Goal: Task Accomplishment & Management: Use online tool/utility

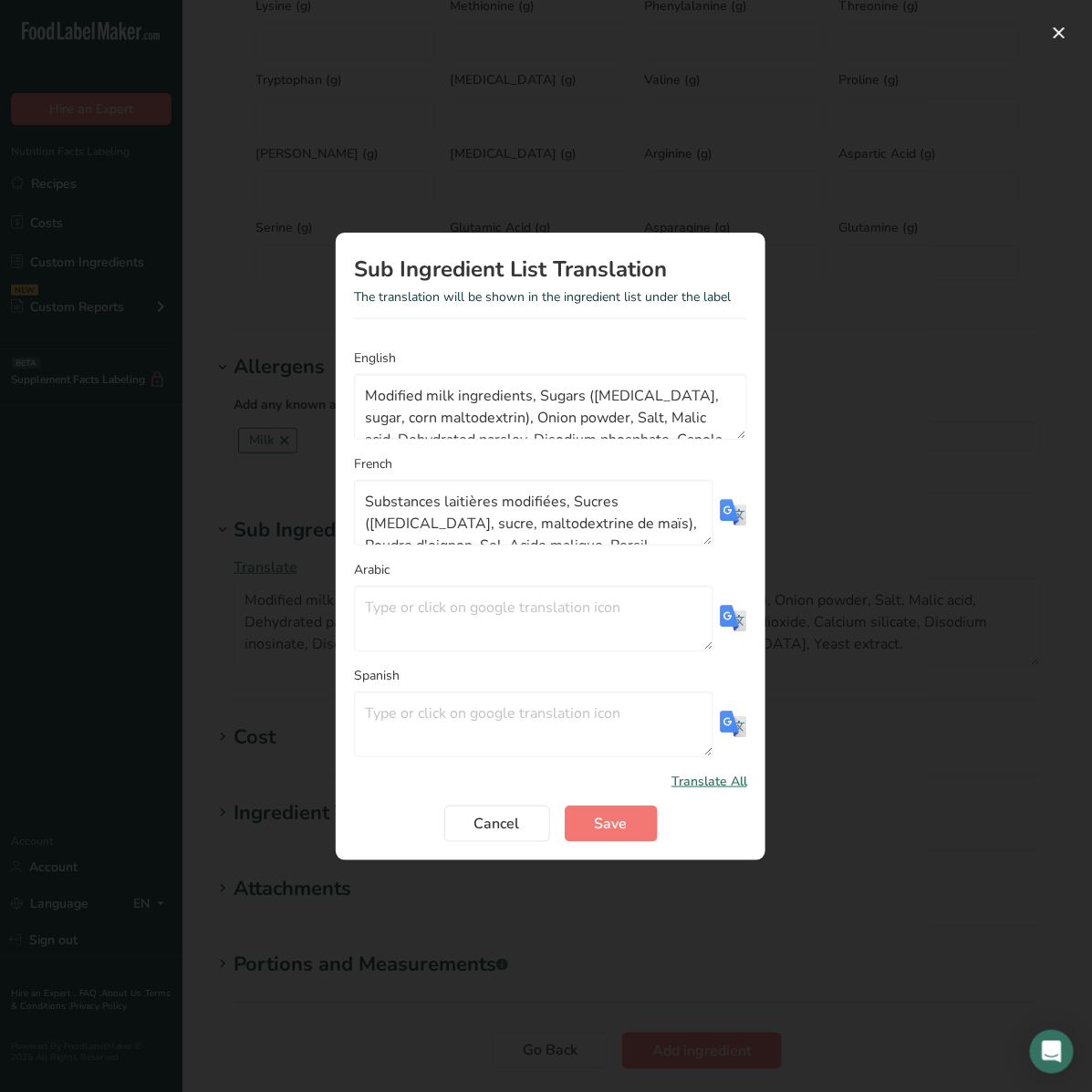
scroll to position [130, 0]
click at [603, 812] on button "Save" at bounding box center [611, 824] width 93 height 37
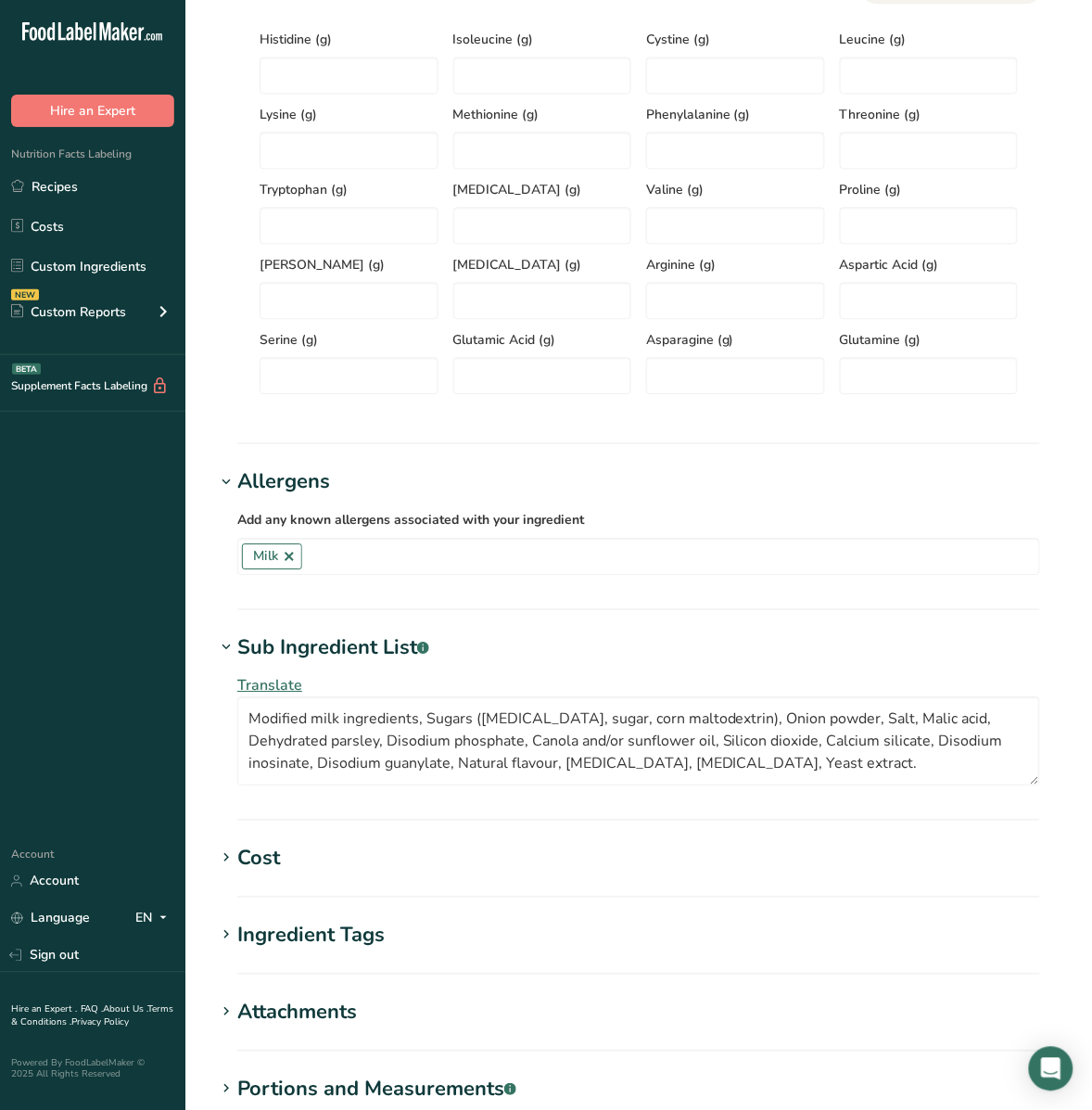
scroll to position [1049, 0]
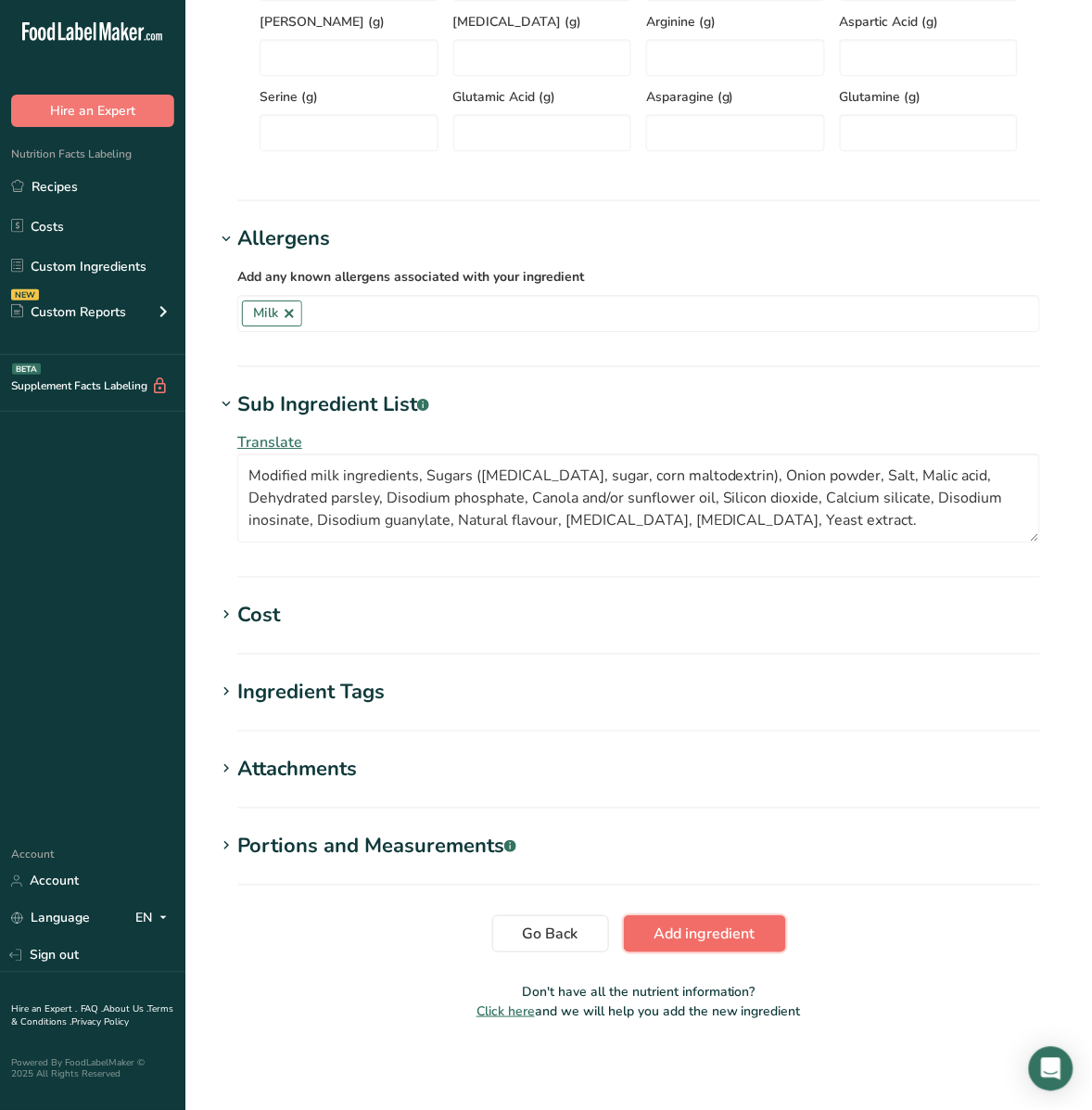
click at [702, 925] on span "Add ingredient" at bounding box center [705, 934] width 101 height 22
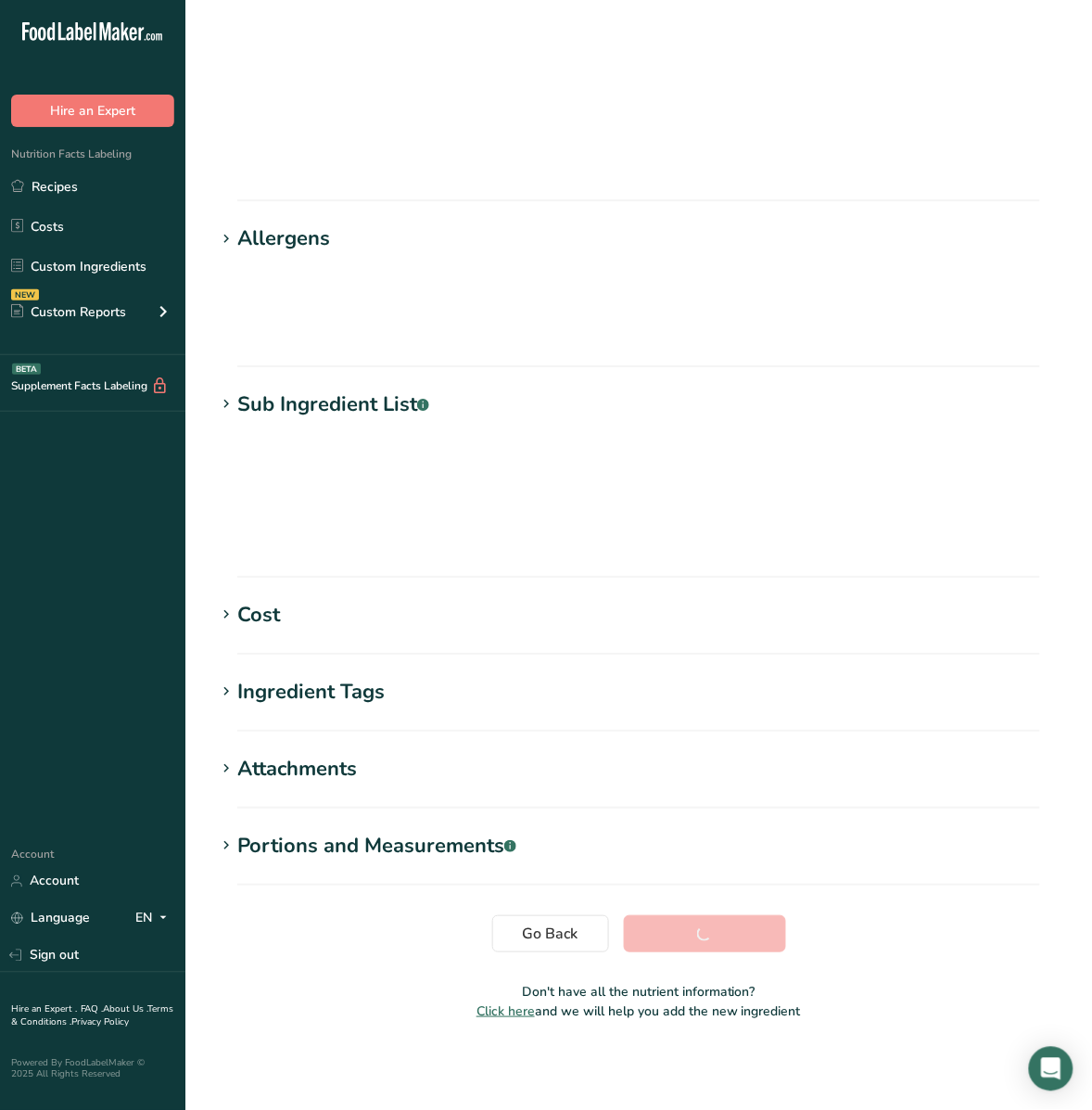
scroll to position [0, 0]
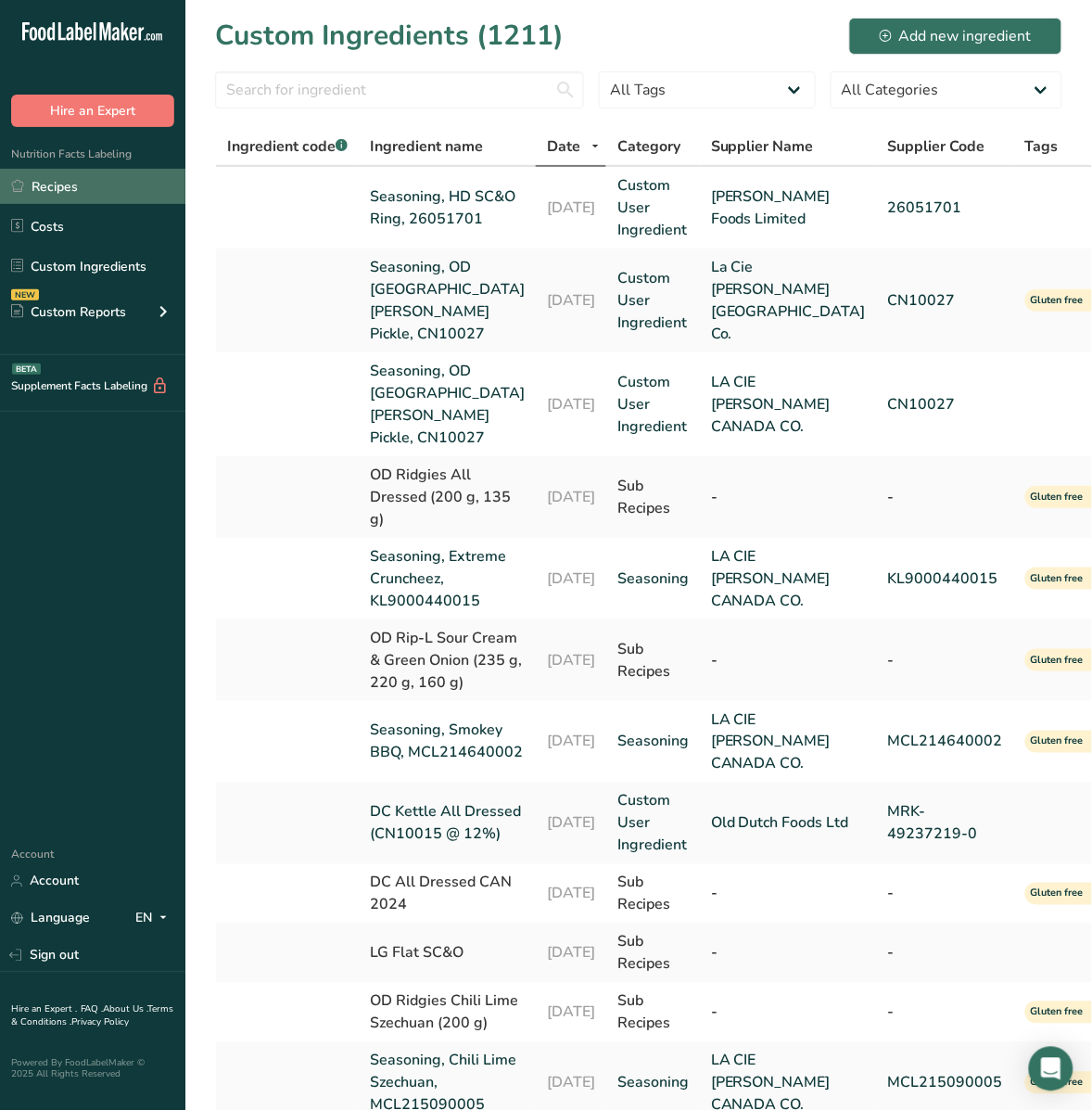
click at [62, 181] on link "Recipes" at bounding box center [93, 187] width 186 height 36
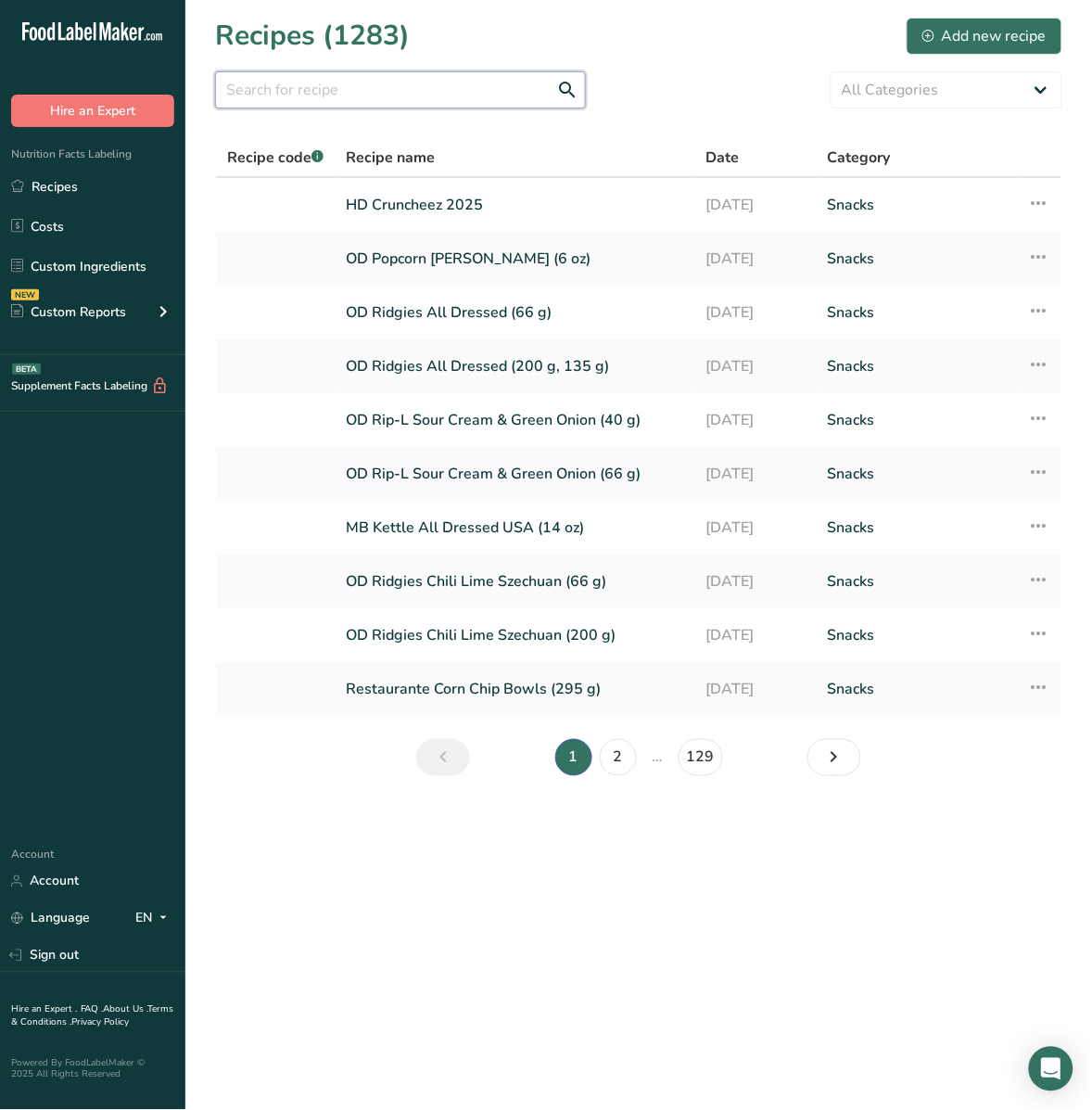
click at [332, 95] on input "text" at bounding box center [400, 90] width 371 height 38
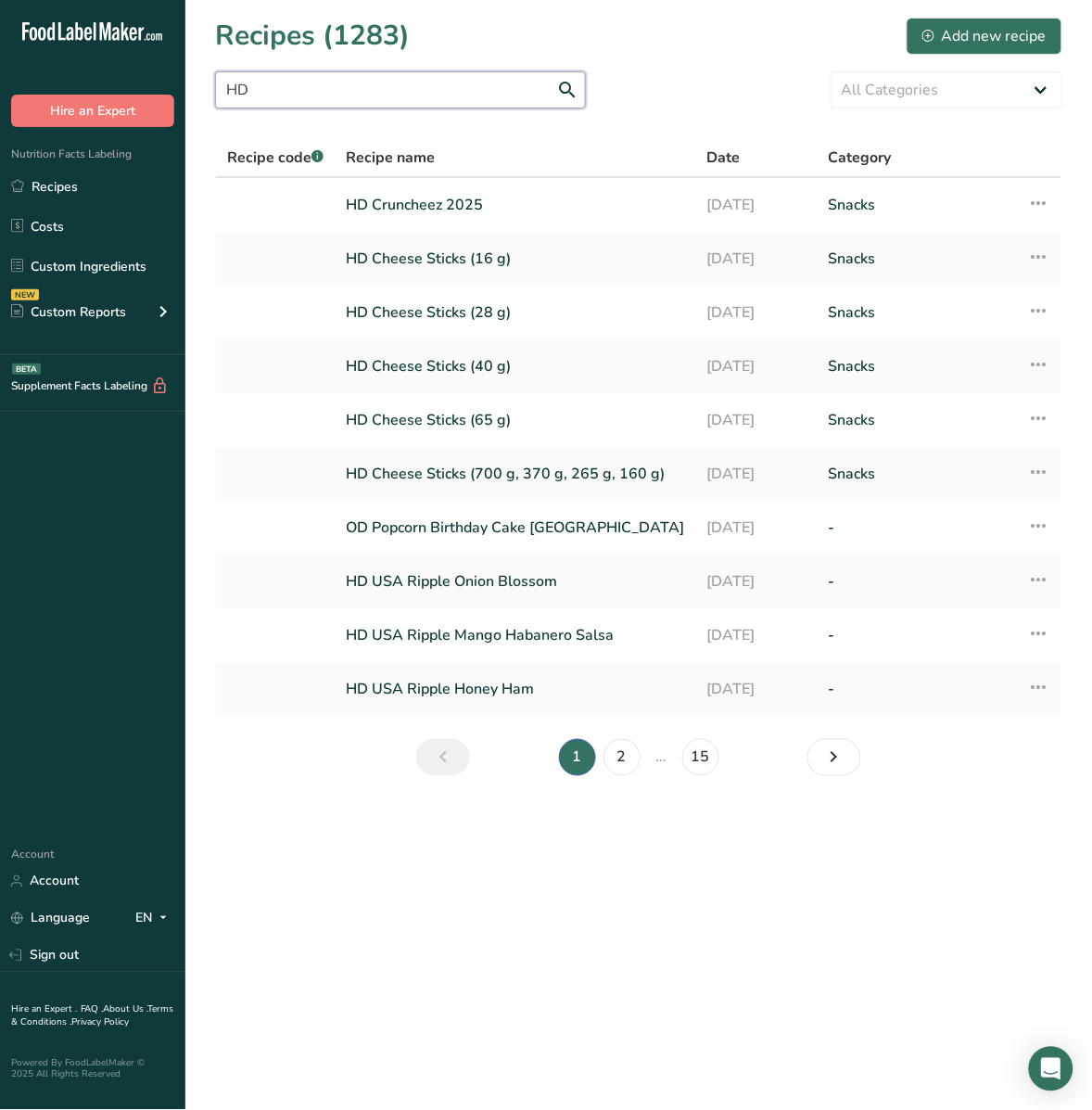
type input "H"
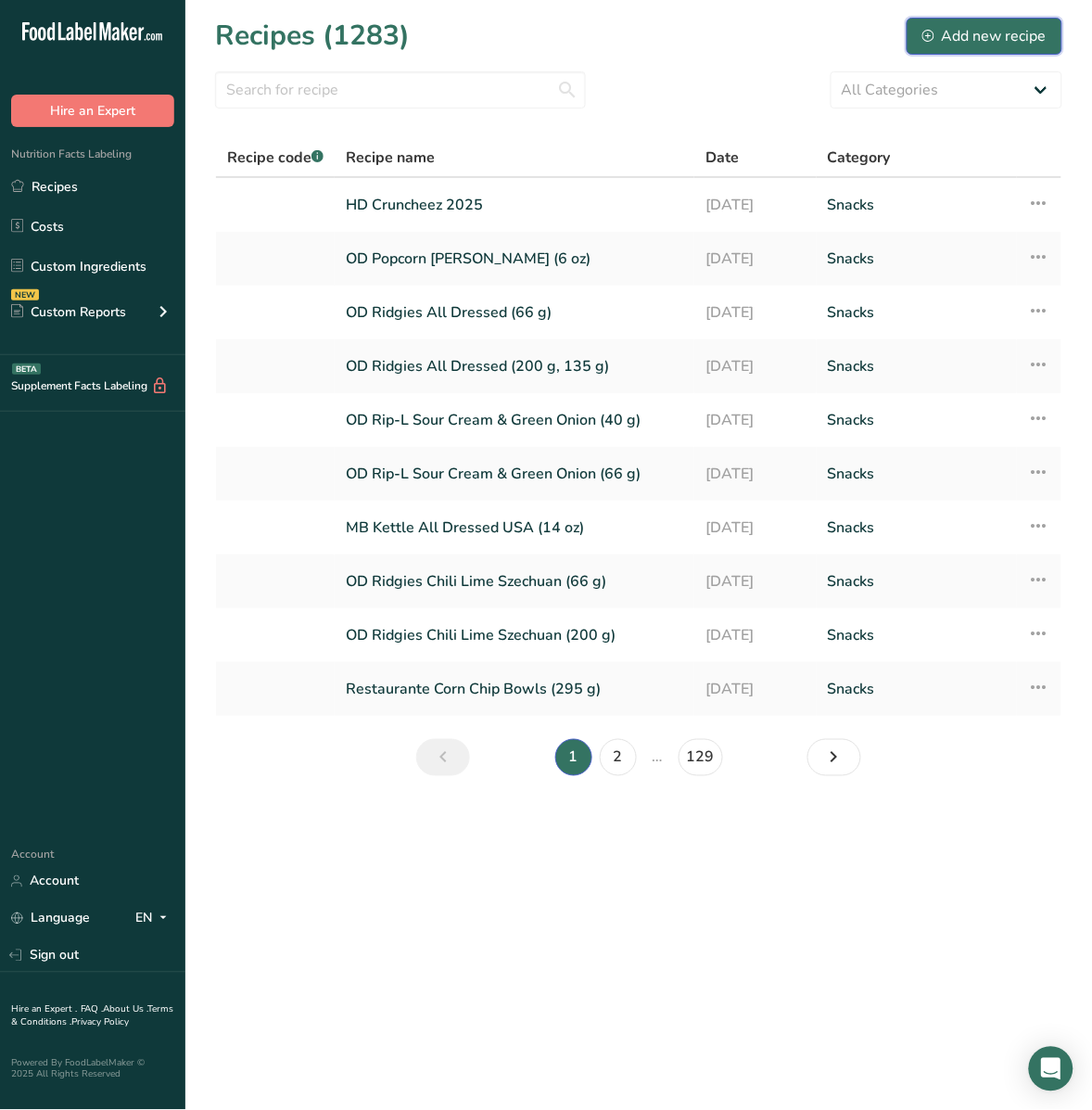
click at [1039, 31] on div "Add new recipe" at bounding box center [984, 37] width 124 height 22
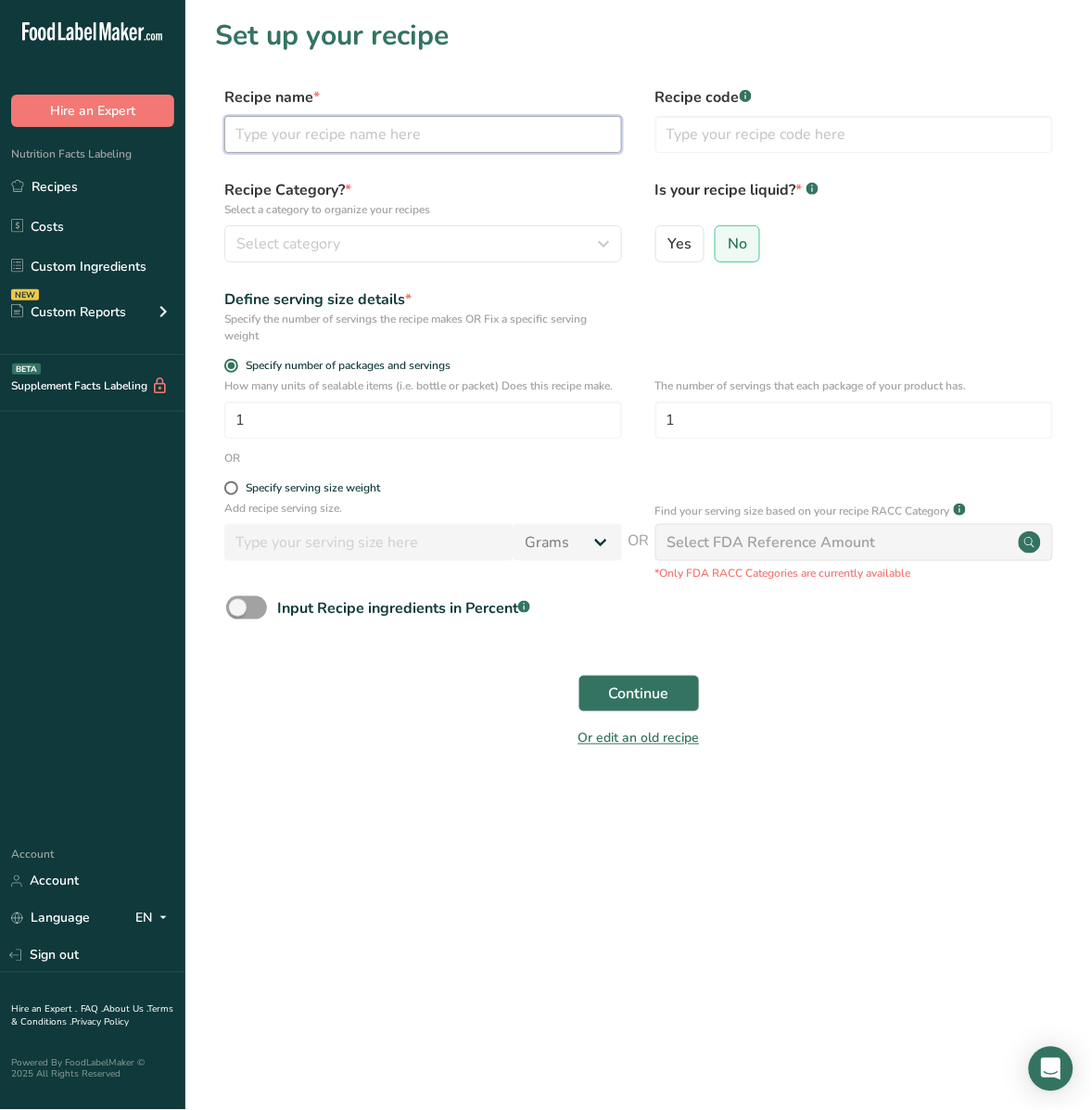
click at [367, 116] on input "text" at bounding box center [423, 135] width 397 height 38
type input "HD Rings SC&O"
click at [707, 129] on input "text" at bounding box center [854, 135] width 397 height 38
click at [401, 239] on div "Select category" at bounding box center [417, 244] width 363 height 22
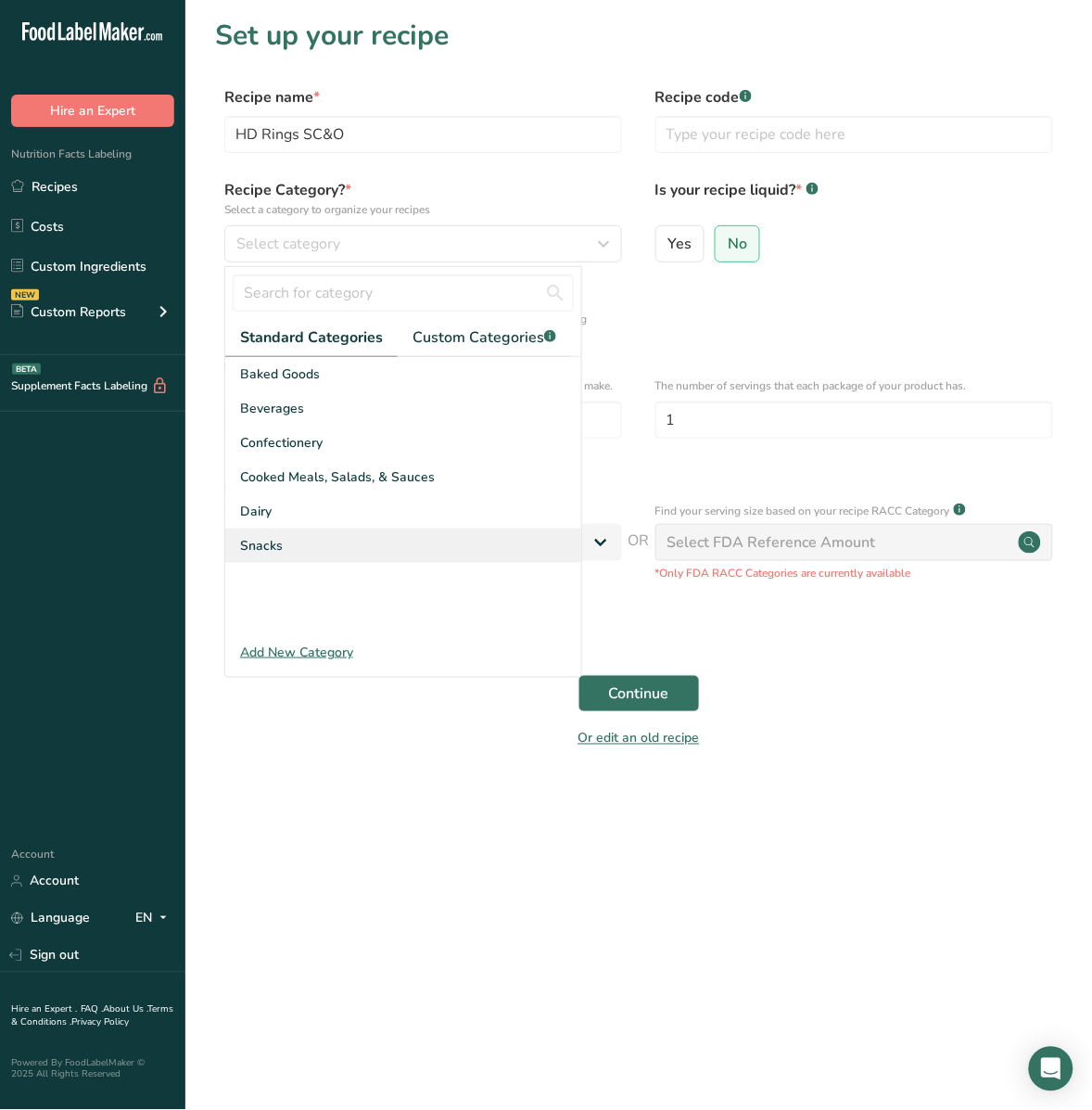
click at [272, 543] on span "Snacks" at bounding box center [261, 546] width 42 height 20
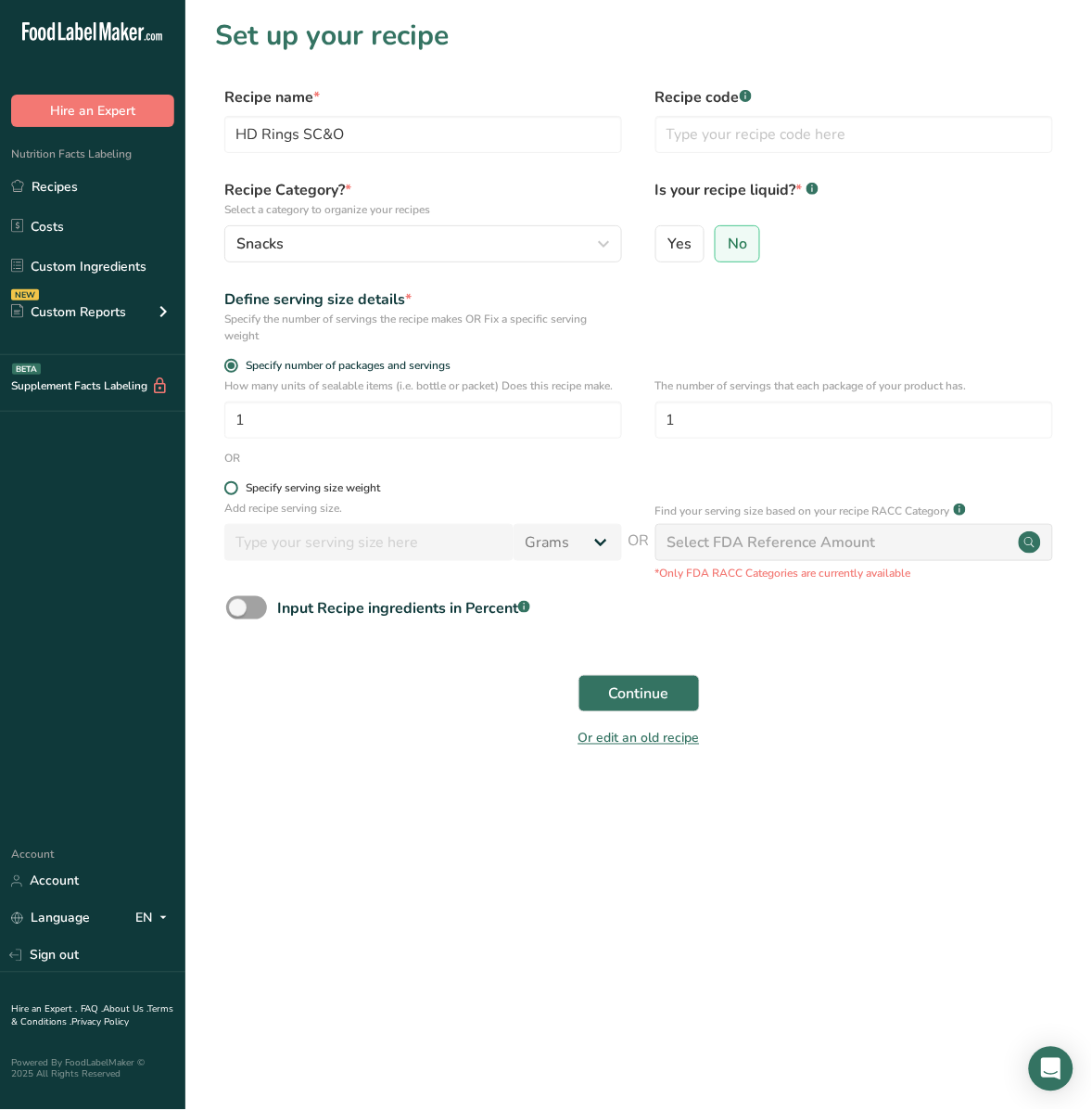
click at [239, 484] on span "Specify serving size weight" at bounding box center [308, 488] width 142 height 14
click at [236, 484] on input "Specify serving size weight" at bounding box center [230, 488] width 12 height 12
radio input "true"
radio input "false"
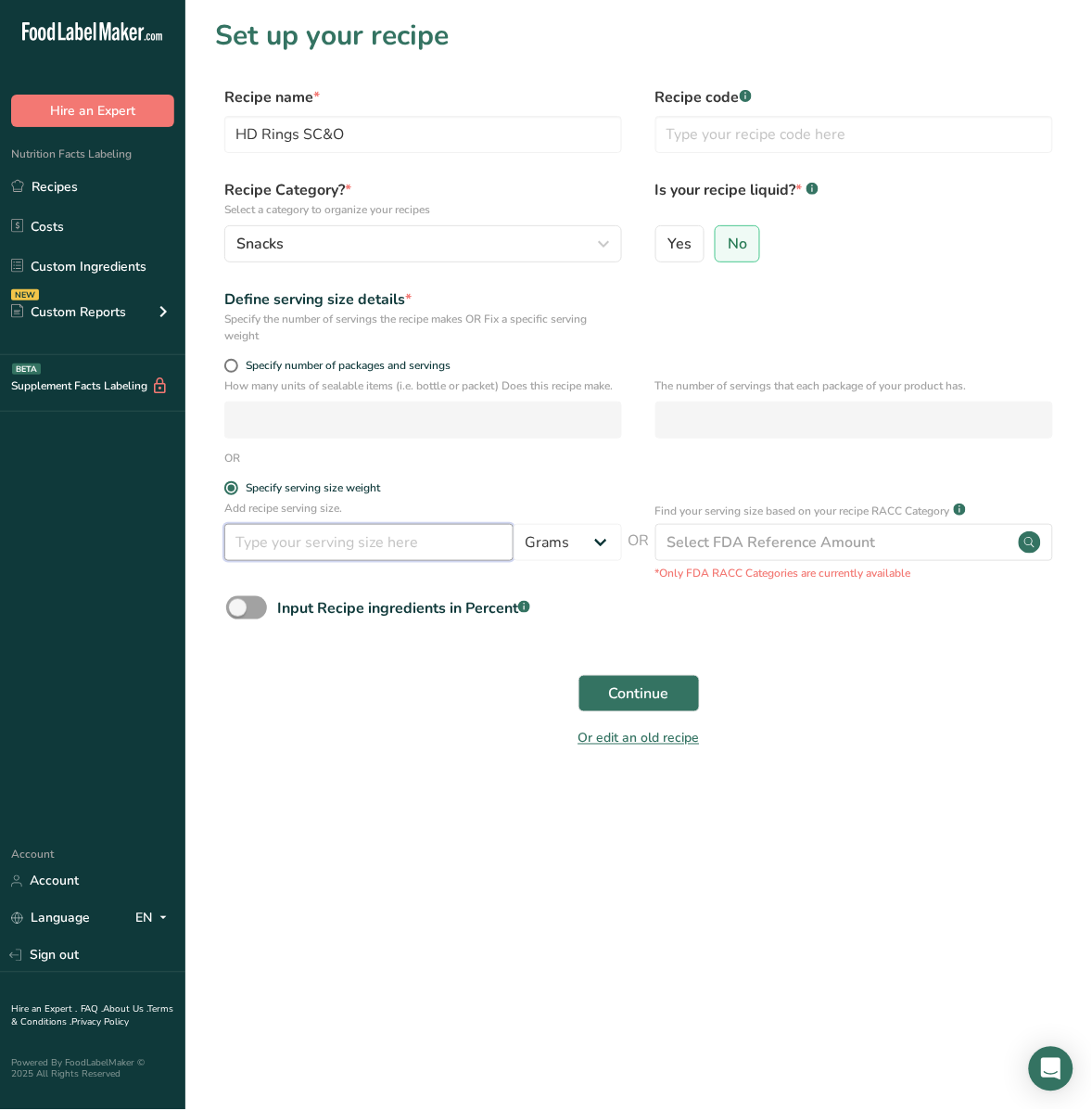
click at [283, 553] on input "number" at bounding box center [368, 543] width 290 height 38
type input "50"
click at [669, 691] on button "Continue" at bounding box center [639, 694] width 122 height 38
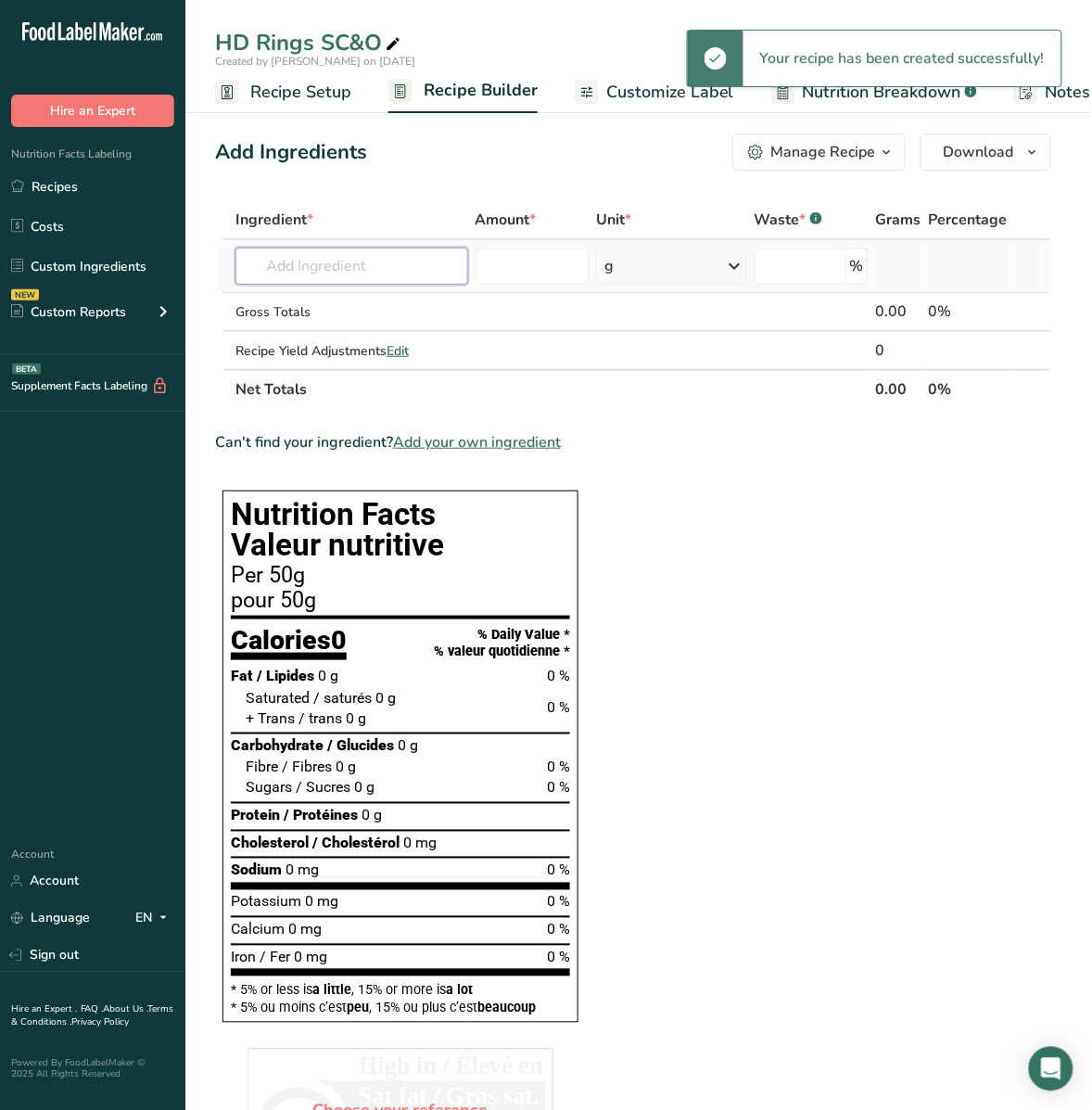
click at [310, 261] on input "text" at bounding box center [352, 266] width 232 height 38
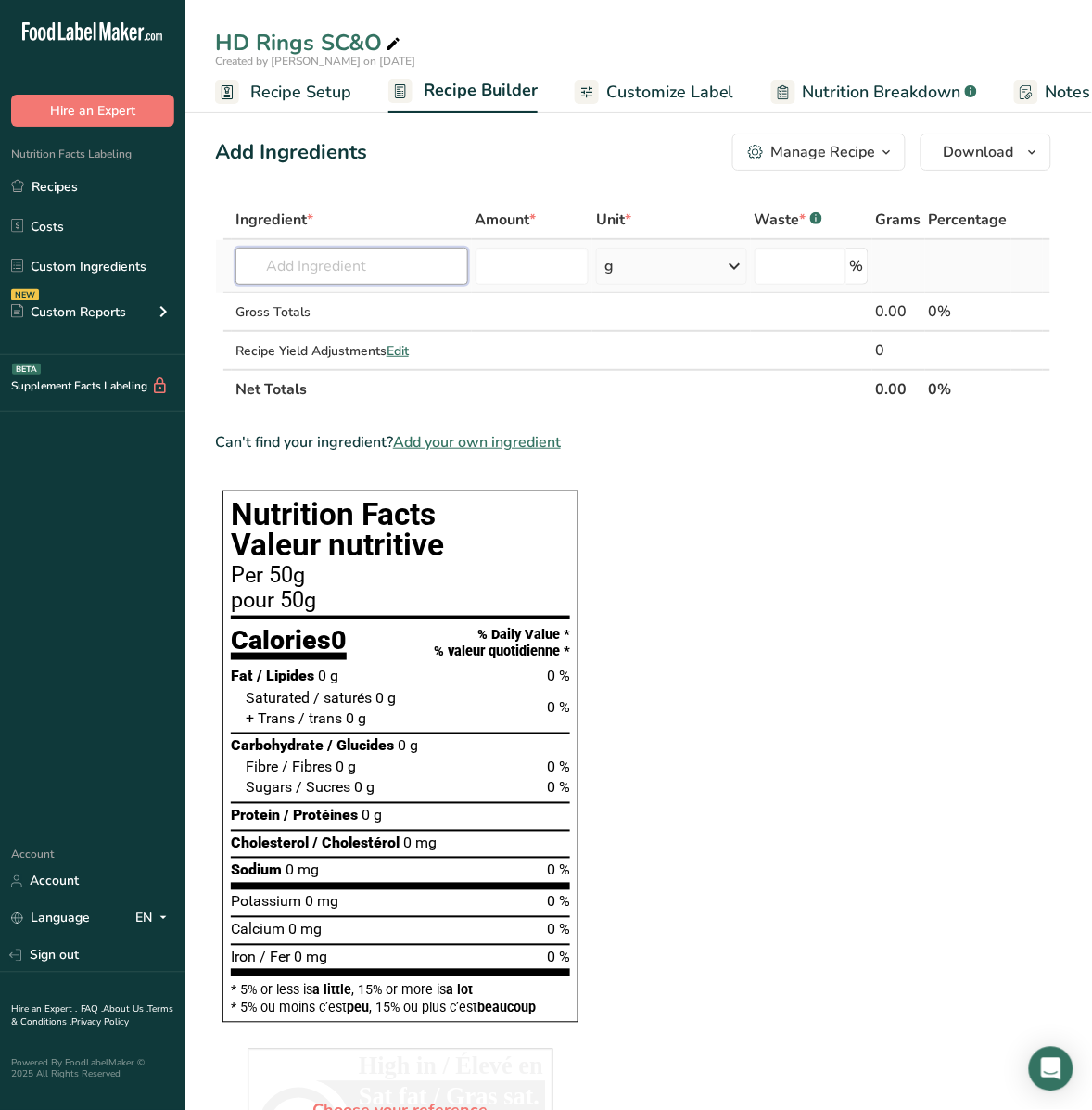
click at [299, 258] on input "text" at bounding box center [352, 266] width 232 height 38
paste input "Yellow Snackmeal (Degermed"
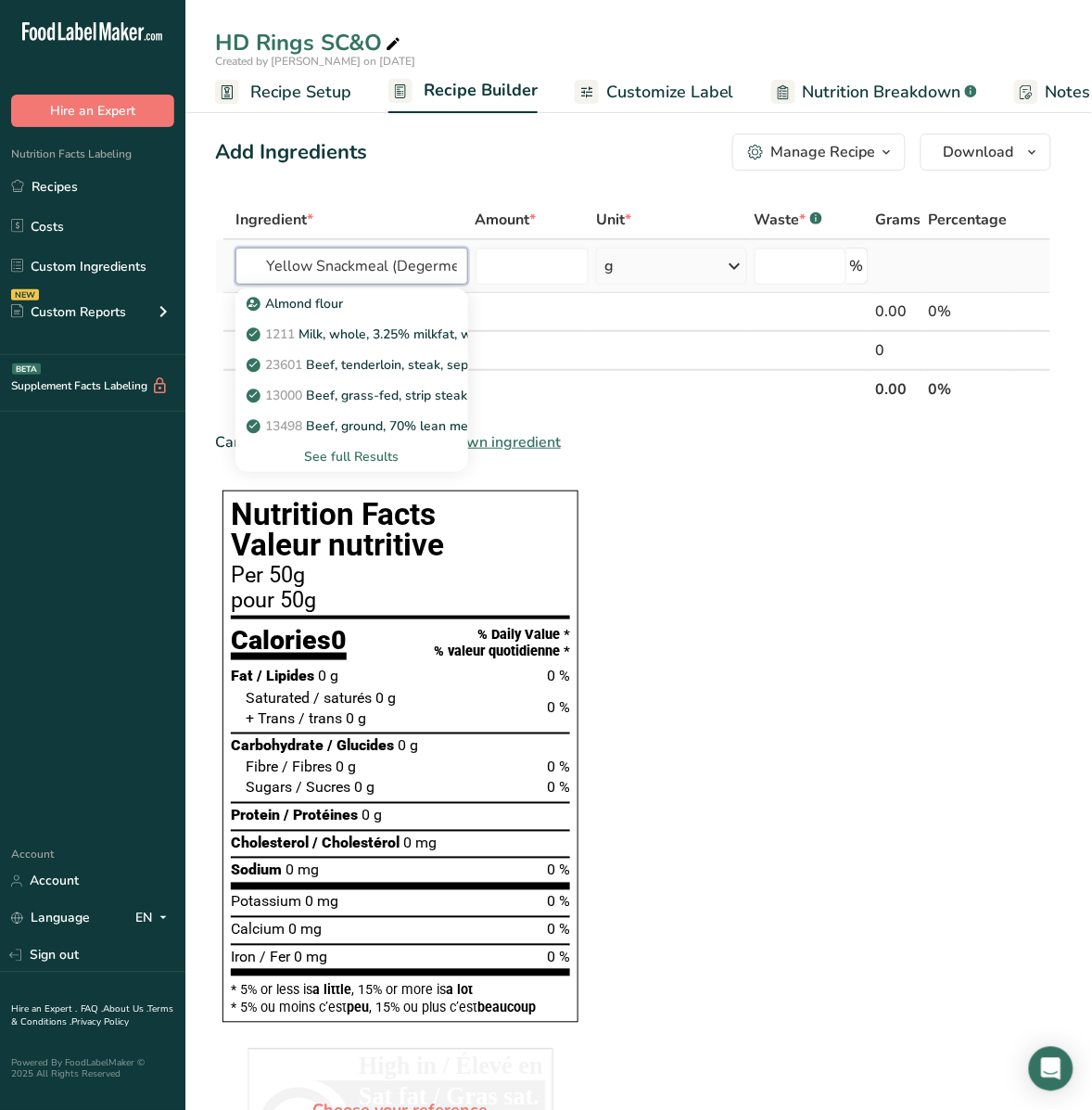
scroll to position [0, 9]
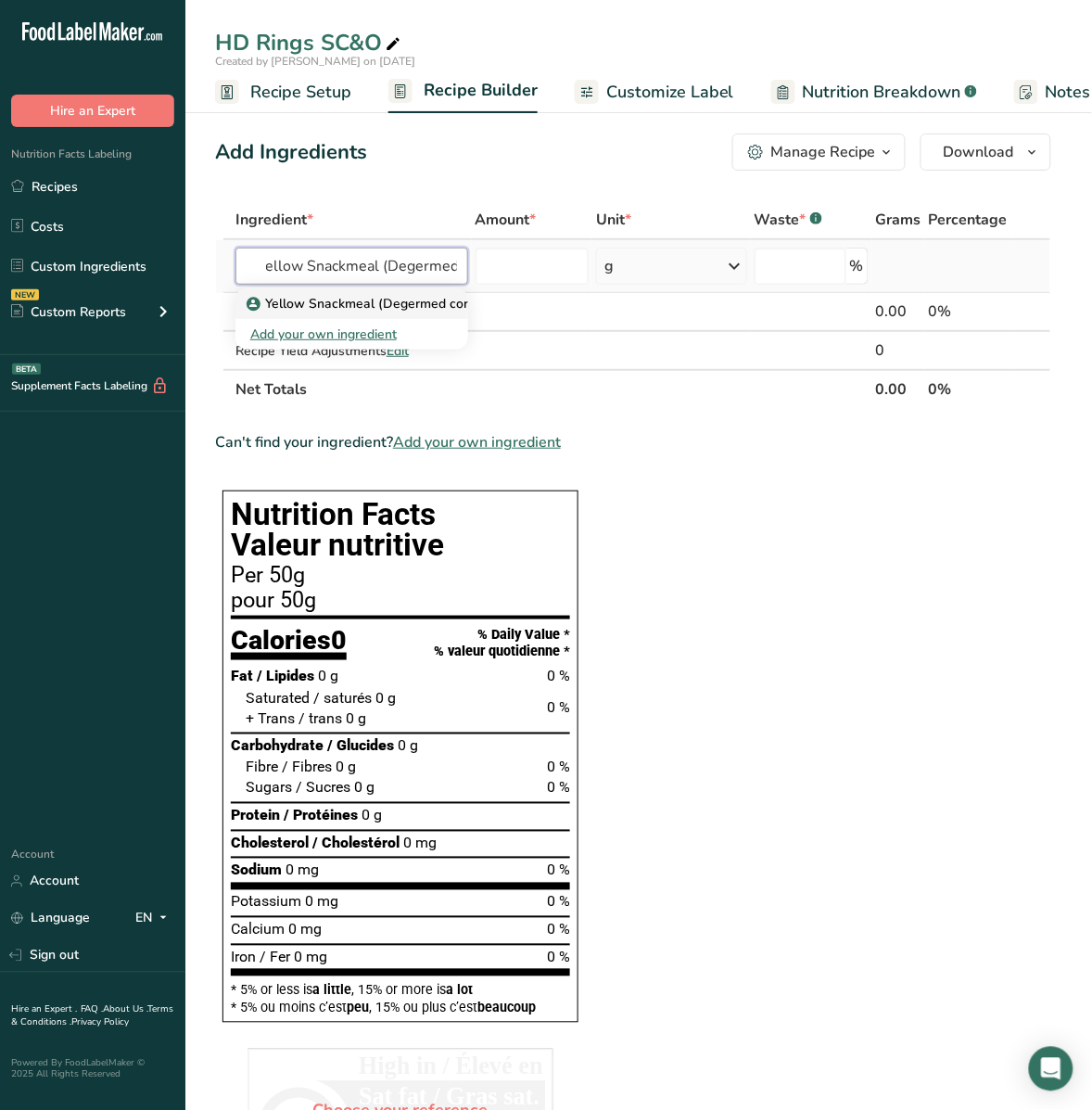
type input "Yellow Snackmeal (Degermed"
click at [322, 304] on p "Yellow Snackmeal (Degermed corn meal)" at bounding box center [382, 303] width 264 height 20
type input "Yellow Snackmeal (Degermed corn meal)"
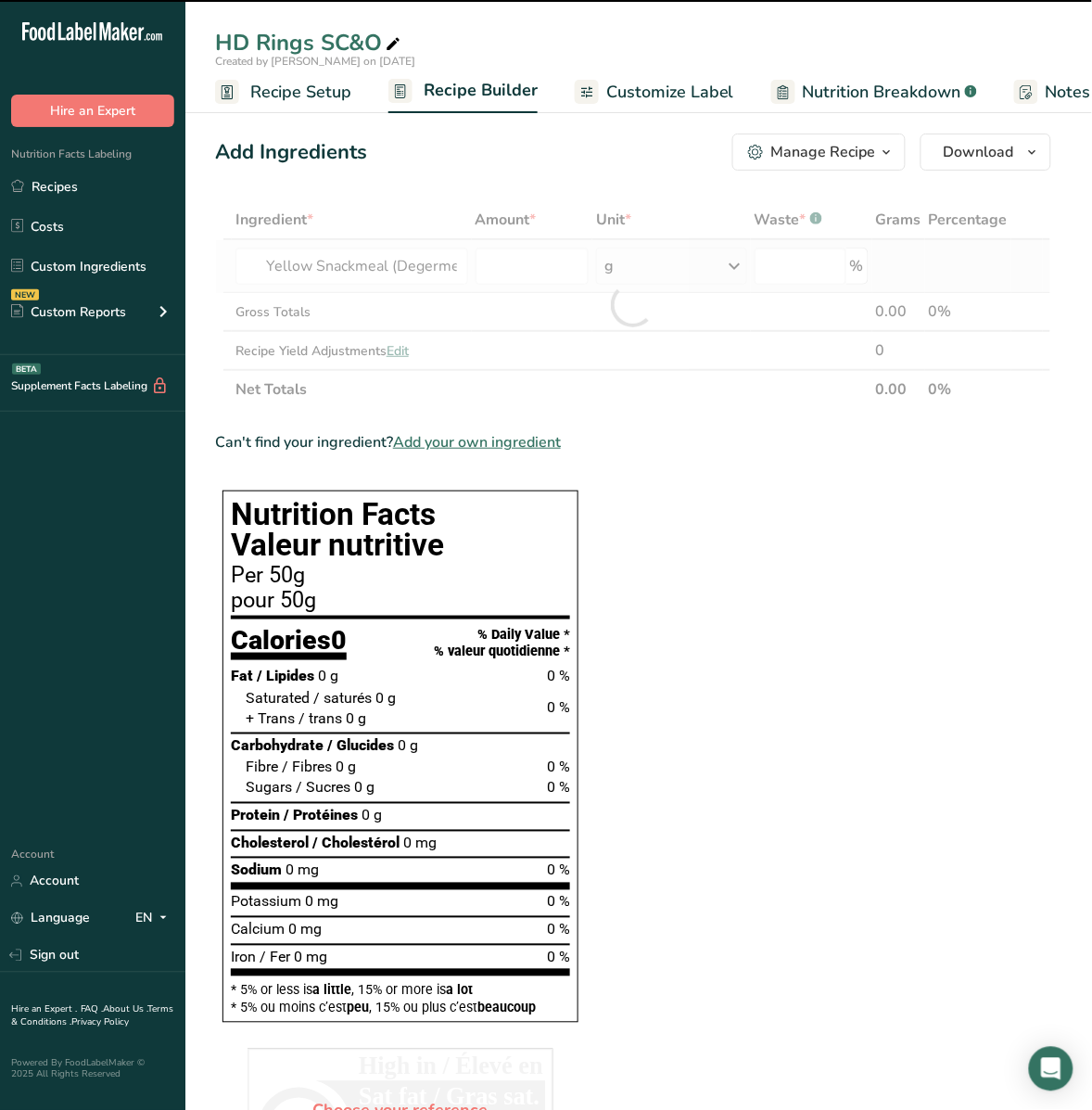
type input "0"
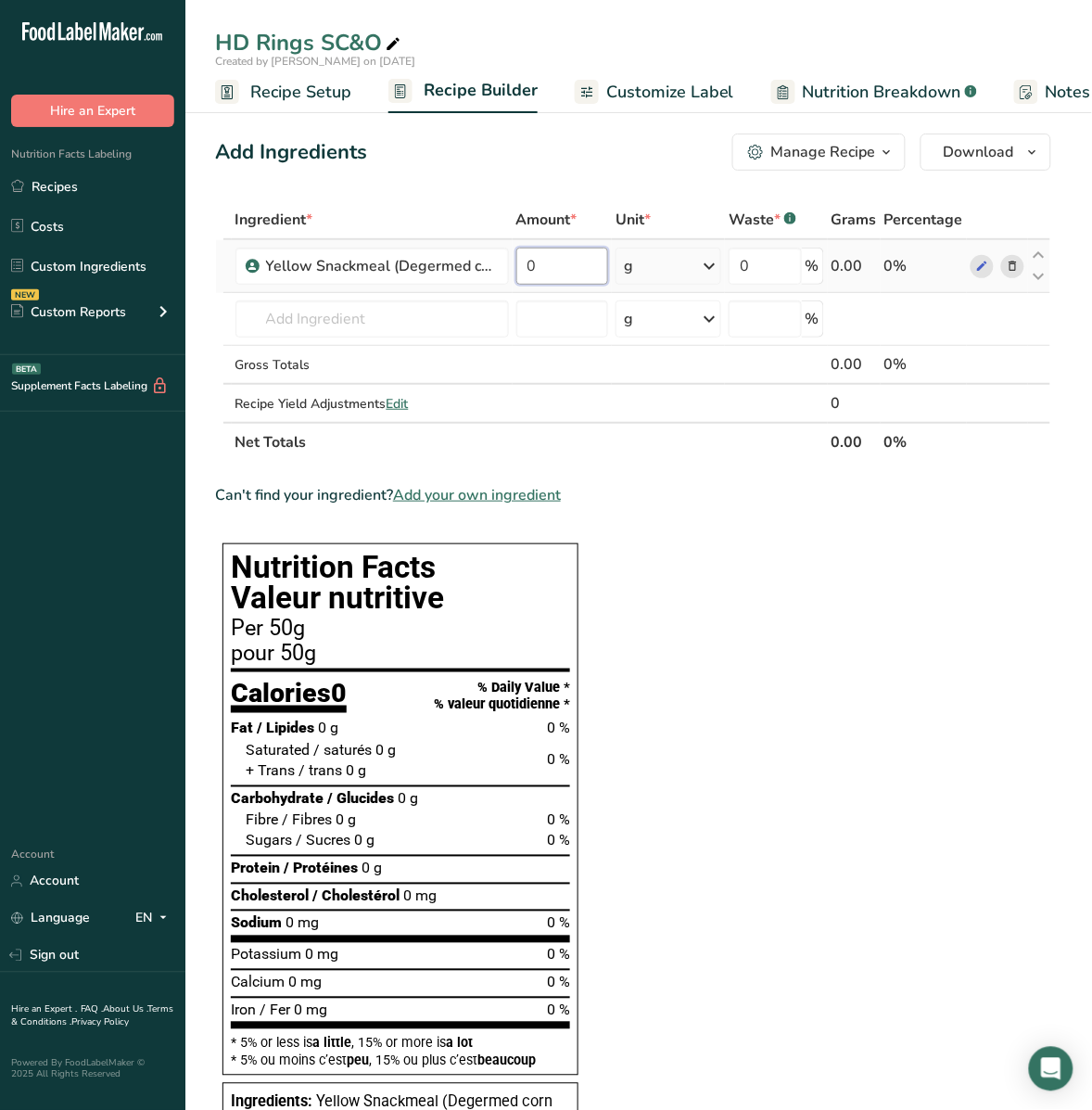
drag, startPoint x: 547, startPoint y: 274, endPoint x: 525, endPoint y: 279, distance: 22.6
click at [513, 270] on td "0" at bounding box center [562, 266] width 100 height 52
type input "45.99"
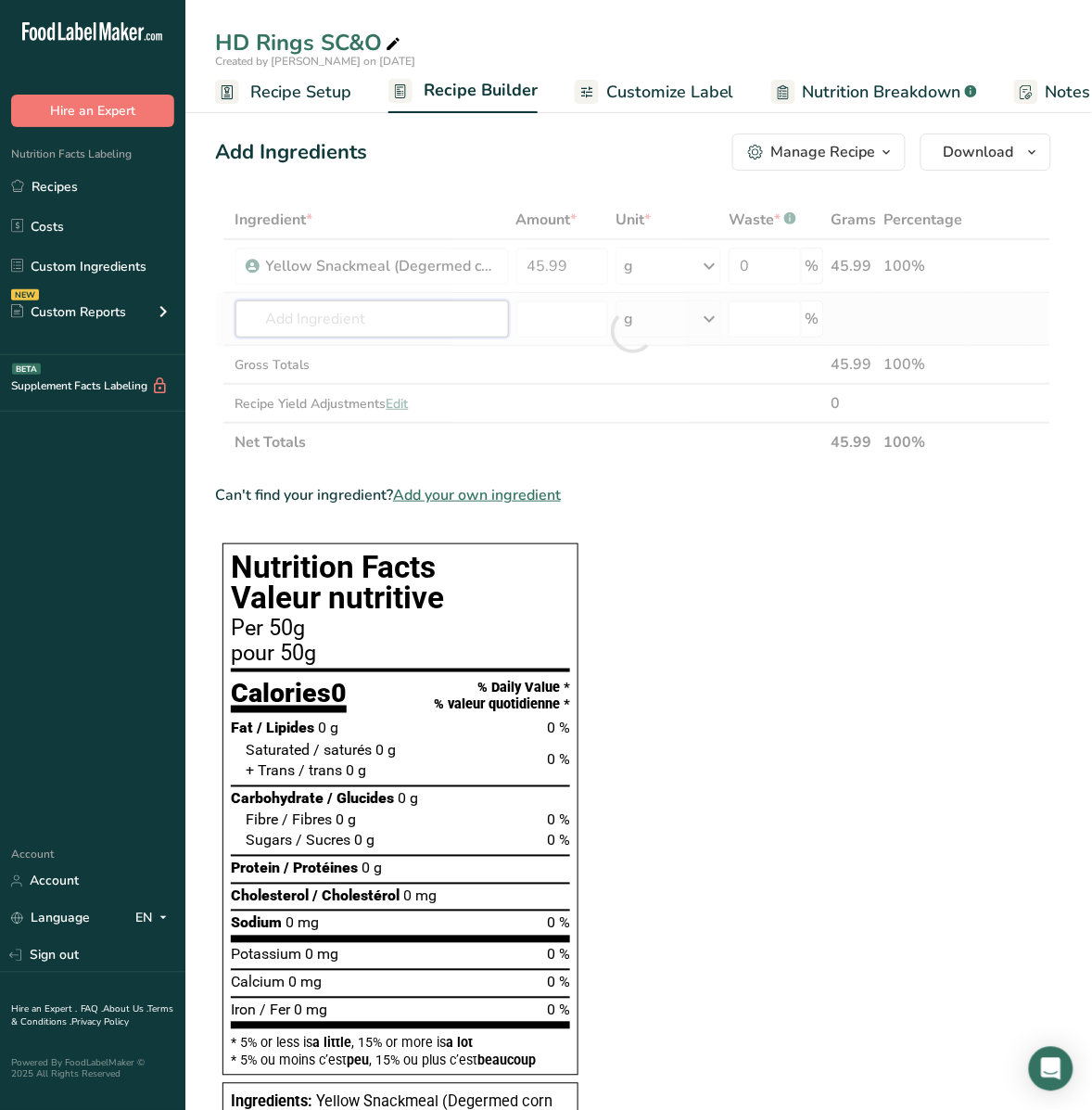
click at [334, 312] on div "Ingredient * Amount * Unit * Waste * .a-a{fill:#347362;}.b-a{fill:#fff;} Grams …" at bounding box center [633, 331] width 836 height 262
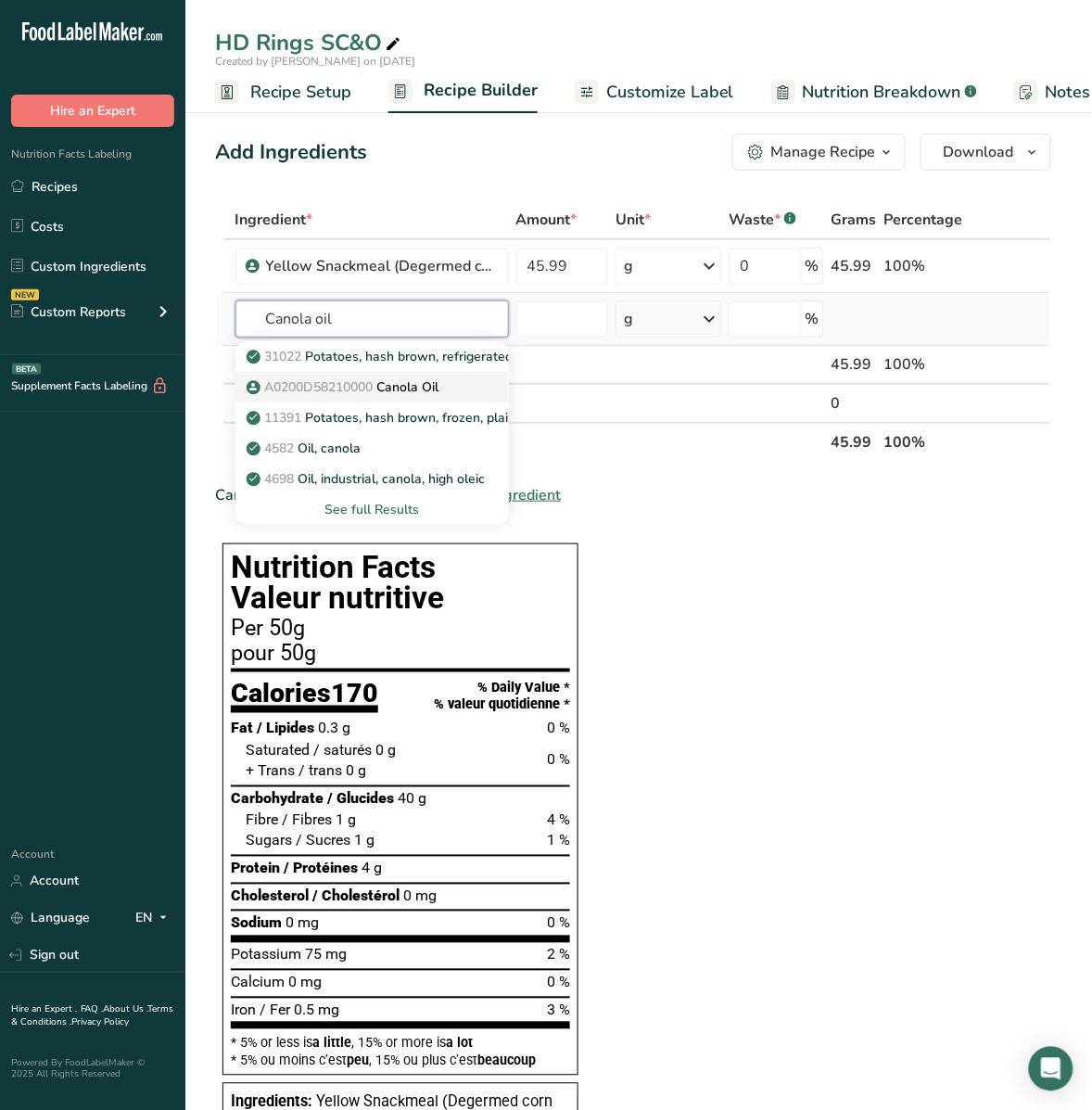
type input "Canola oil"
click at [335, 380] on span "A0200D58210000" at bounding box center [320, 386] width 109 height 18
type input "Canola Oil"
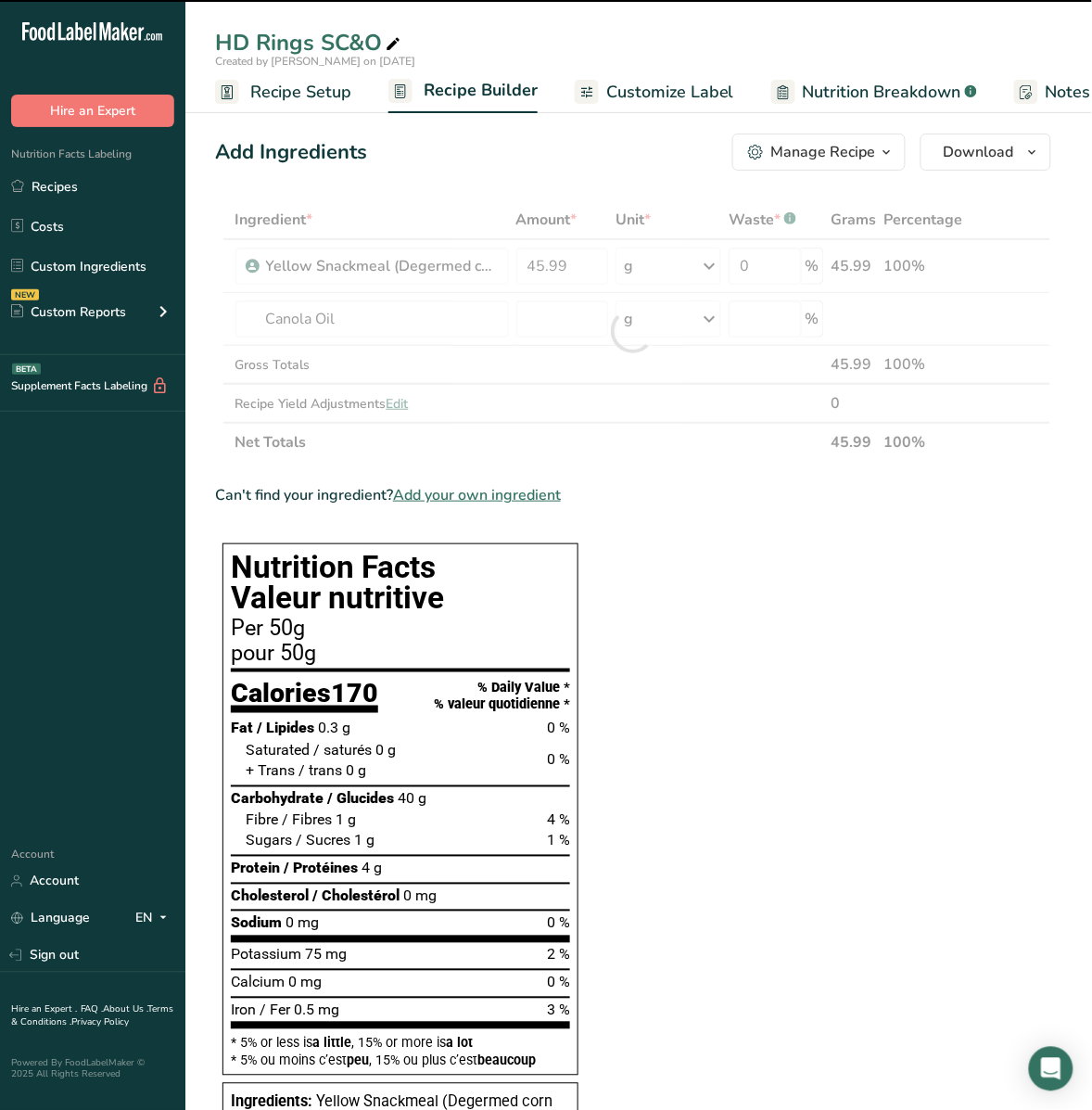
type input "0"
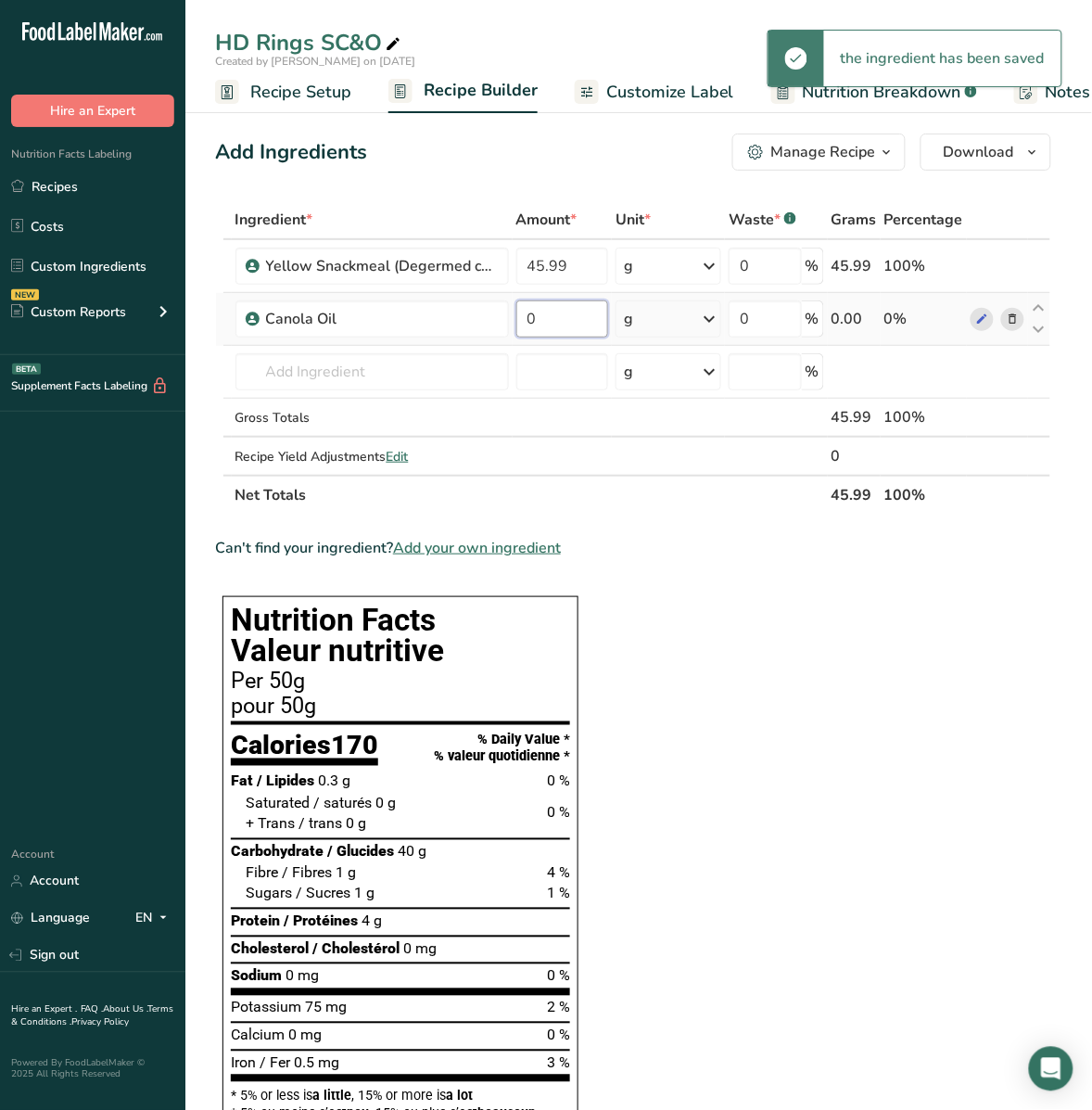
drag, startPoint x: 549, startPoint y: 315, endPoint x: 516, endPoint y: 310, distance: 33.4
click at [516, 310] on input "0" at bounding box center [562, 319] width 93 height 38
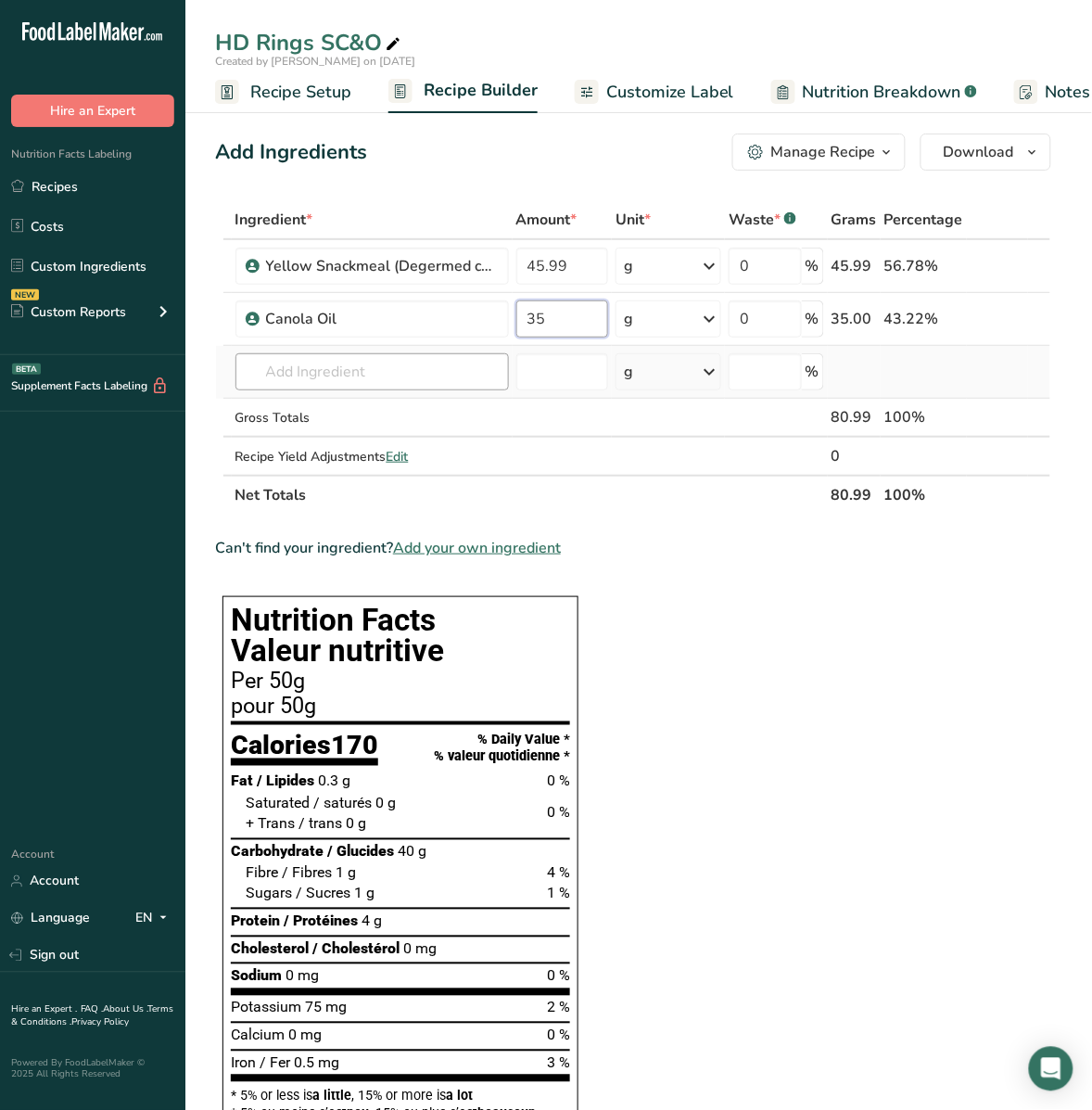
type input "35"
click at [292, 376] on div "Ingredient * Amount * Unit * Waste * .a-a{fill:#347362;}.b-a{fill:#fff;} Grams …" at bounding box center [633, 357] width 836 height 314
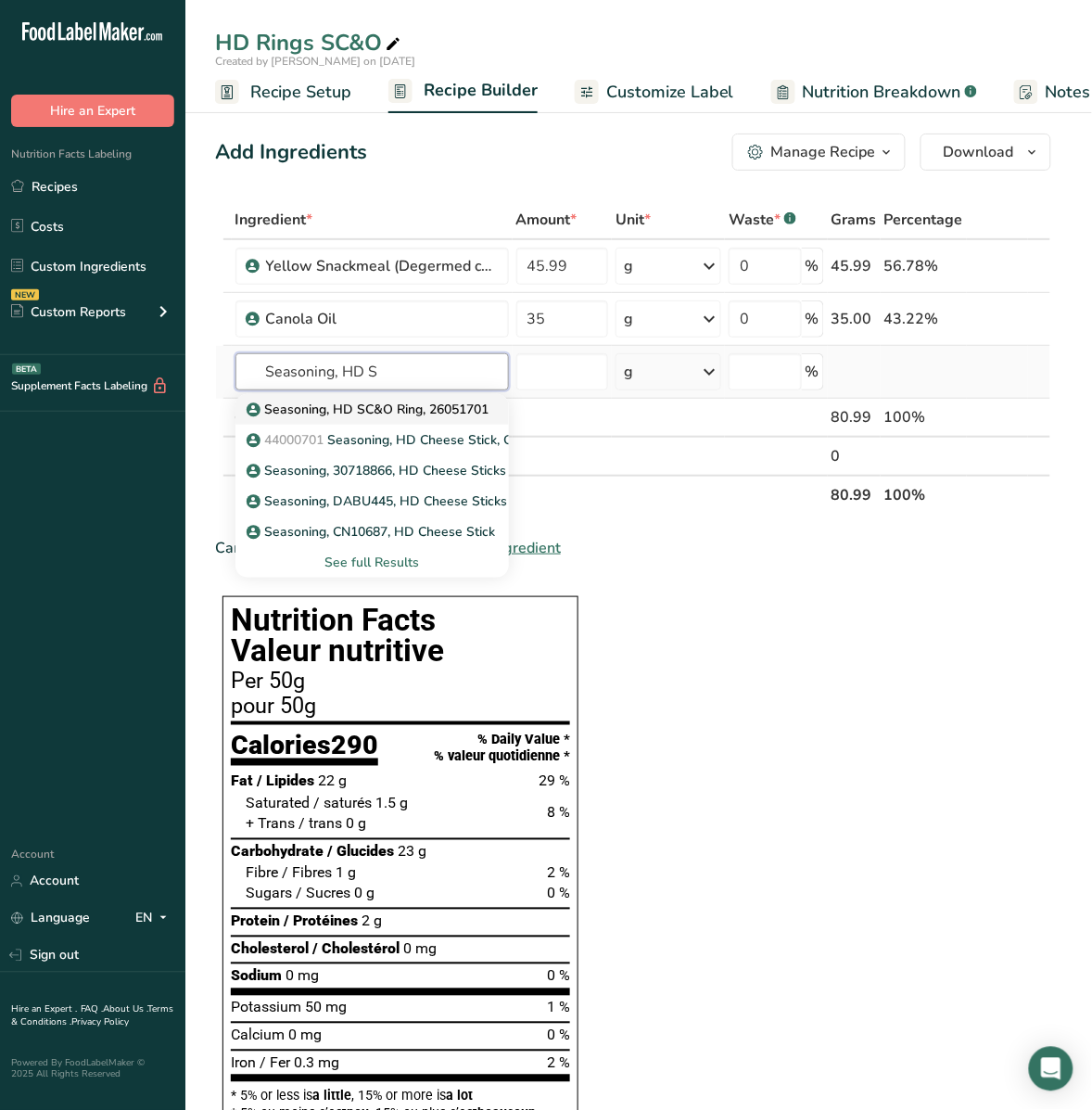
type input "Seasoning, HD S"
click at [293, 401] on p "Seasoning, HD SC&O Ring, 26051701" at bounding box center [369, 409] width 239 height 20
type input "Seasoning, HD SC&O Ring, 26051701"
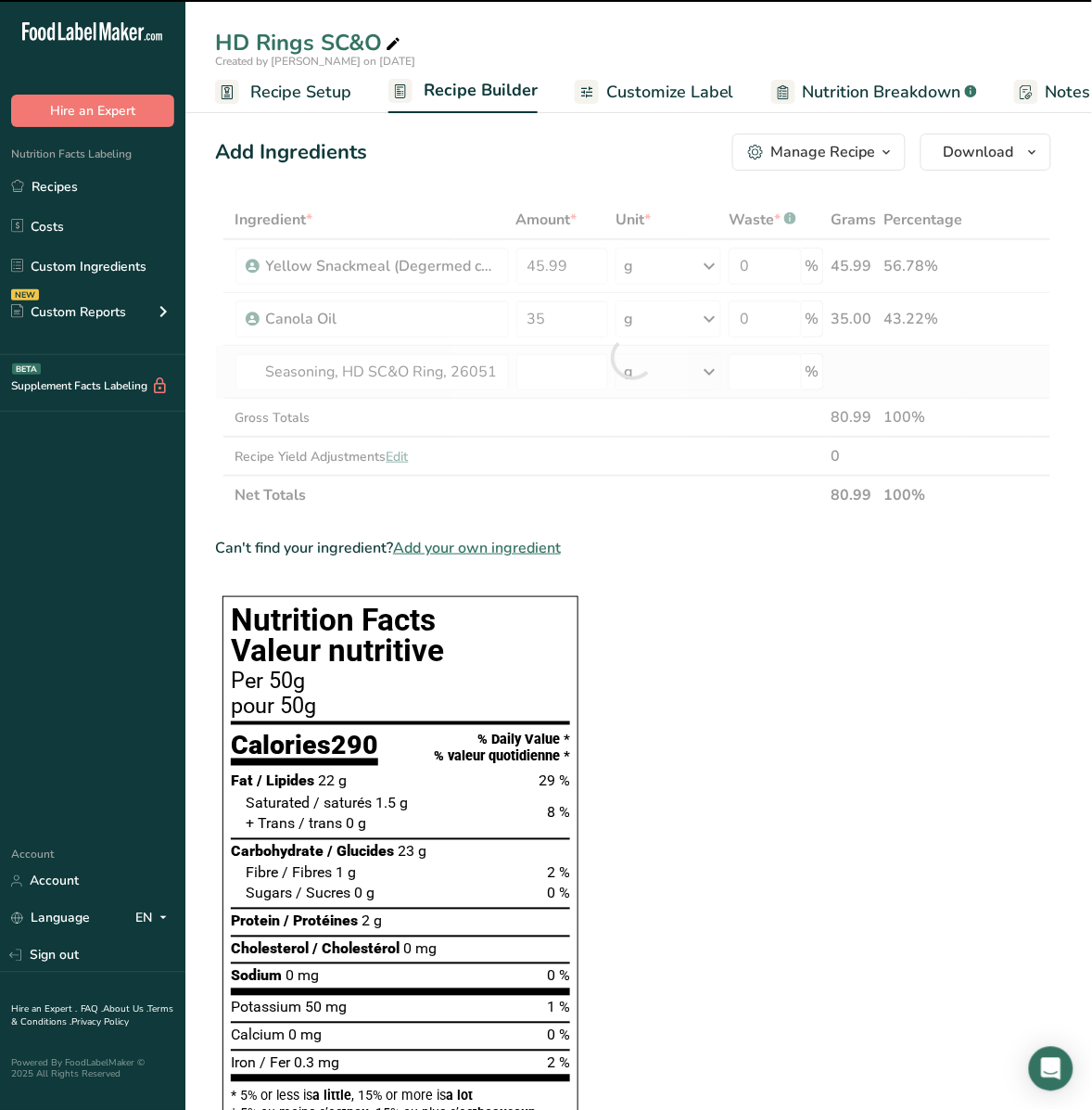
type input "0"
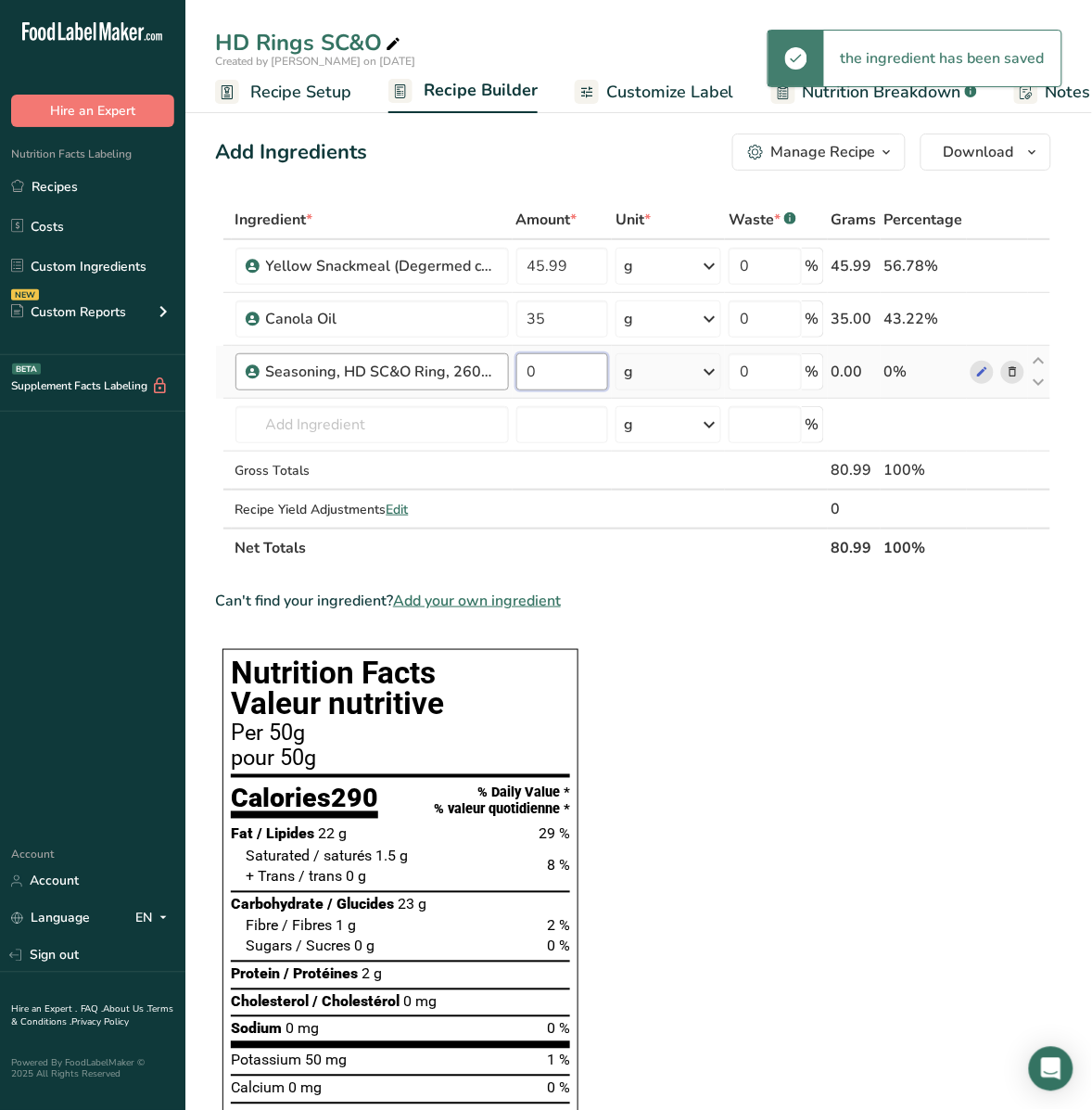
drag, startPoint x: 535, startPoint y: 373, endPoint x: 501, endPoint y: 372, distance: 34.0
click at [501, 372] on tr "Seasoning, HD SC&O Ring, 26051701 0 g Weight Units g kg mg See more Volume Unit…" at bounding box center [633, 372] width 834 height 52
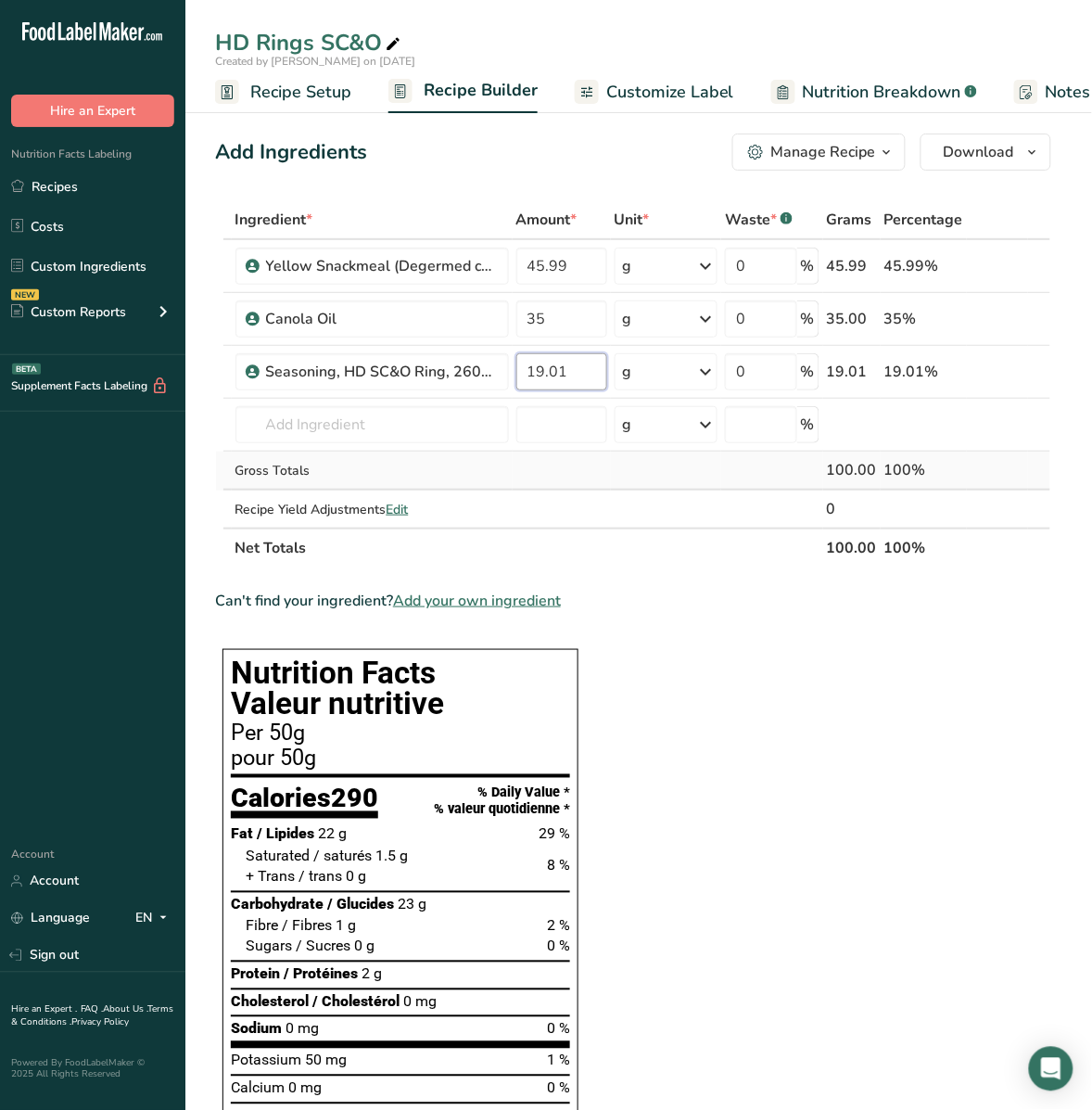
type input "19.01"
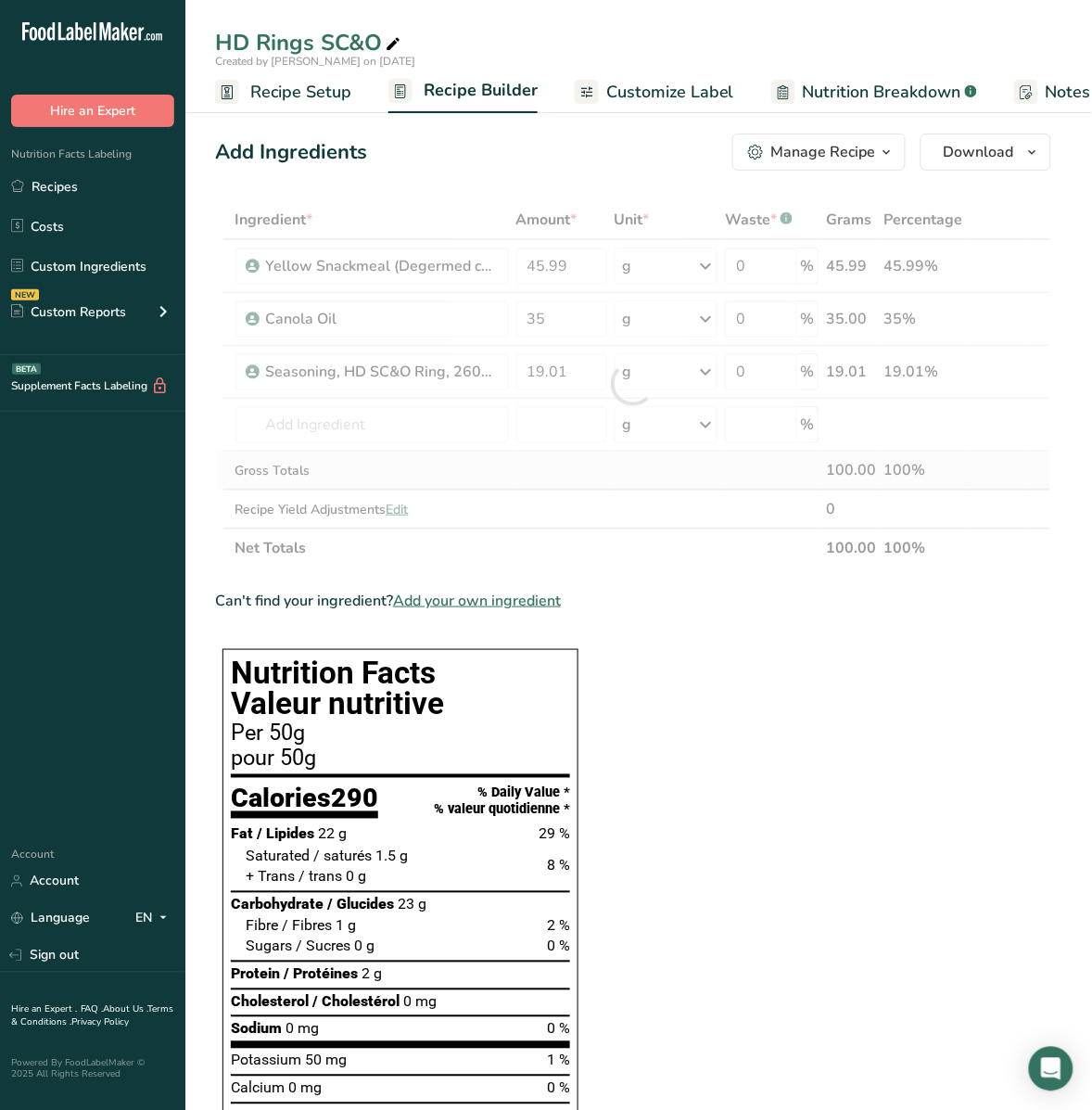
click at [438, 456] on div "Ingredient * Amount * Unit * Waste * .a-a{fill:#347362;}.b-a{fill:#fff;} Grams …" at bounding box center [633, 384] width 836 height 368
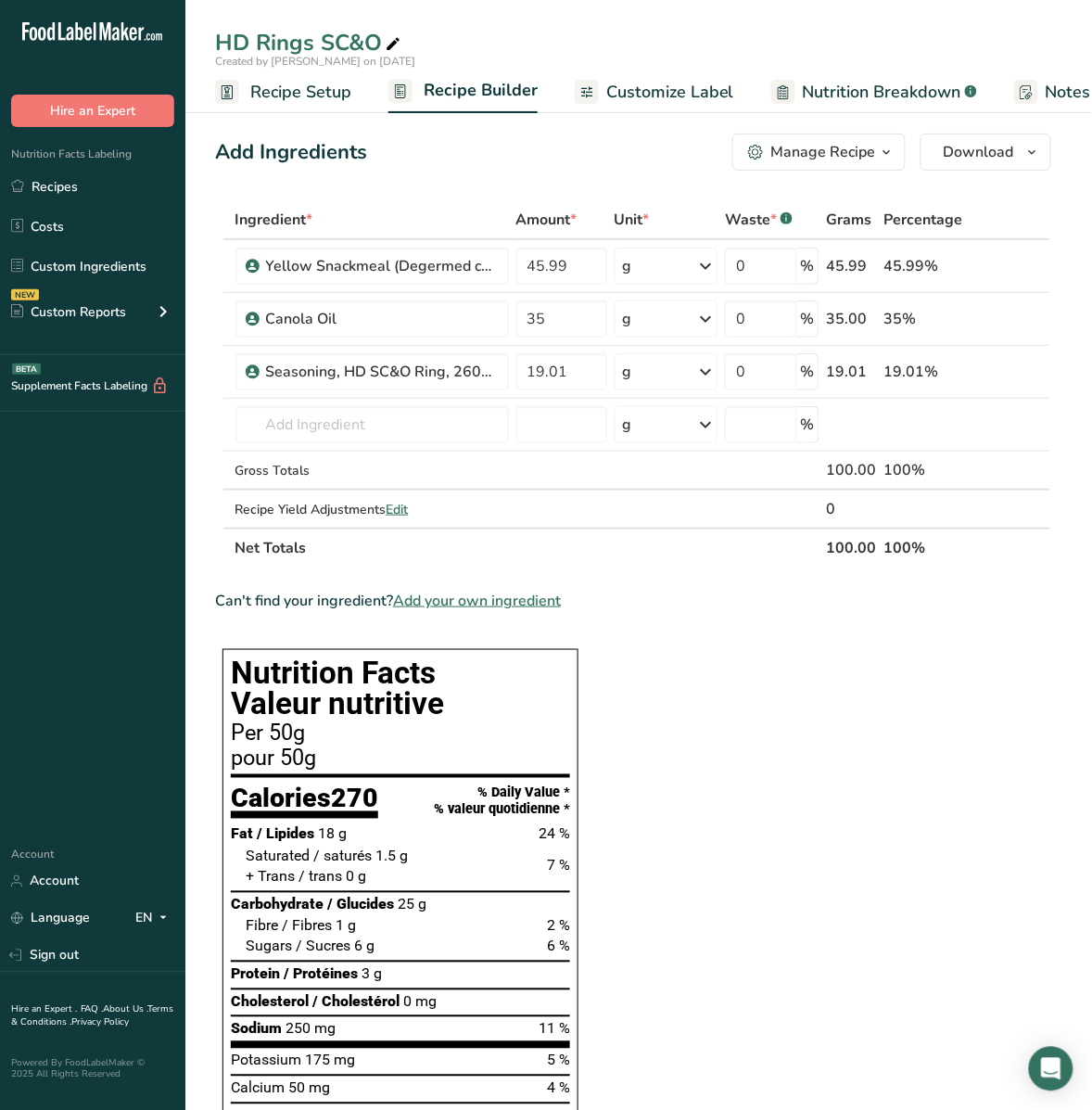
click at [306, 762] on div "pour 50g" at bounding box center [400, 759] width 339 height 22
click at [687, 100] on span "Customize Label" at bounding box center [670, 92] width 127 height 25
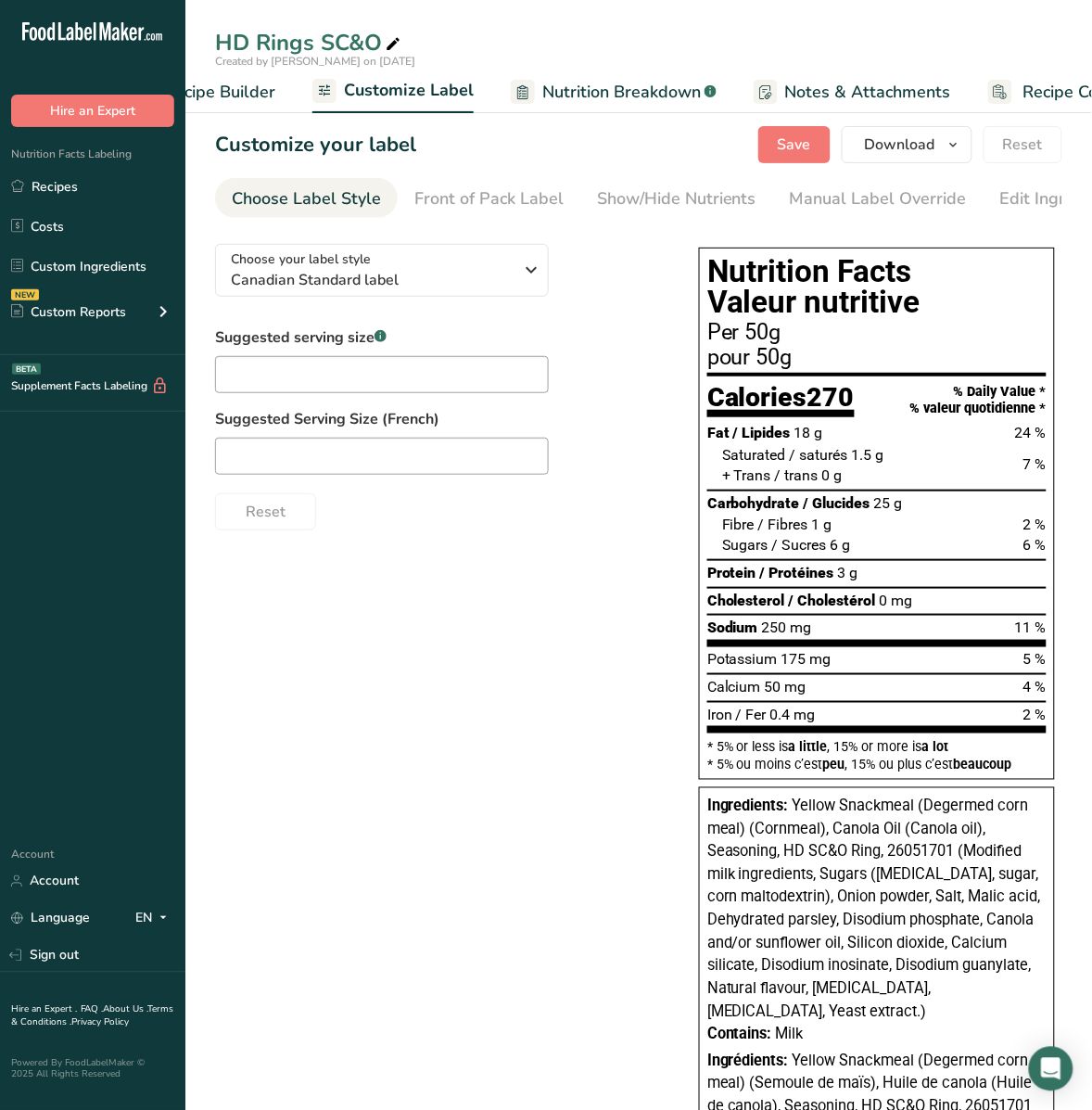
scroll to position [0, 334]
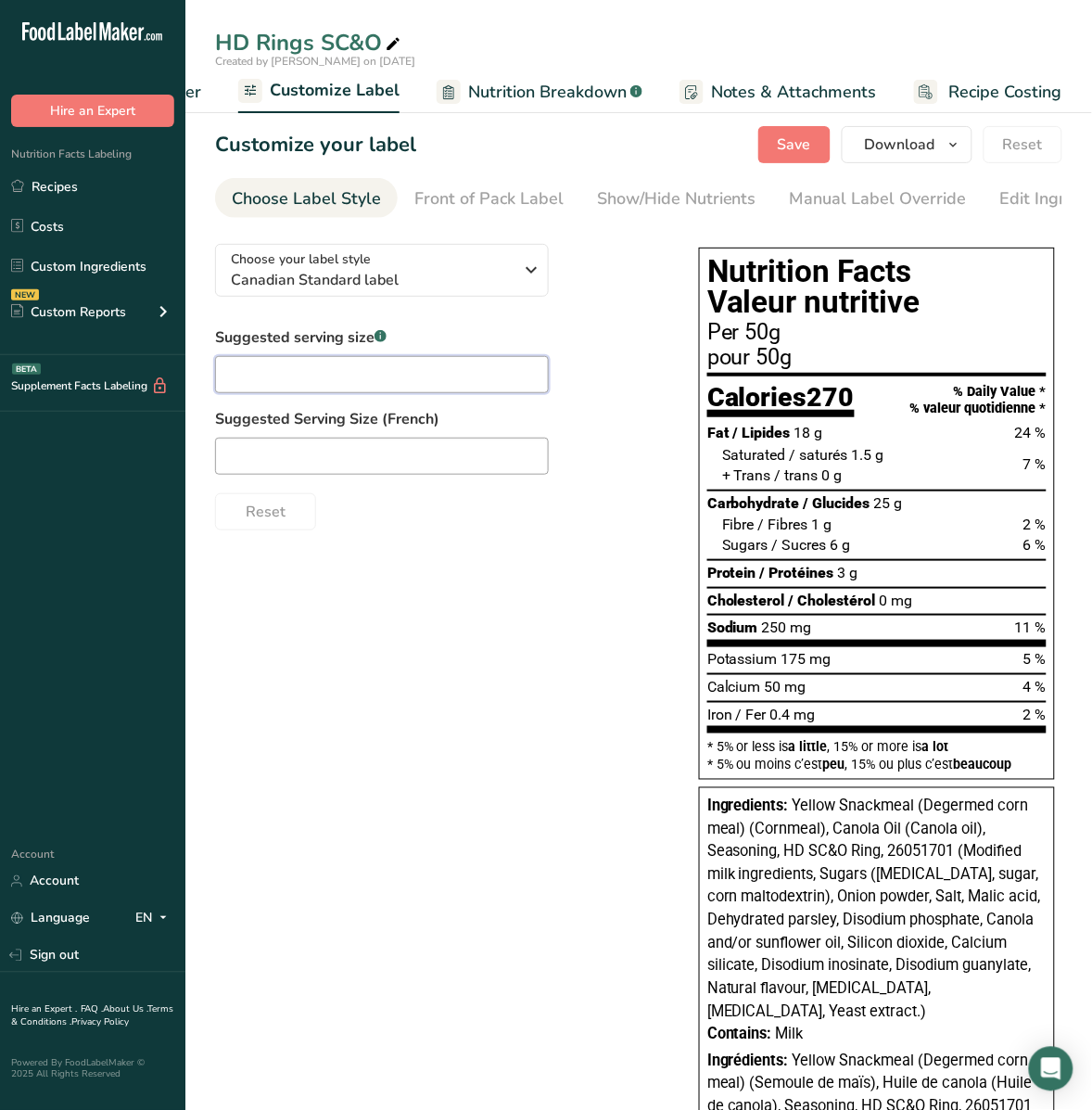
click at [294, 372] on input "text" at bounding box center [381, 375] width 334 height 38
type input "about 3/4 cup"
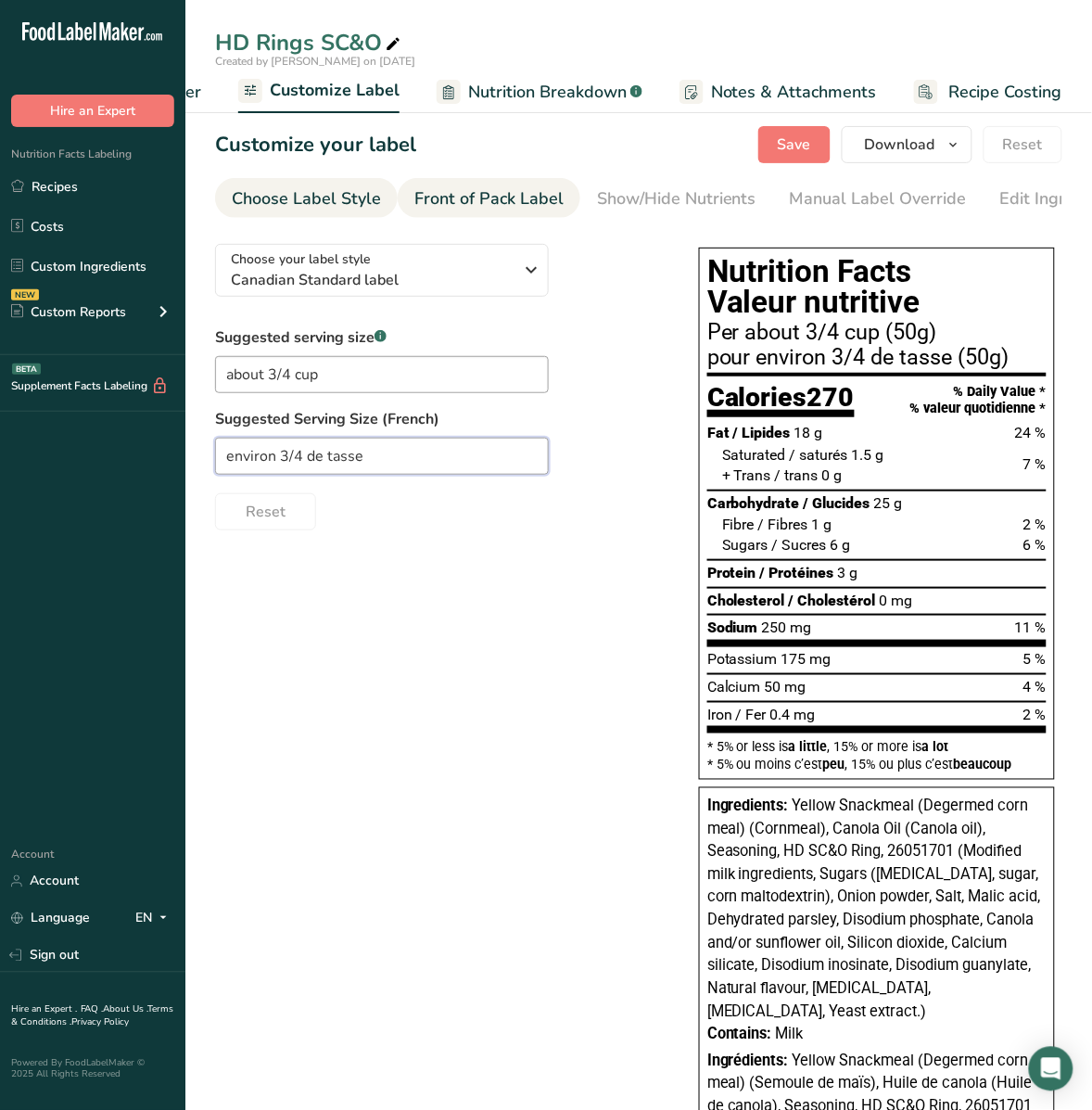
type input "environ 3/4 de tasse"
click at [516, 204] on div "Front of Pack Label" at bounding box center [488, 199] width 149 height 25
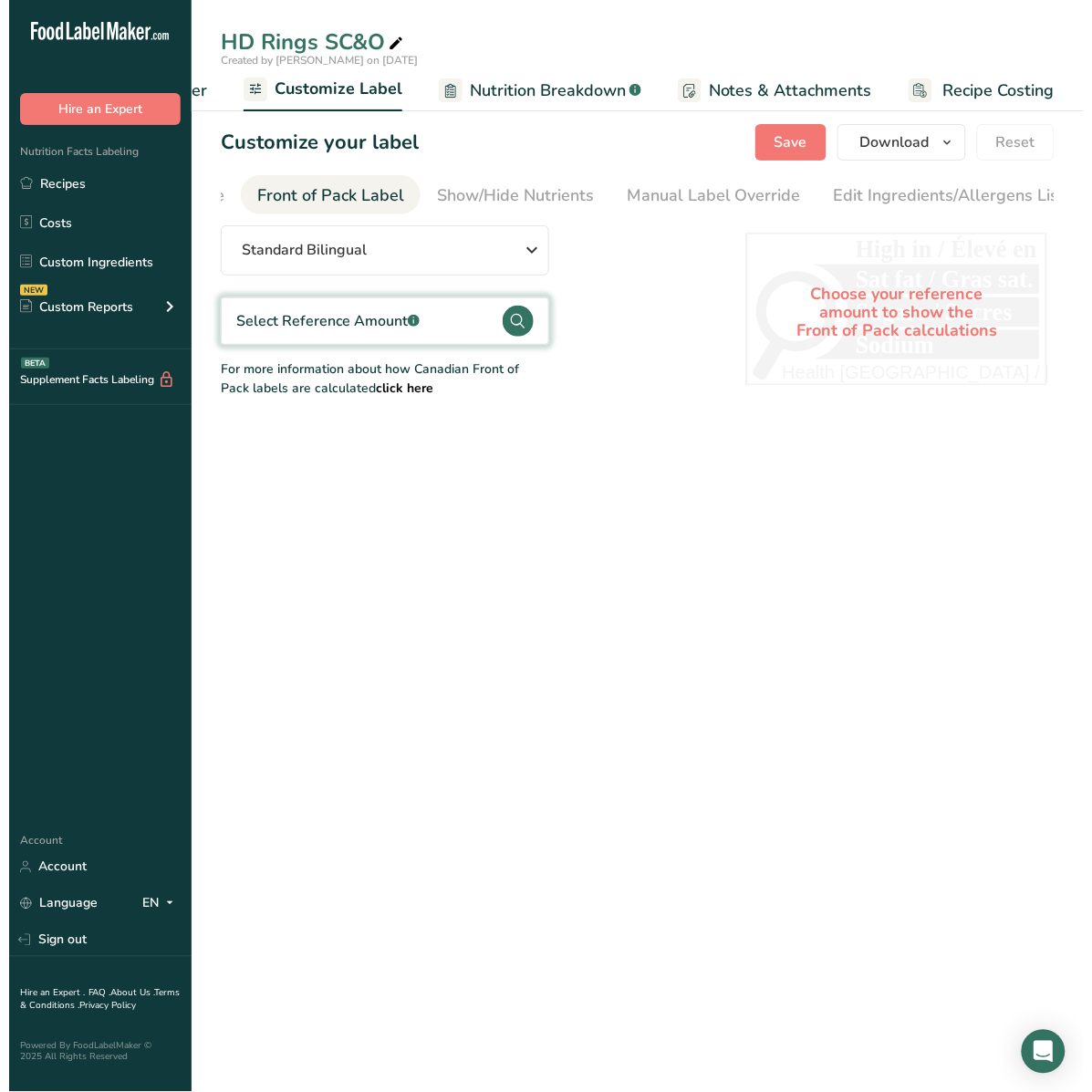
scroll to position [0, 176]
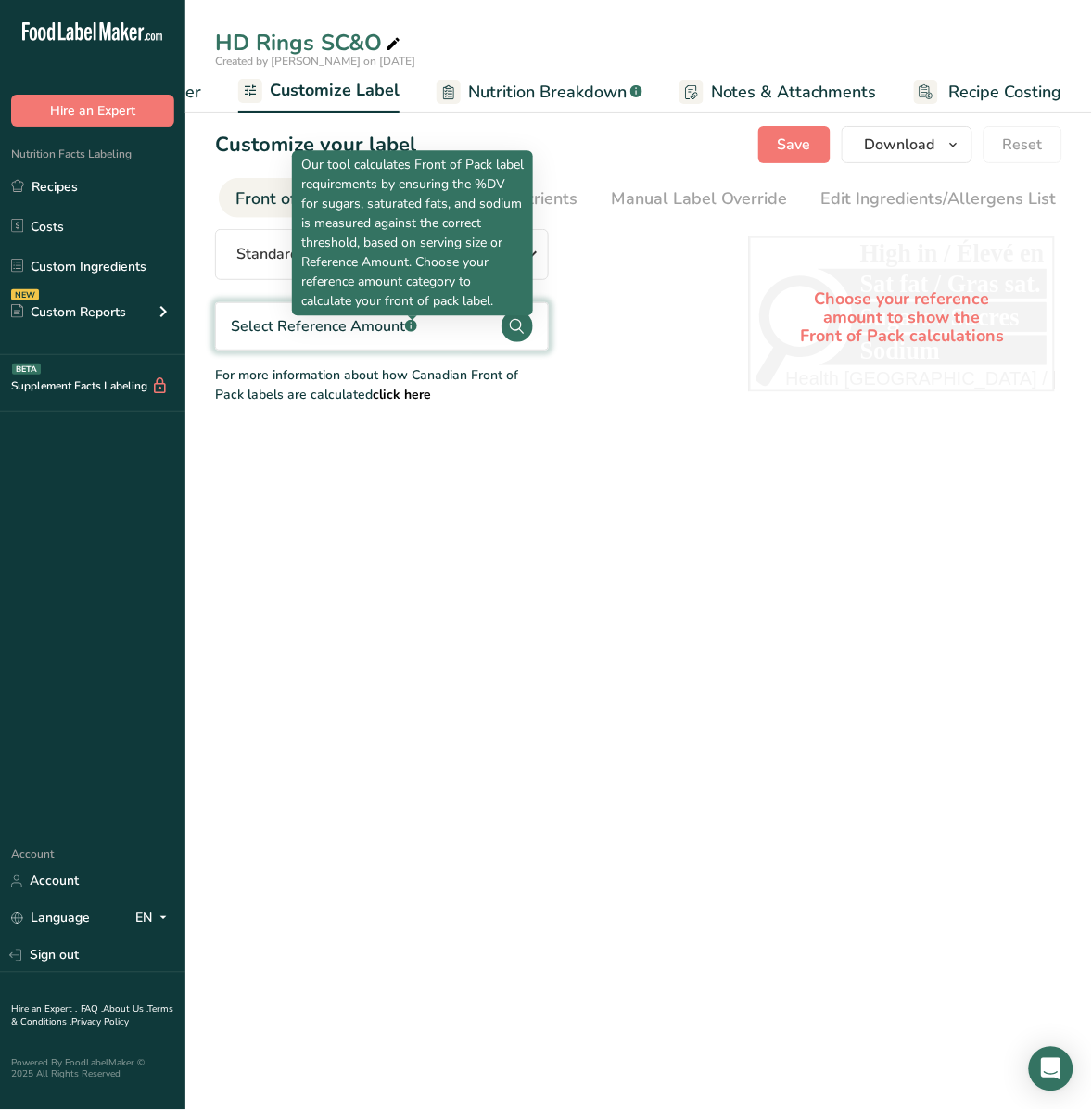
click at [408, 331] on rect at bounding box center [411, 325] width 12 height 12
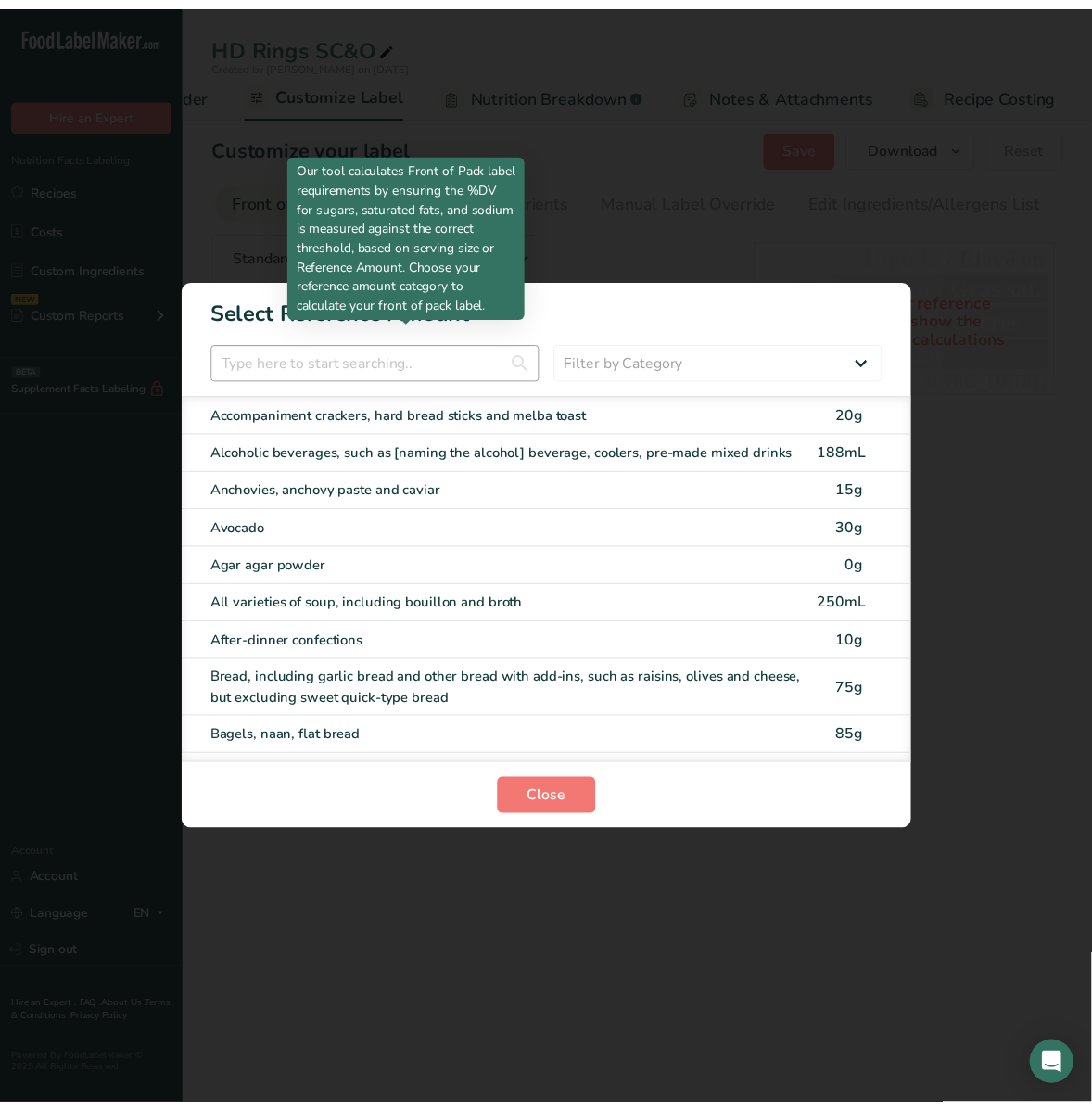
scroll to position [0, 316]
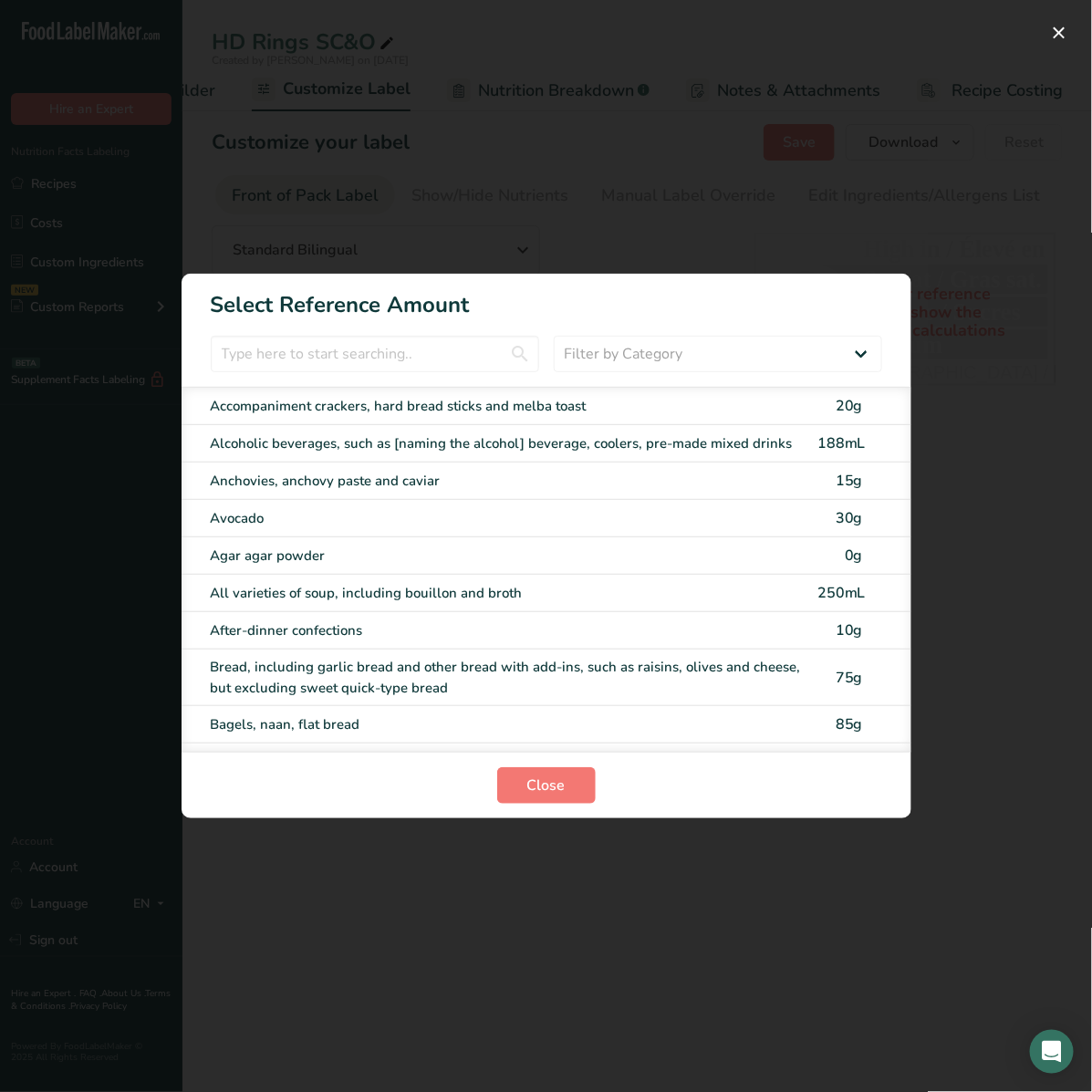
click at [885, 297] on h1 "Select Reference Amount" at bounding box center [546, 297] width 730 height 47
click at [420, 339] on input "FOP Category Selection Modal" at bounding box center [374, 354] width 328 height 37
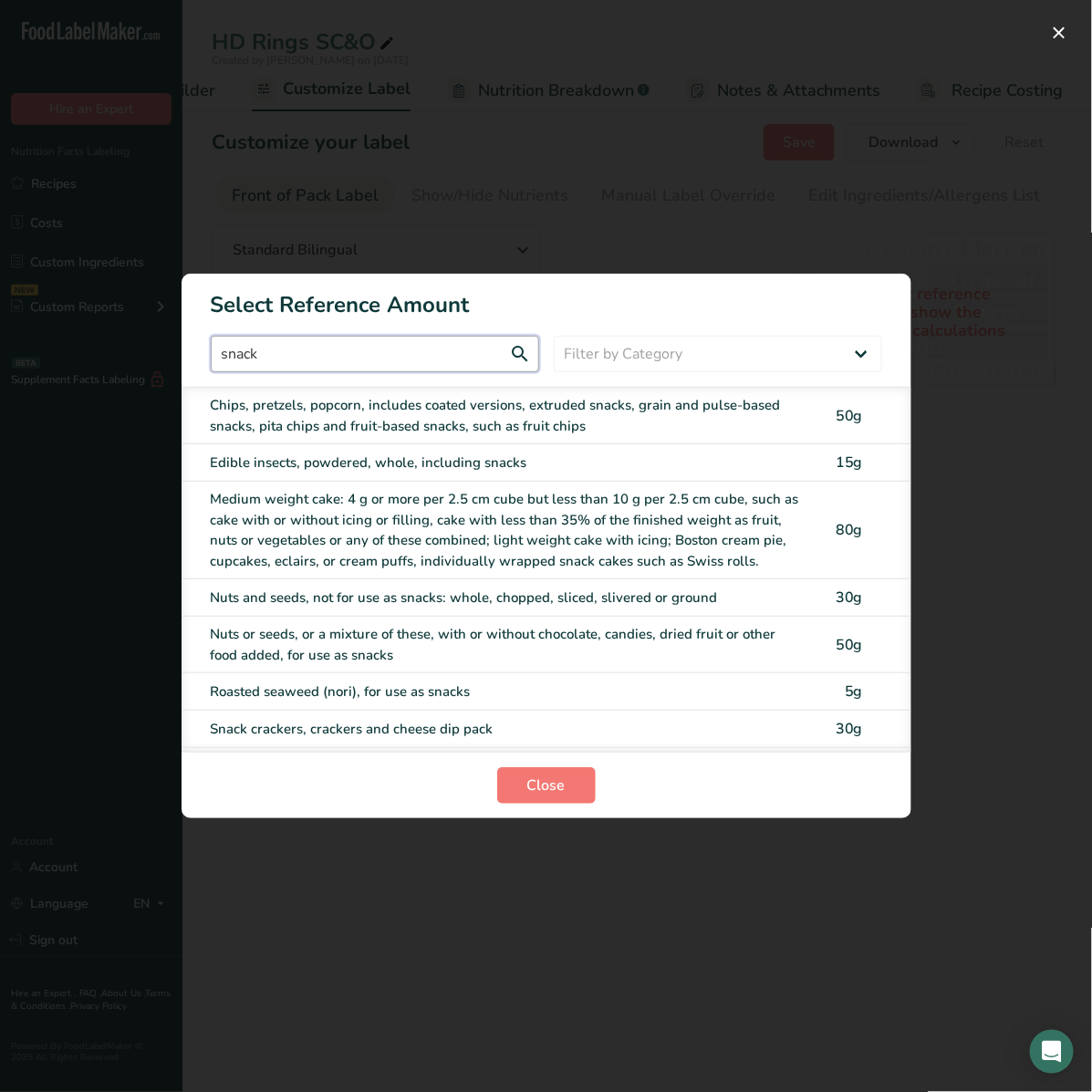
type input "snack"
click at [451, 399] on div "Chips, pretzels, popcorn, includes coated versions, extruded snacks, grain and …" at bounding box center [508, 415] width 596 height 41
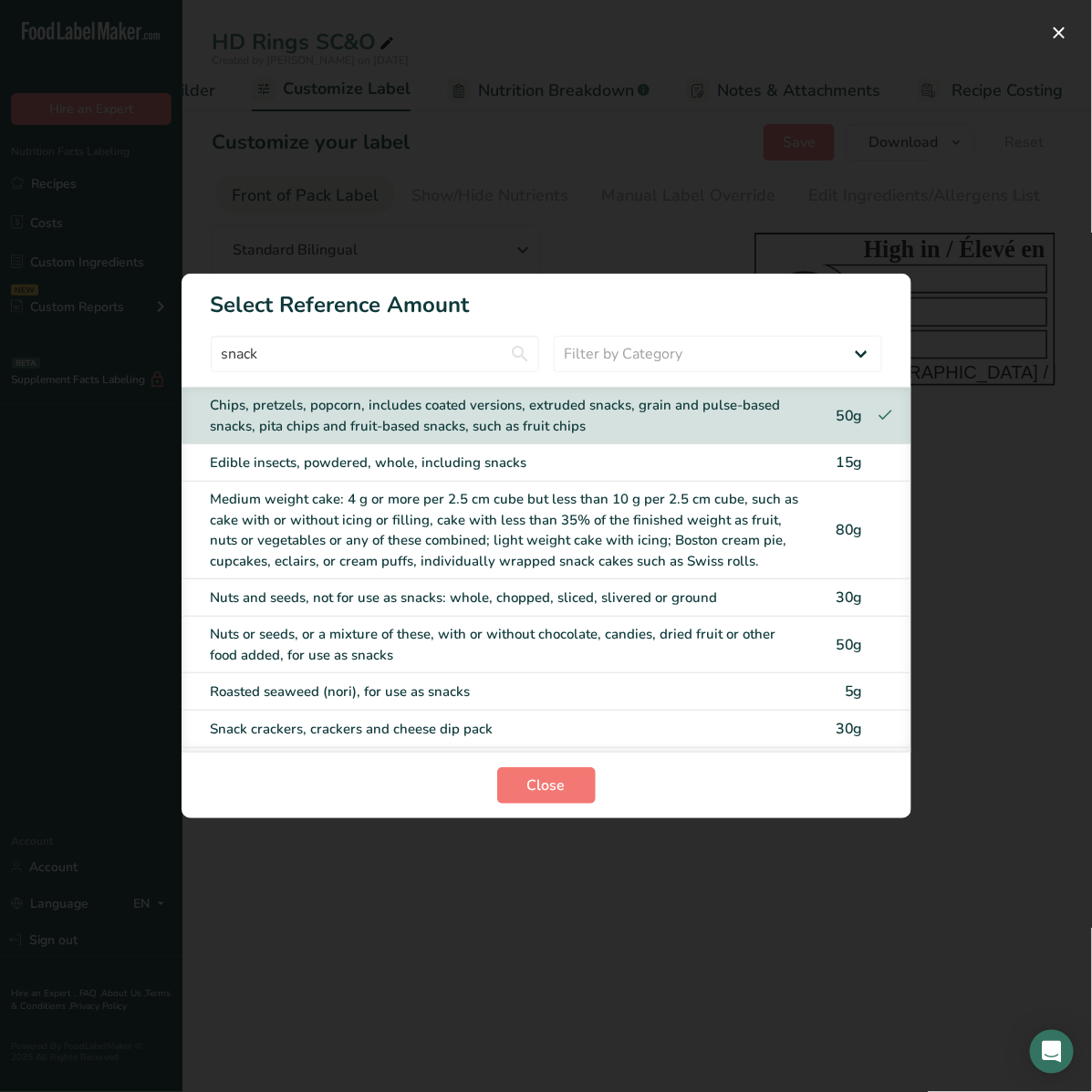
click at [570, 765] on section "Close" at bounding box center [546, 785] width 730 height 66
click at [562, 782] on span "Close" at bounding box center [547, 785] width 39 height 22
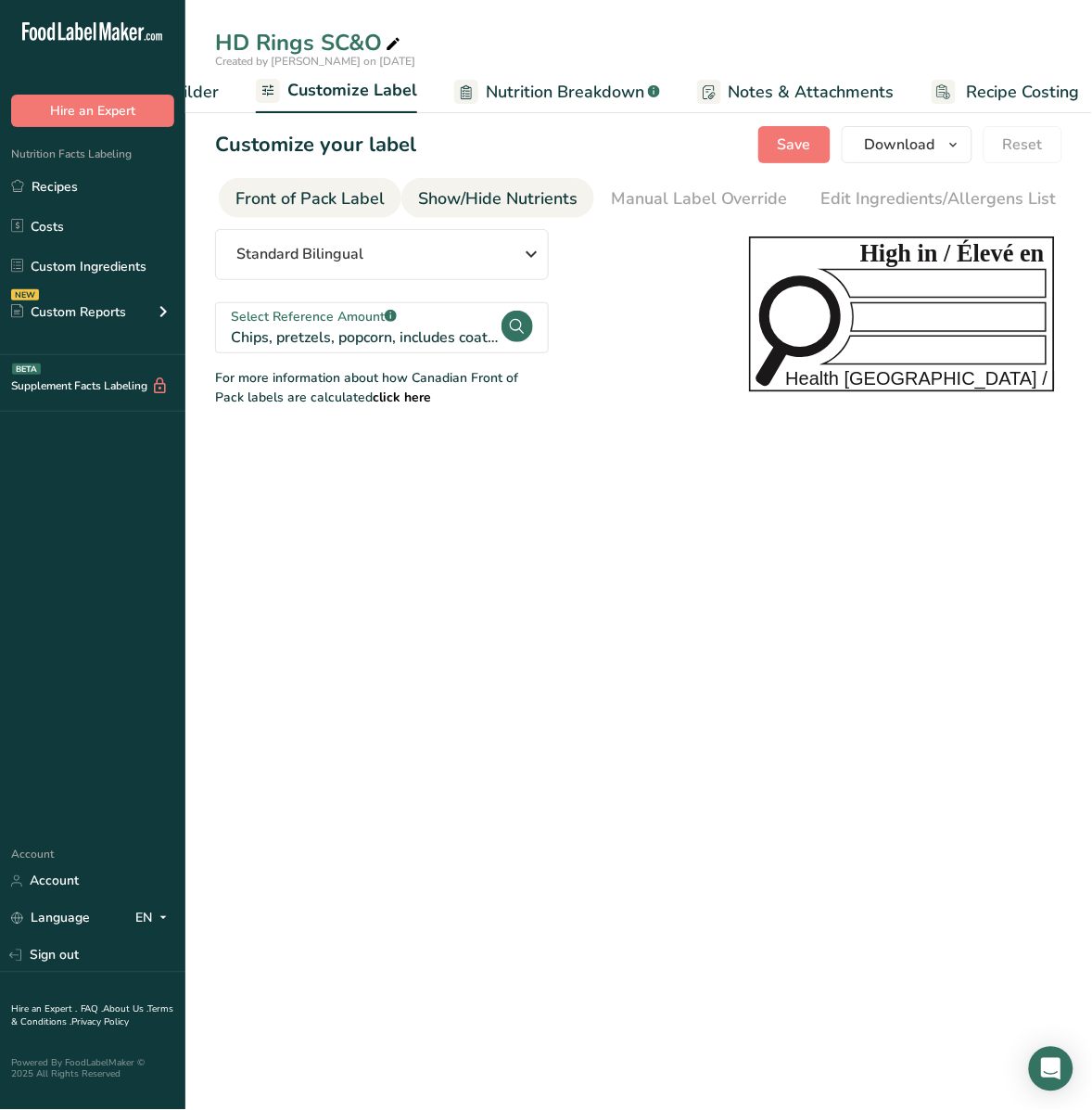
click at [506, 198] on div "Show/Hide Nutrients" at bounding box center [498, 199] width 159 height 25
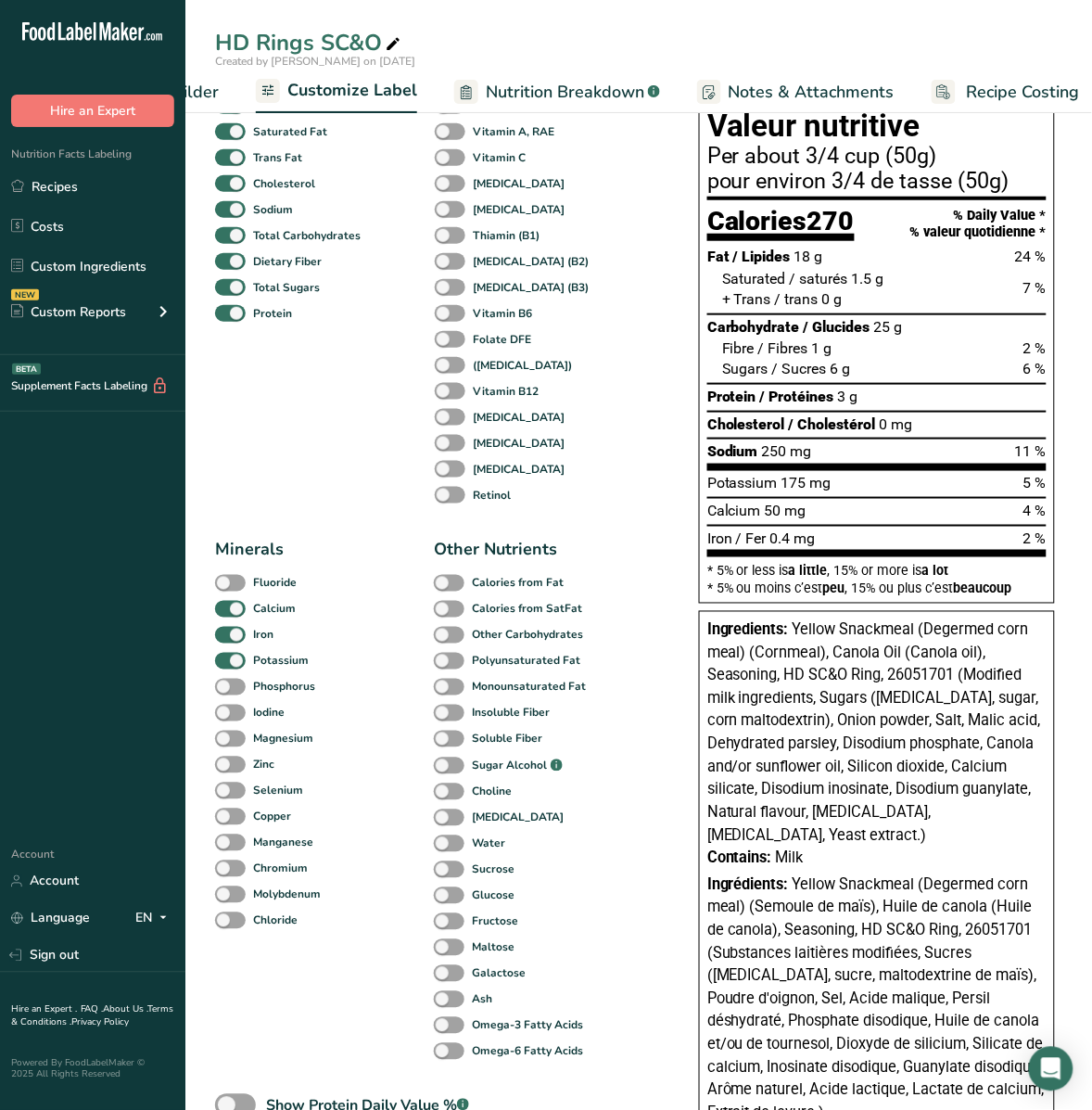
scroll to position [409, 0]
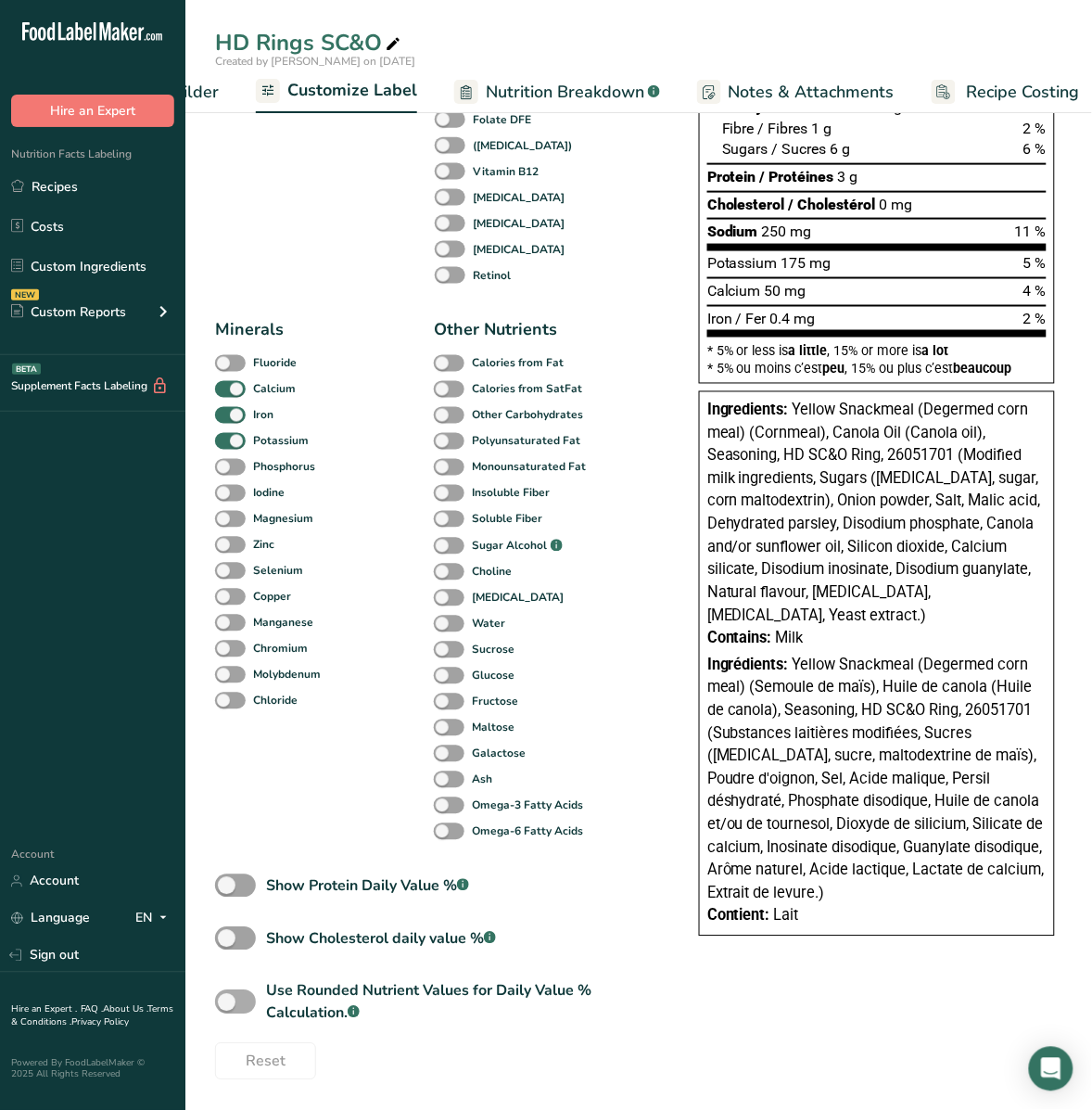
click at [257, 1011] on span "Use Rounded Nutrient Values for Daily Value % Calculation. .a-a{fill:#347362;}.…" at bounding box center [447, 1001] width 383 height 44
click at [227, 1009] on input "Use Rounded Nutrient Values for Daily Value % Calculation. .a-a{fill:#347362;}.…" at bounding box center [220, 1002] width 12 height 12
checkbox input "true"
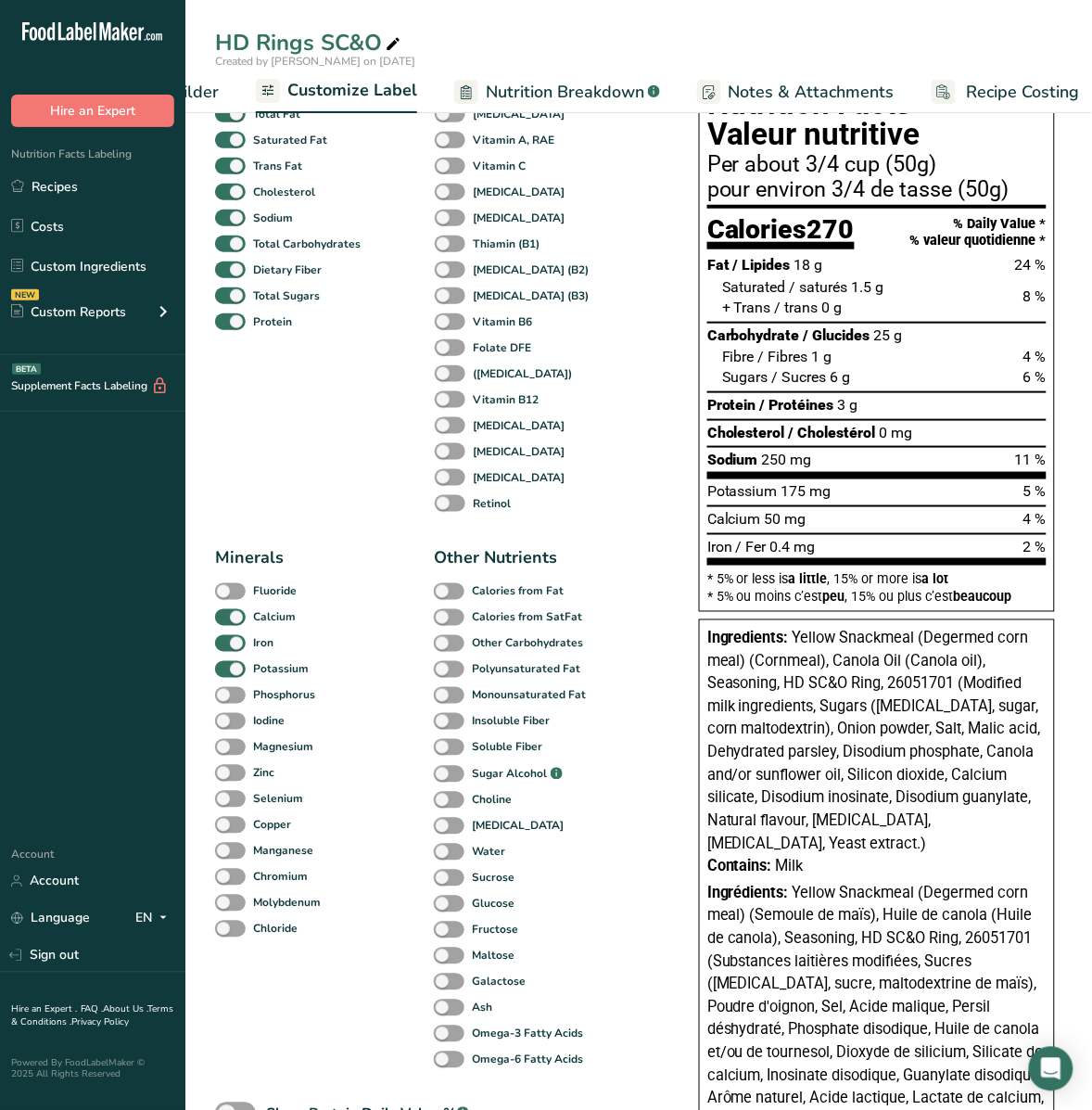
scroll to position [0, 0]
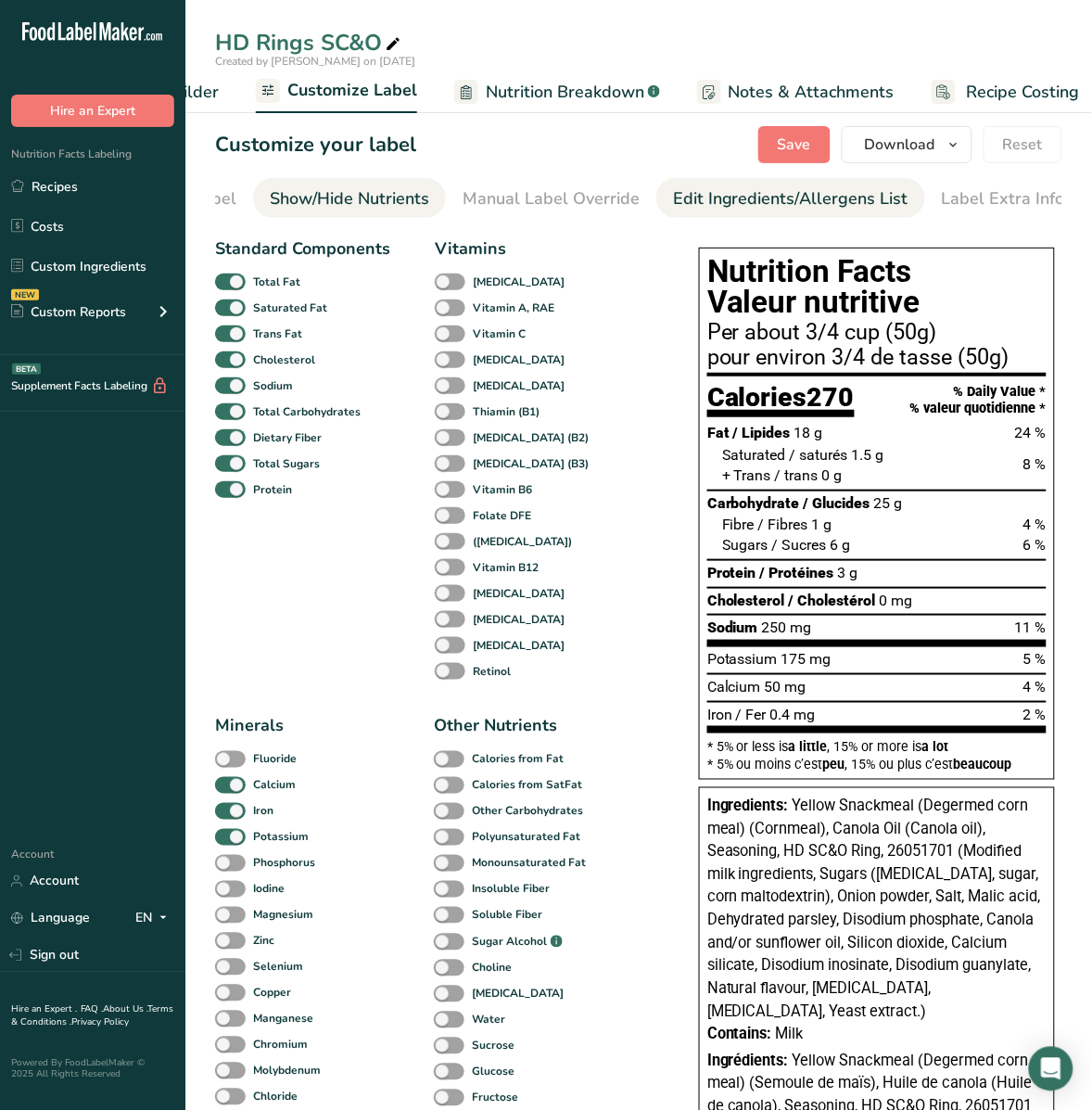
click at [732, 195] on div "Edit Ingredients/Allergens List" at bounding box center [790, 199] width 235 height 25
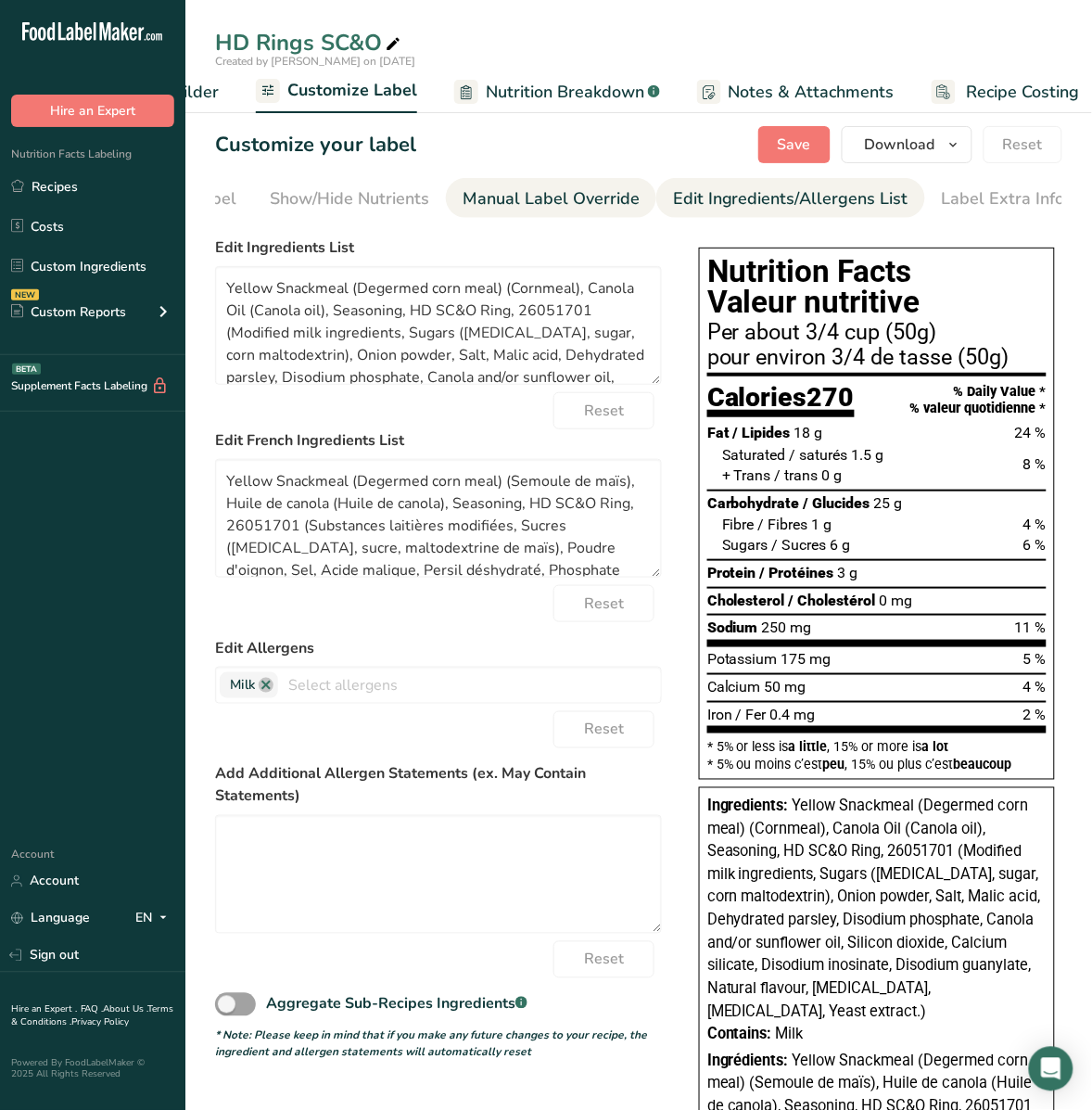
click at [594, 205] on div "Manual Label Override" at bounding box center [550, 199] width 177 height 25
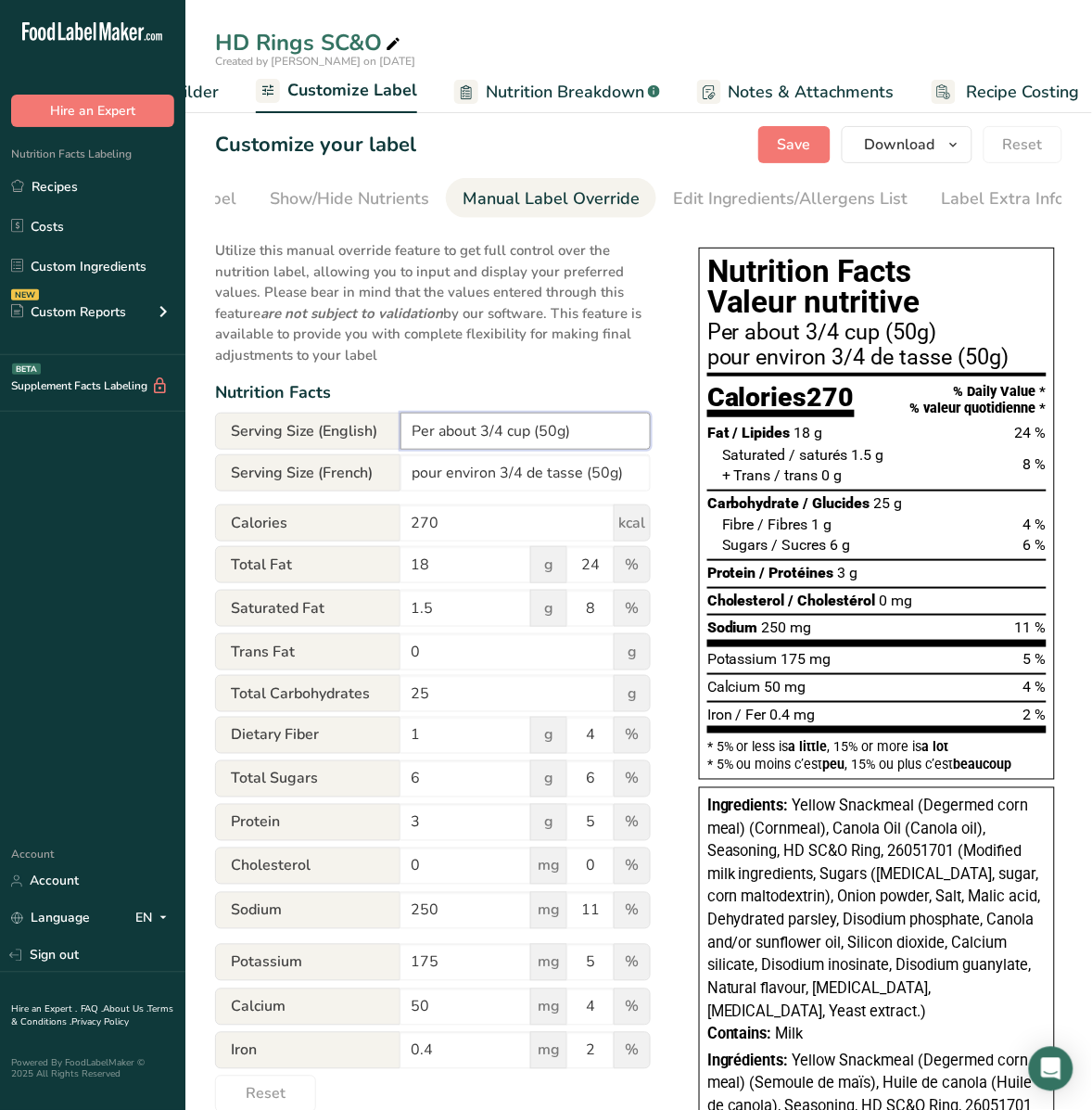
click at [557, 439] on input "Per about 3/4 cup (50g)" at bounding box center [525, 431] width 250 height 38
type input "Per about 3/4 cup (50 g)"
click at [607, 482] on input "pour environ 3/4 de tasse (50g)" at bounding box center [525, 473] width 250 height 38
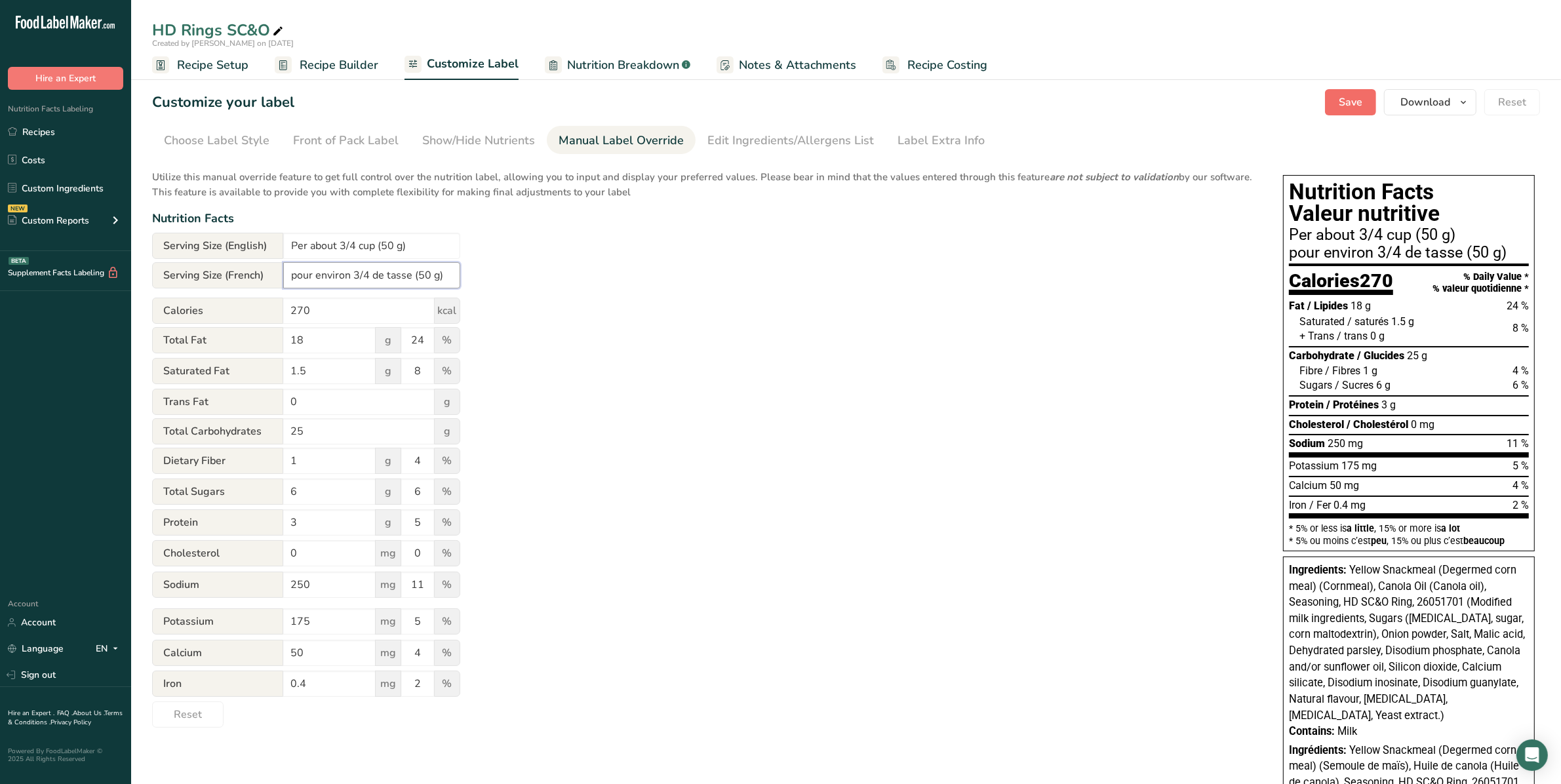
type input "pour environ 3/4 de tasse (50 g)"
click at [784, 102] on span "Save" at bounding box center [1351, 102] width 24 height 16
click at [312, 66] on span "Recipe Builder" at bounding box center [339, 65] width 79 height 18
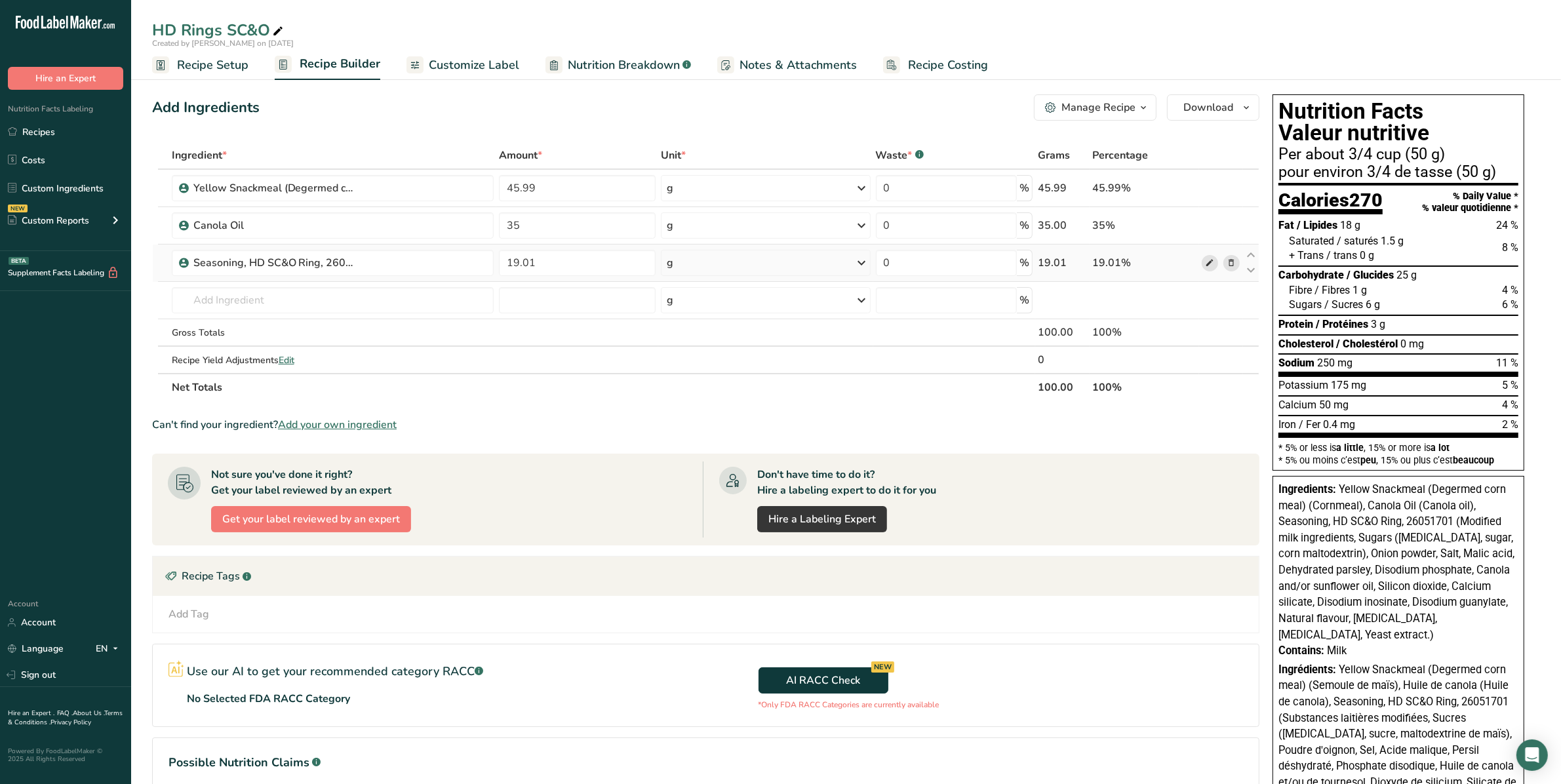
click at [784, 266] on icon at bounding box center [1210, 263] width 9 height 14
click at [415, 40] on div "Created by David Dowdell on 2025-09-15" at bounding box center [846, 43] width 1430 height 12
click at [500, 398] on table "Ingredient * Amount * Unit * Waste * .a-a{fill:#347362;}.b-a{fill:#fff;} Grams …" at bounding box center [706, 272] width 1107 height 260
click at [784, 63] on span "Notes & Attachments" at bounding box center [798, 65] width 117 height 18
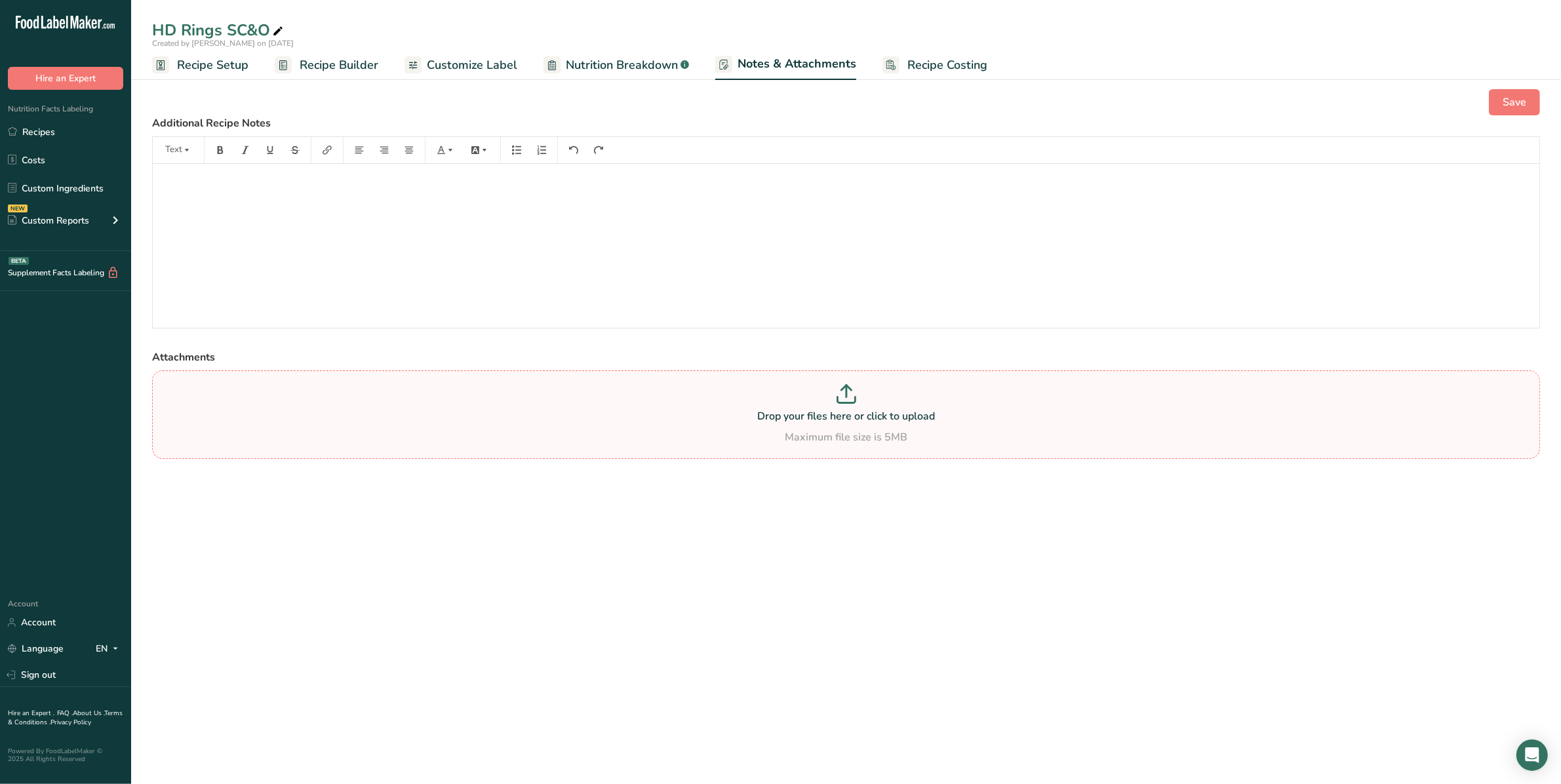
click at [202, 382] on section "Drop your files here or click to upload Maximum file size is 5MB" at bounding box center [845, 415] width 1381 height 82
click at [202, 382] on input "Drop your files here or click to upload Maximum file size is 5MB" at bounding box center [845, 414] width 1388 height 88
click at [475, 54] on link "Customize Label" at bounding box center [461, 65] width 113 height 29
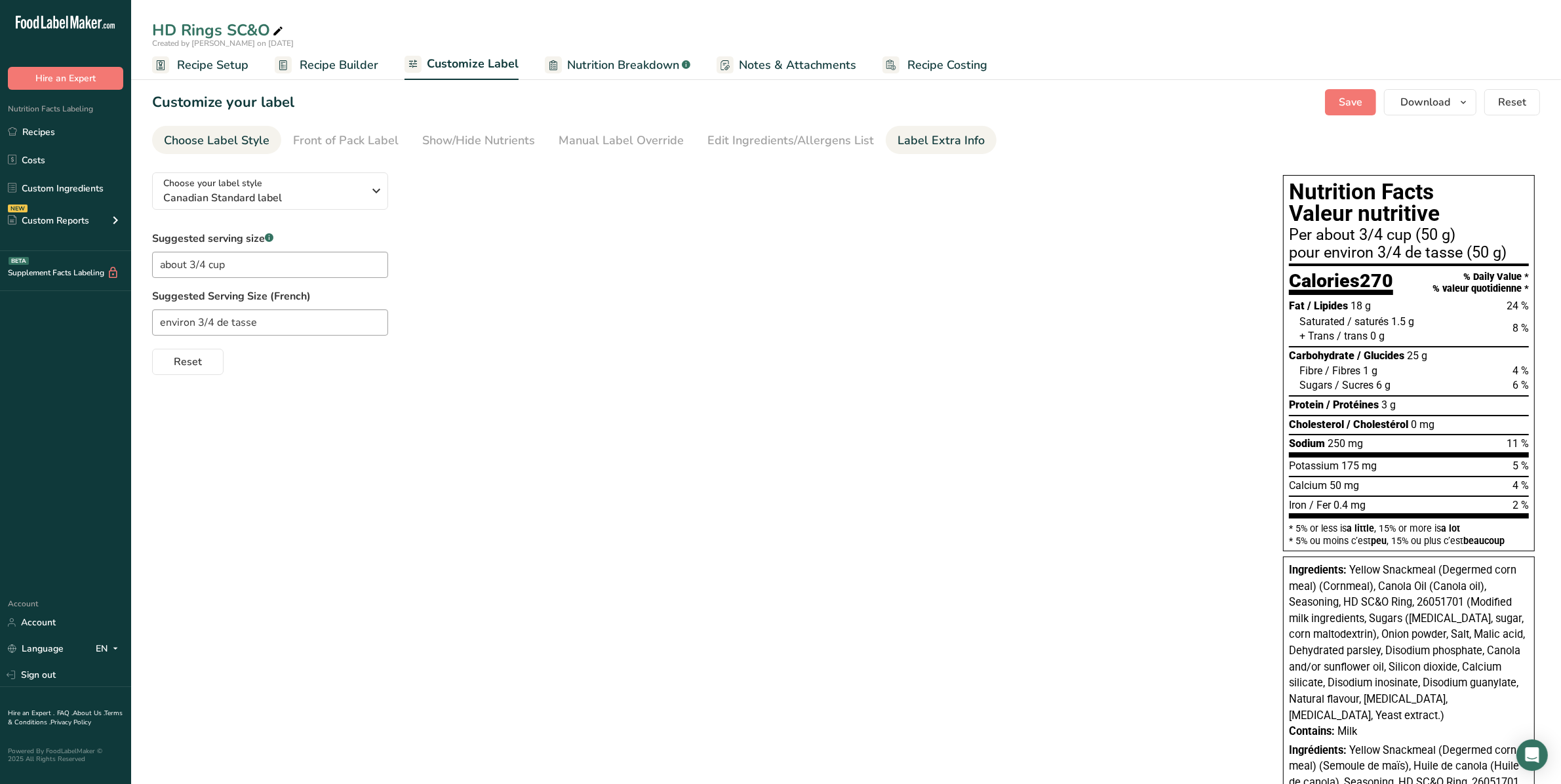
click at [784, 145] on div "Label Extra Info" at bounding box center [942, 140] width 88 height 18
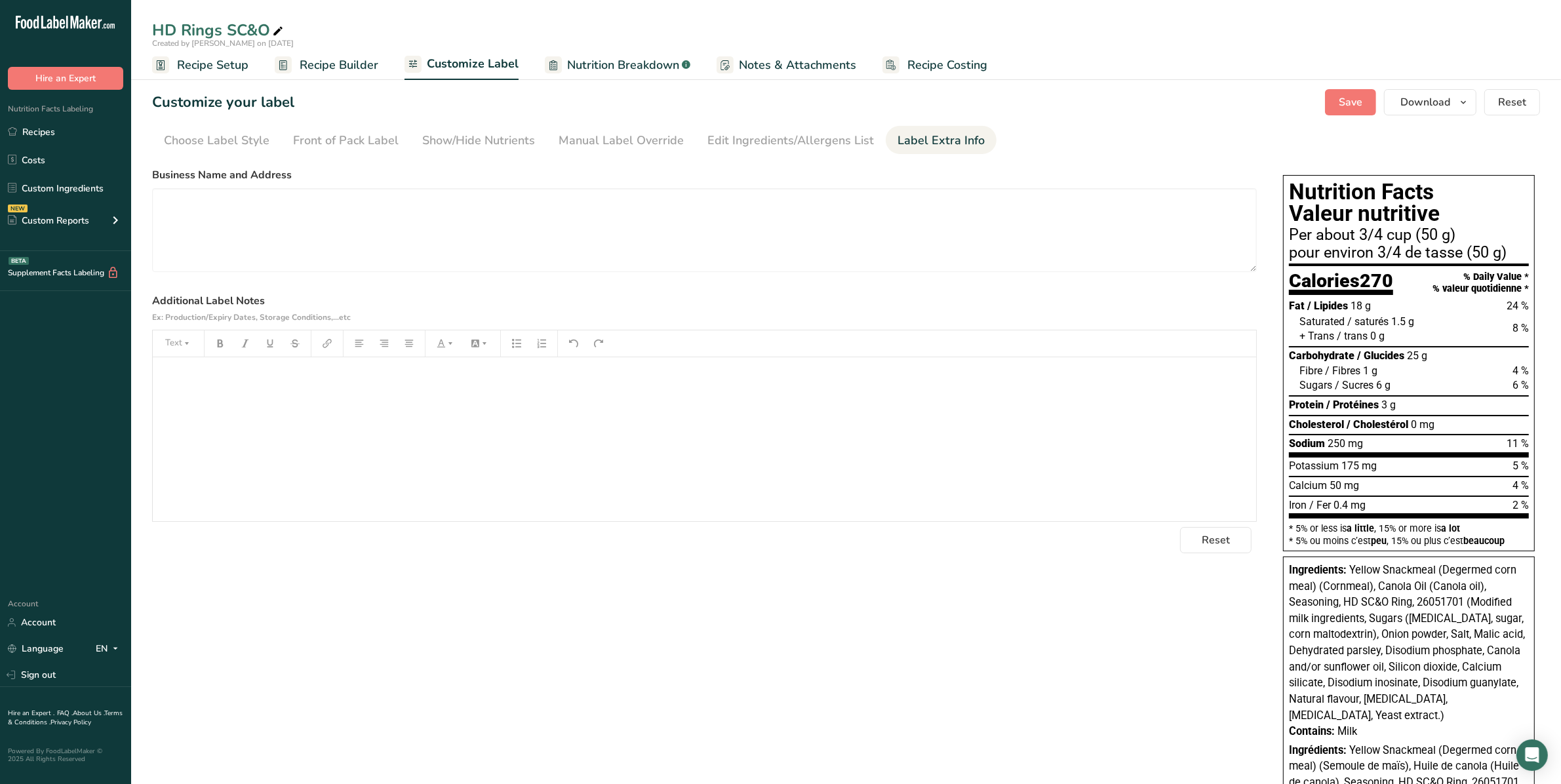
click at [381, 404] on div "﻿" at bounding box center [704, 439] width 1103 height 164
drag, startPoint x: 211, startPoint y: 374, endPoint x: 292, endPoint y: 372, distance: 81.0
click at [292, 372] on span "Reference: MRK-32870363-0 (26051701 @ 19.01%)" at bounding box center [278, 375] width 237 height 13
click at [762, 139] on div "Edit Ingredients/Allergens List" at bounding box center [790, 140] width 166 height 18
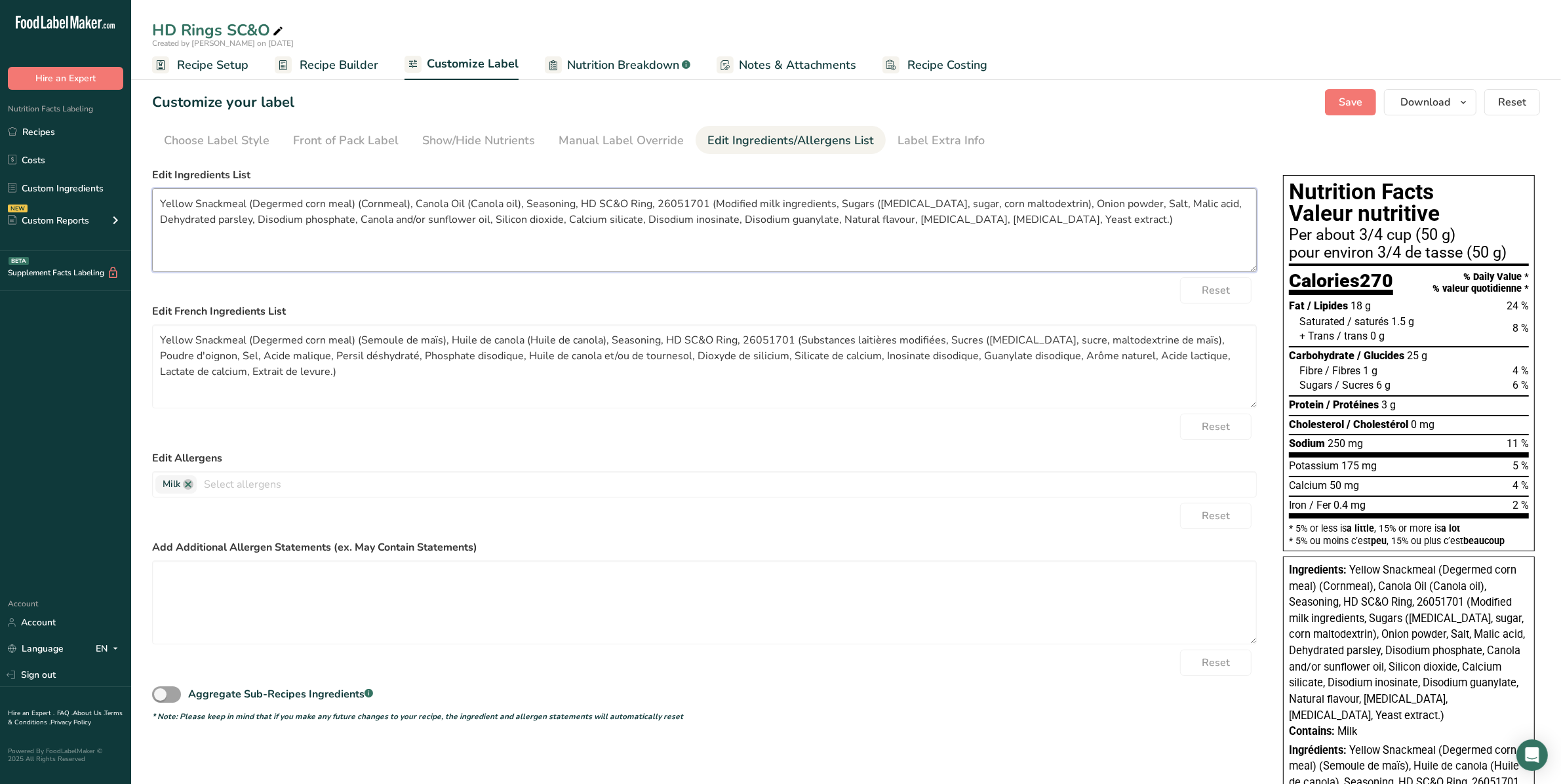
click at [312, 241] on textarea "Yellow Snackmeal (Degermed corn meal) (Cornmeal), Canola Oil (Canola oil), Seas…" at bounding box center [704, 230] width 1105 height 84
drag, startPoint x: 1080, startPoint y: 221, endPoint x: 129, endPoint y: 162, distance: 952.8
click at [127, 158] on div ".a-20{fill:#fff;} Hire an Expert Nutrition Facts Labeling Recipes Costs Custom …" at bounding box center [780, 488] width 1561 height 976
paste textarea "Cornmeal, Vegetable oil, Modified milk ingredients, Sugars (dextrose, sugar, co…"
type textarea "Cornmeal, Vegetable oil, Modified milk ingredients, Sugars (dextrose, sugar, co…"
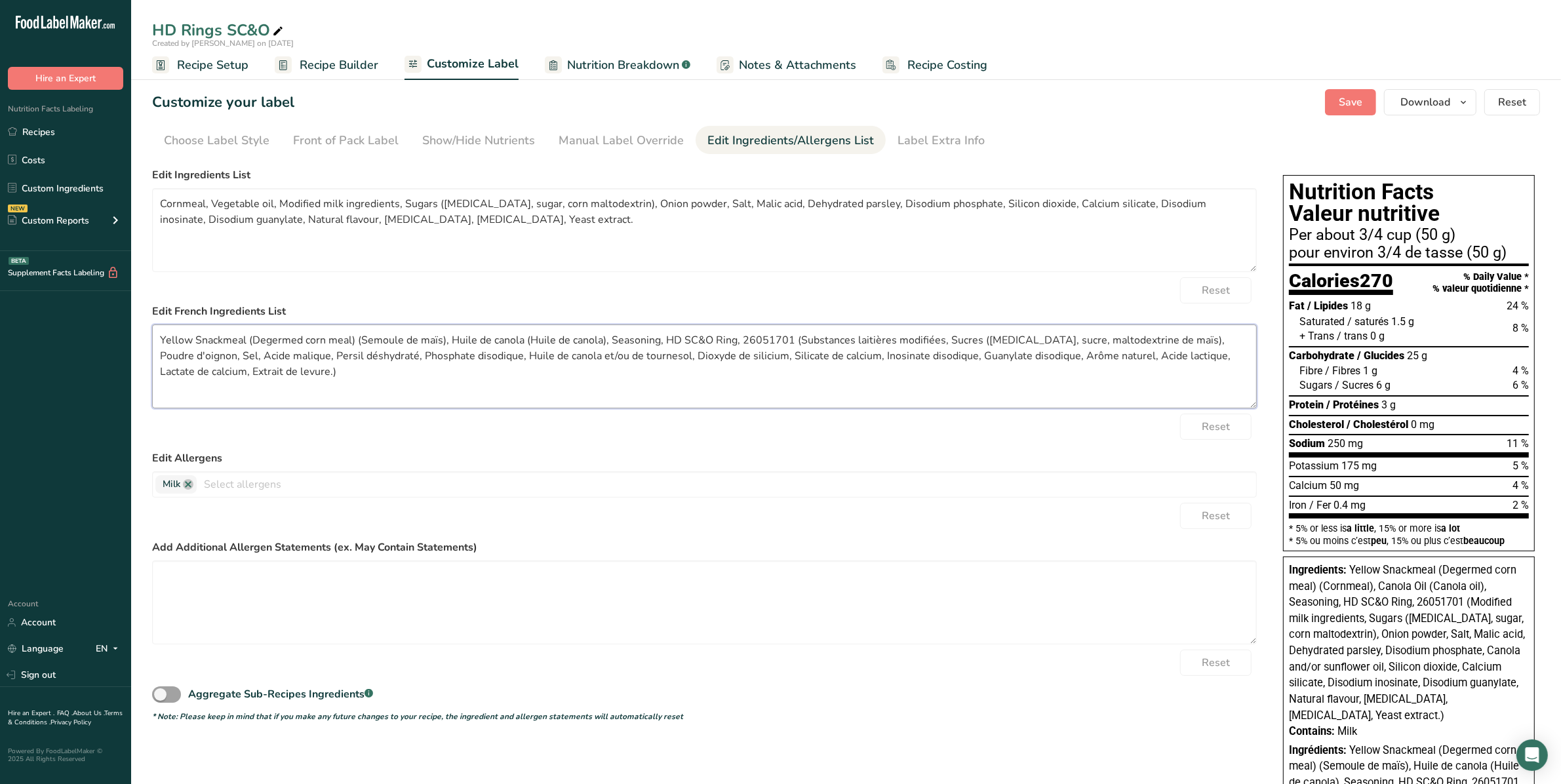
click at [446, 388] on textarea "Yellow Snackmeal (Degermed corn meal) (Semoule de maïs), Huile de canola (Huile…" at bounding box center [704, 366] width 1105 height 84
drag, startPoint x: 428, startPoint y: 381, endPoint x: 122, endPoint y: 321, distance: 311.8
click at [122, 315] on div ".a-20{fill:#fff;} Hire an Expert Nutrition Facts Labeling Recipes Costs Custom …" at bounding box center [780, 488] width 1561 height 976
paste textarea "Semoule de maïs, Huile végétale, Substances laitières modifiées, Sucres (dextro…"
click at [784, 111] on button "Save" at bounding box center [1350, 102] width 51 height 27
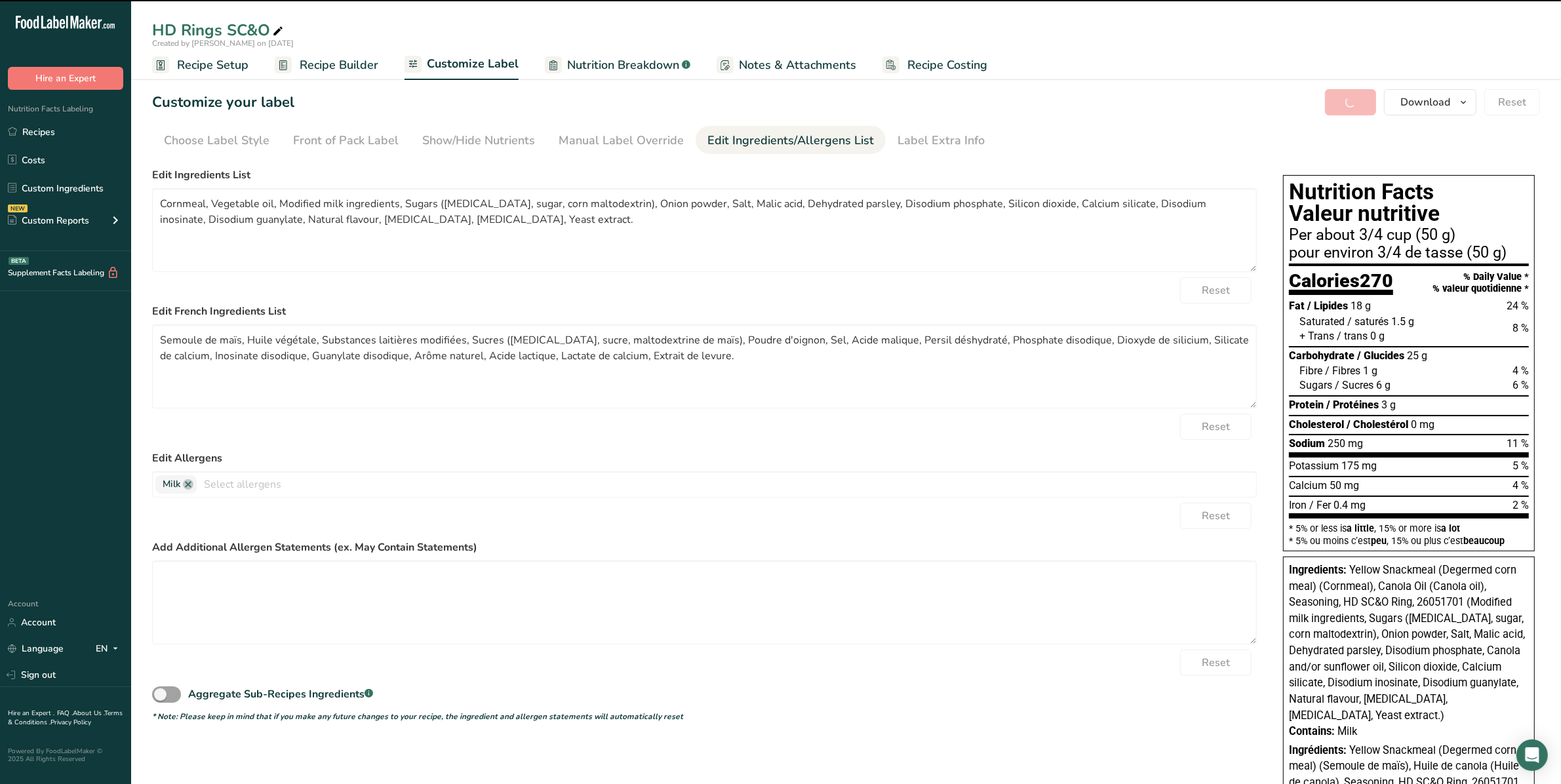
type textarea "Semoule de maïs, Huile végétale, Substances laitières modifiées, Sucres (dextro…"
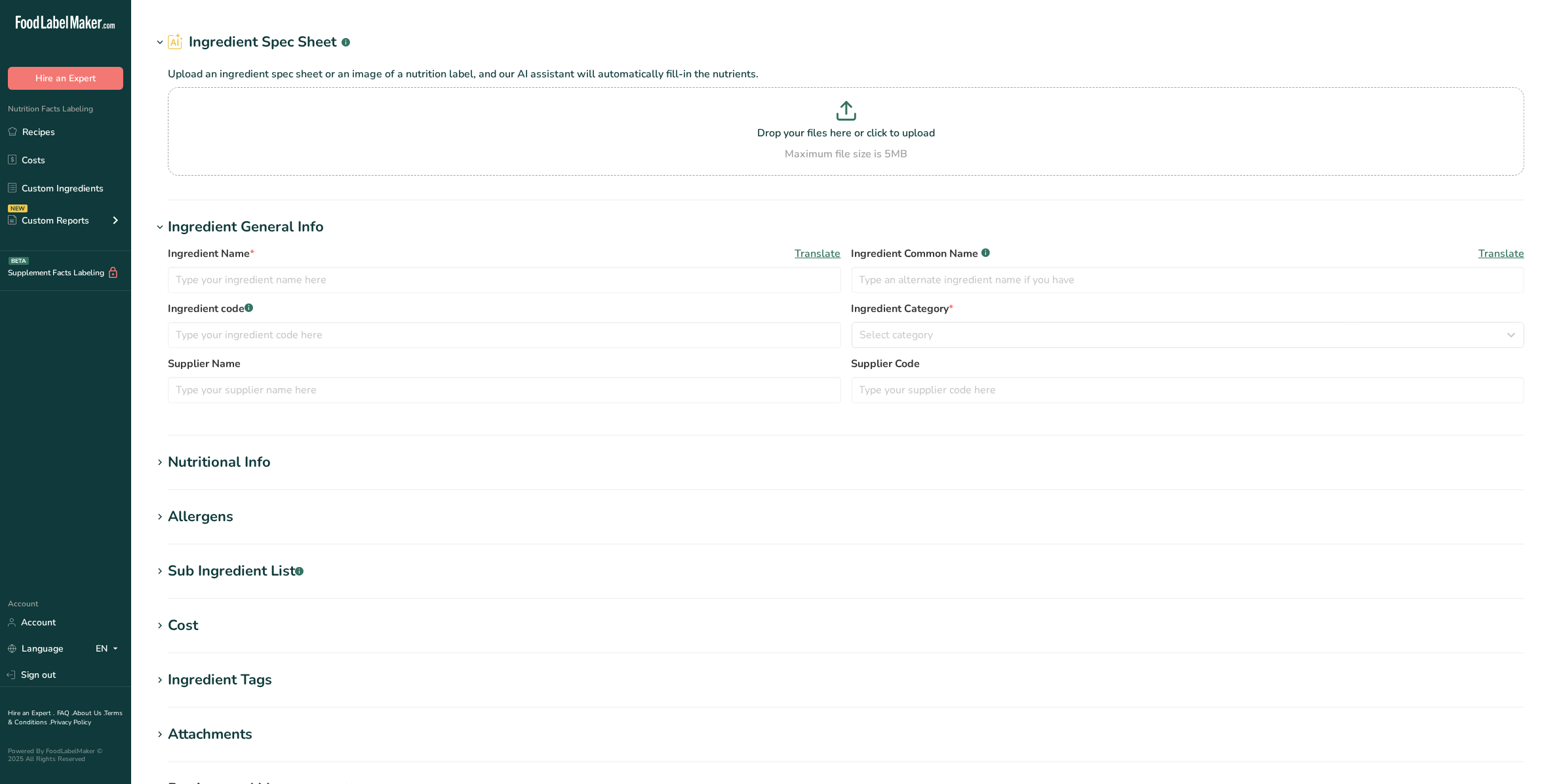
type input "Seasoning, HD SC&O Ring, 26051701"
type input "[PERSON_NAME] Foods Limited"
type input "26051701"
type input "100"
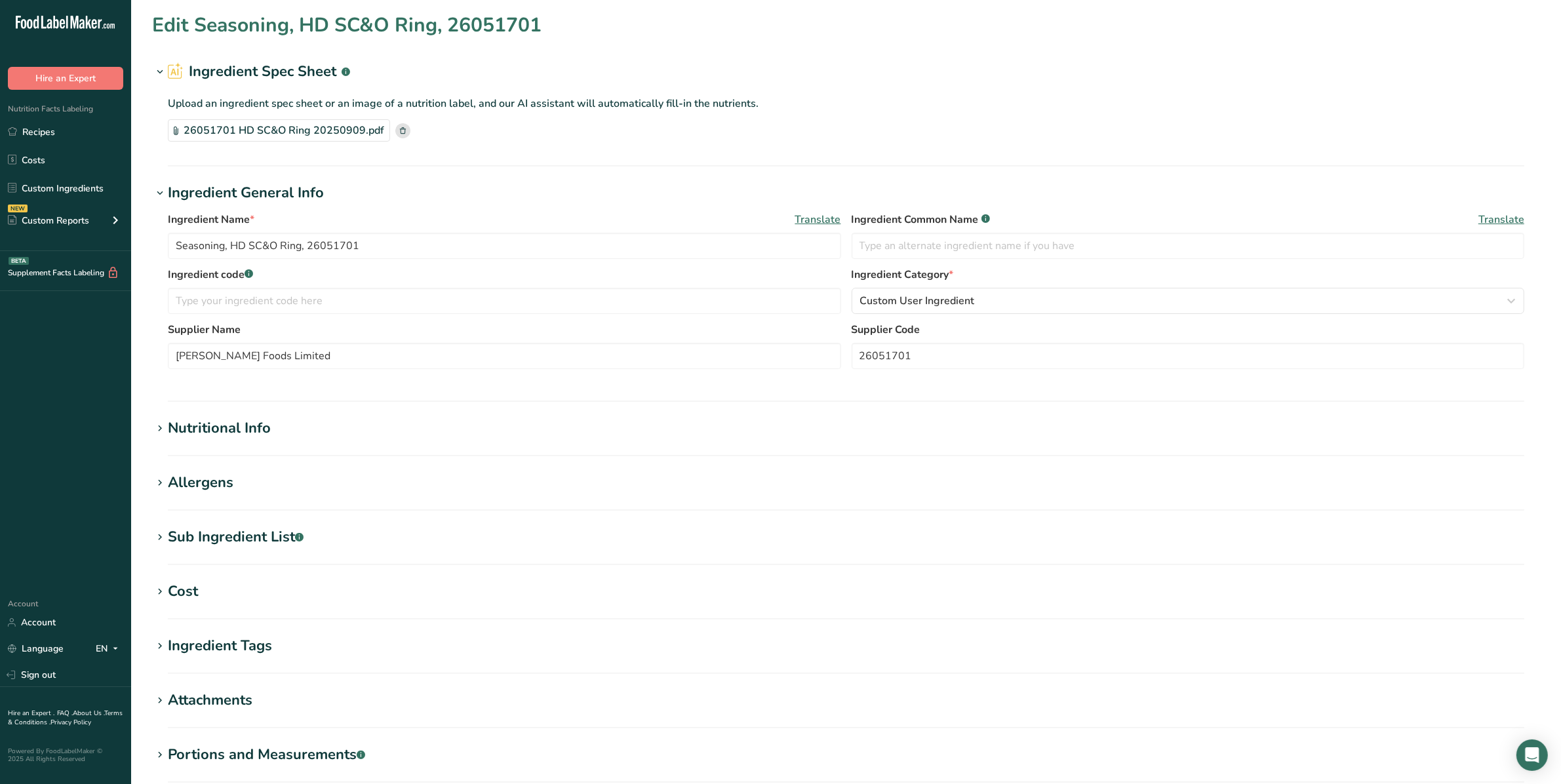
type input "358"
type KJ "1497.87"
type Fat "6"
type Fat "1"
type Fat "0.1"
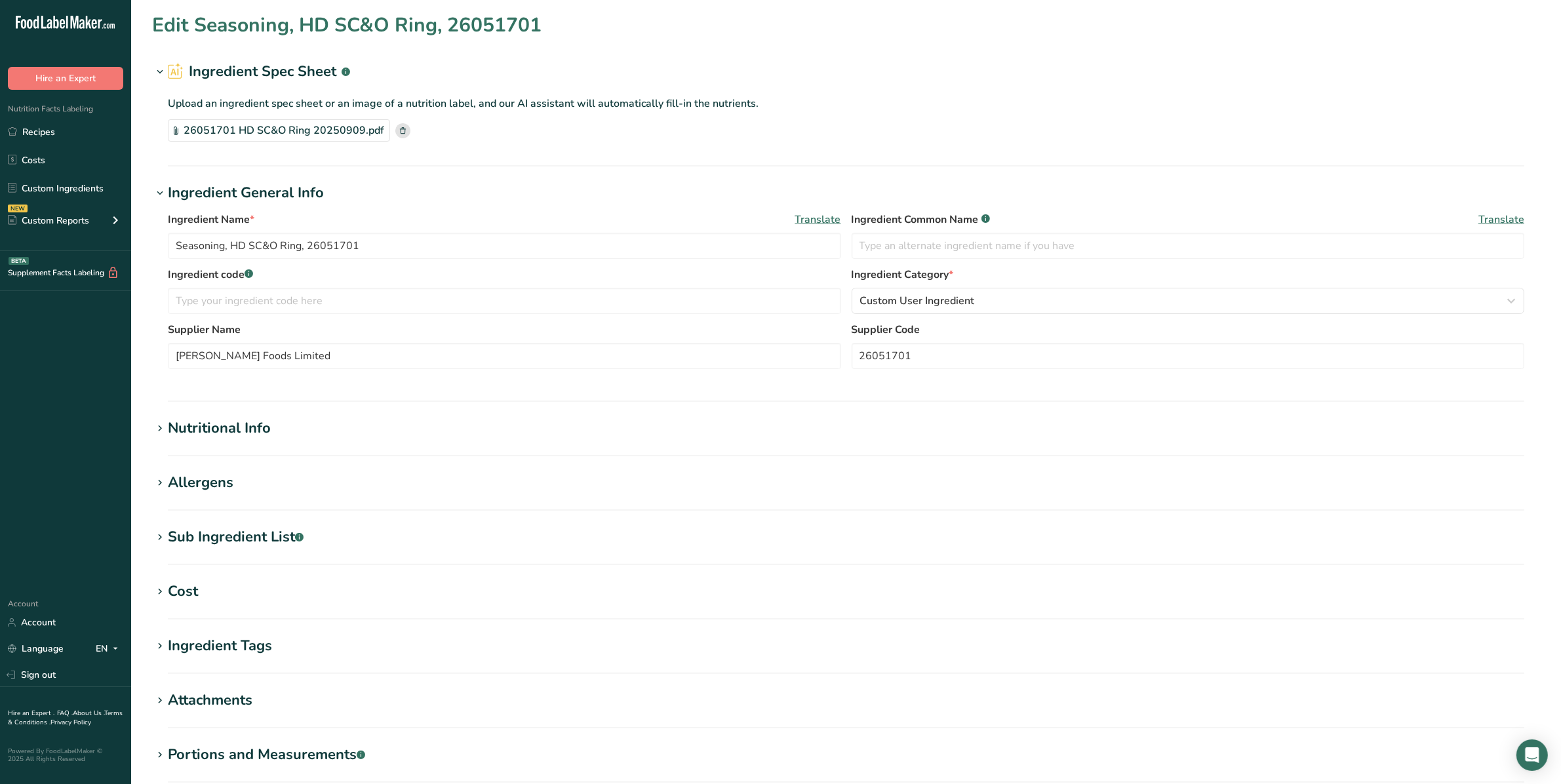
type input "22.9"
type input "2648"
type Carbohydrates "67.4"
type Fiber "1.4"
type Sugars "59.3"
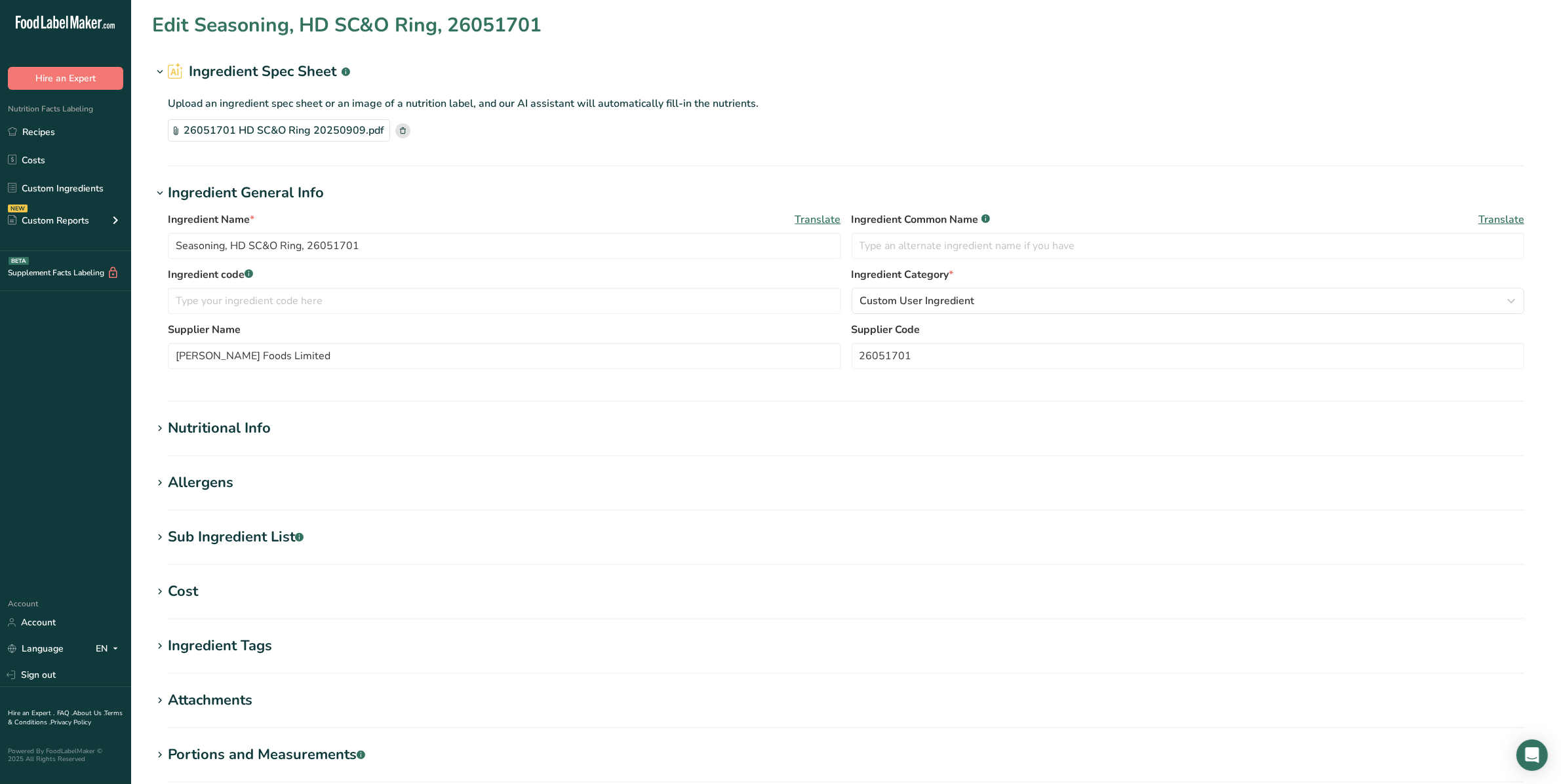
type Sugars "14.1"
type input "9.7"
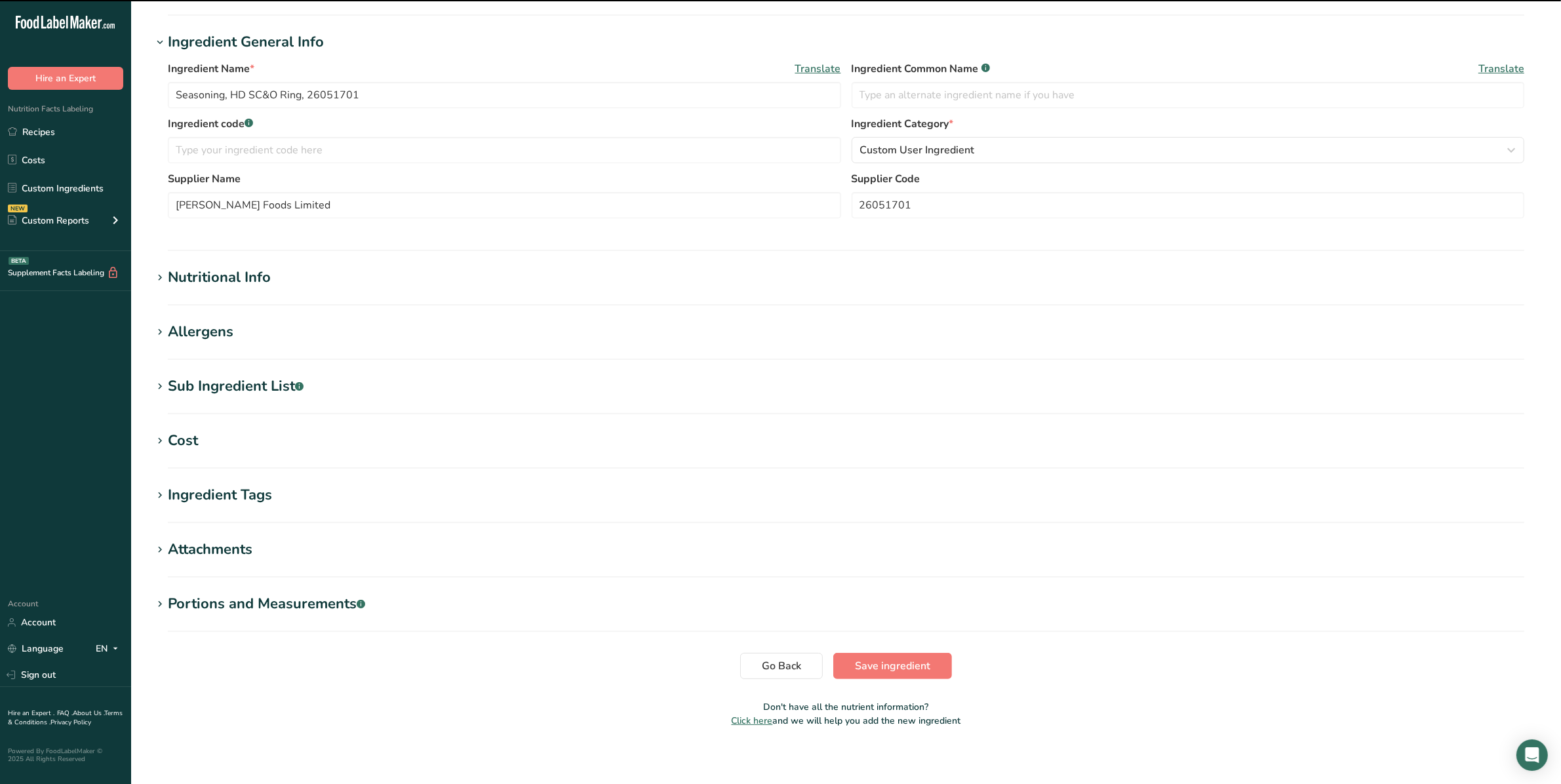
scroll to position [157, 0]
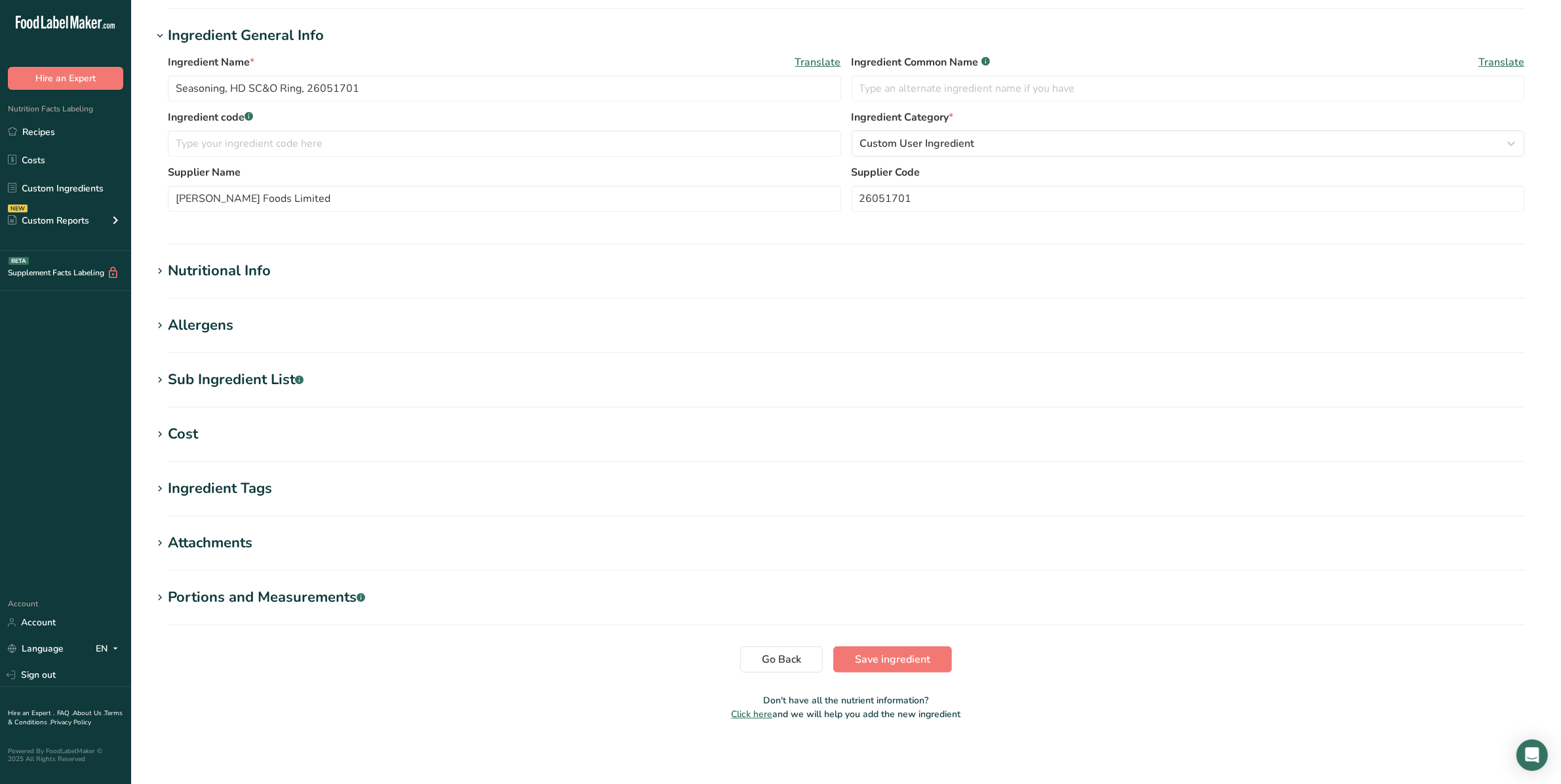
click at [239, 267] on div "Nutritional Info" at bounding box center [219, 271] width 103 height 22
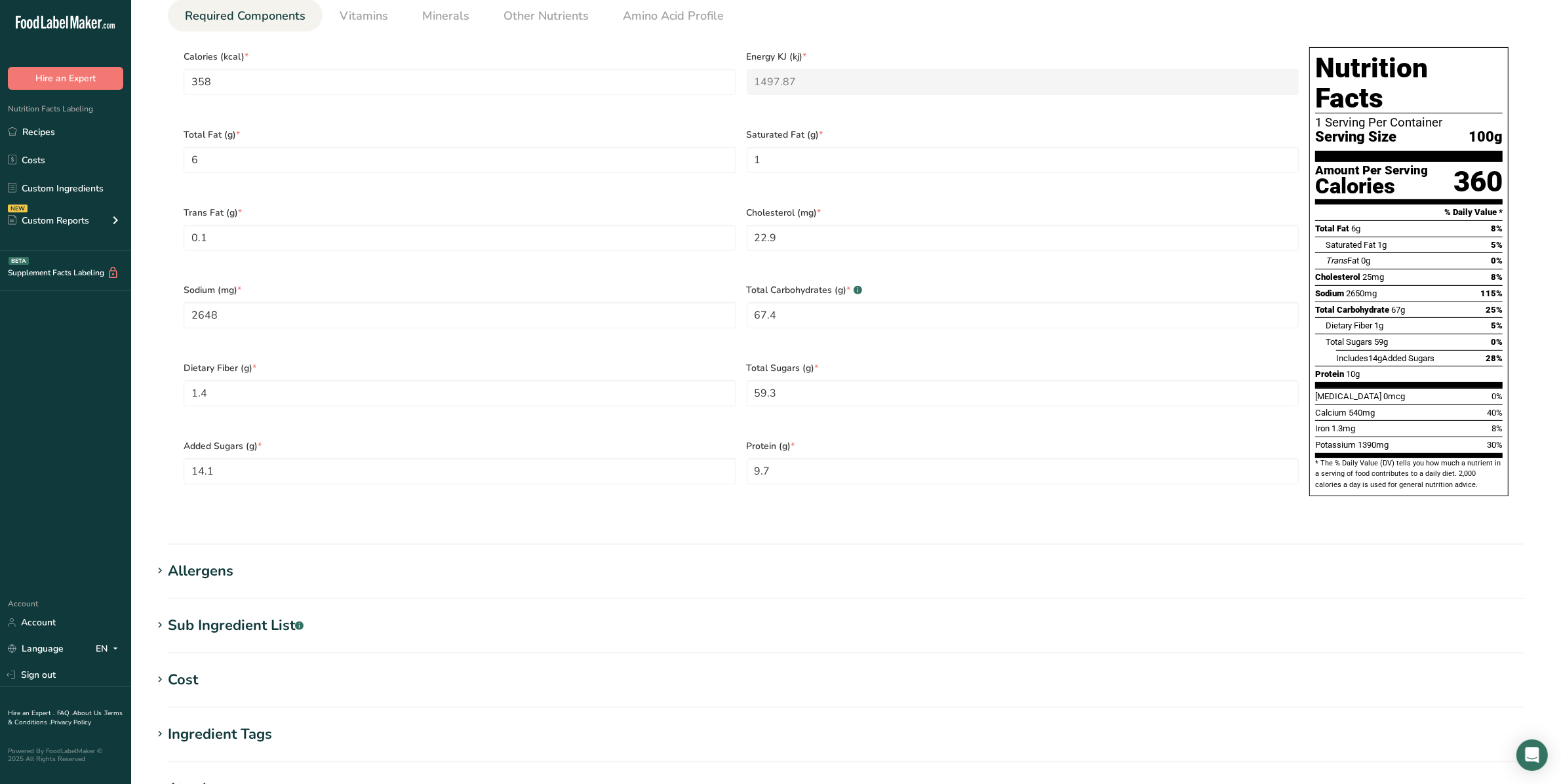
scroll to position [485, 0]
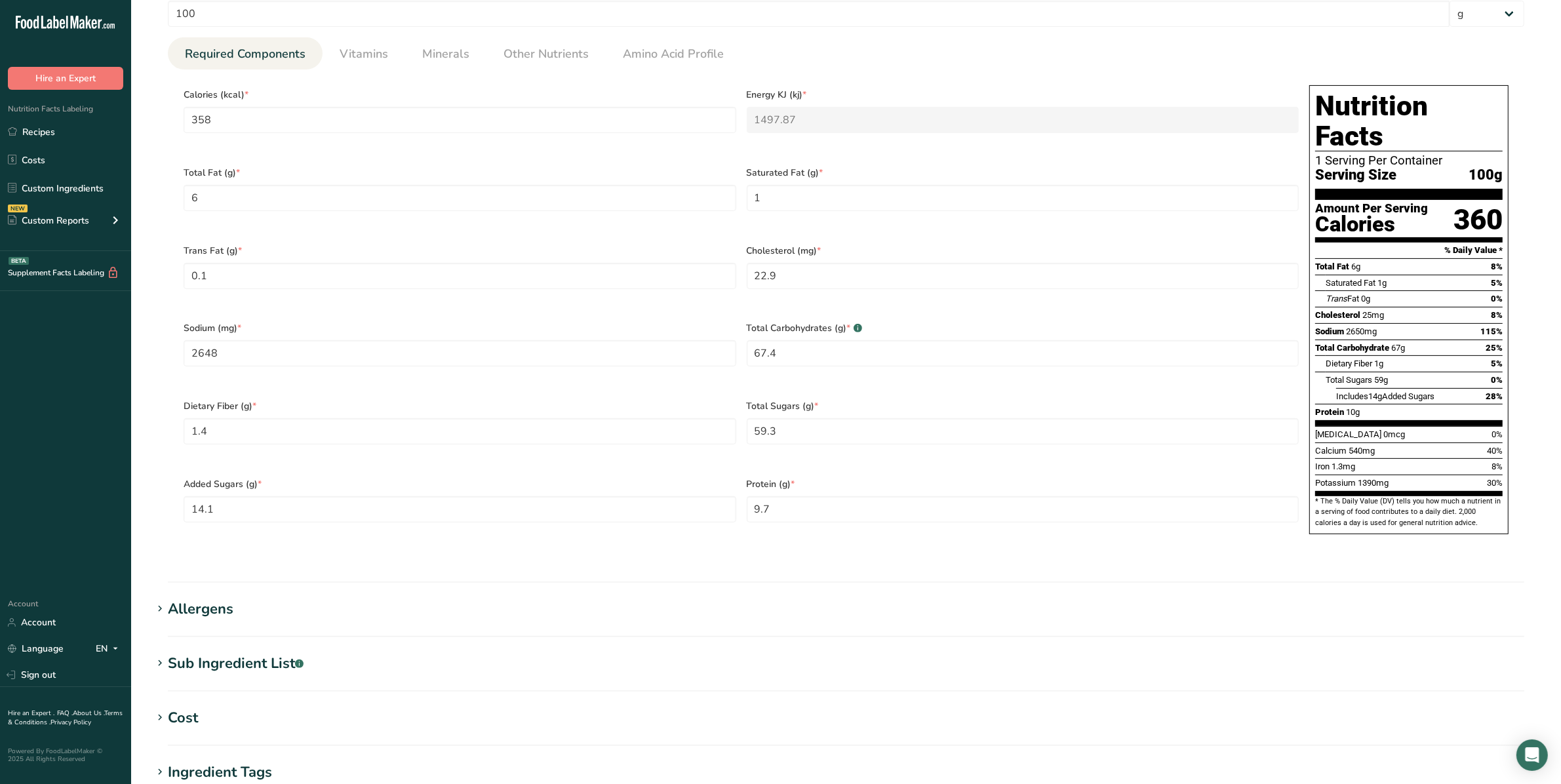
click at [63, 369] on div ".a-20{fill:#fff;} Hire an Expert Nutrition Facts Labeling Recipes Costs Custom …" at bounding box center [66, 294] width 131 height 566
